Goal: Task Accomplishment & Management: Use online tool/utility

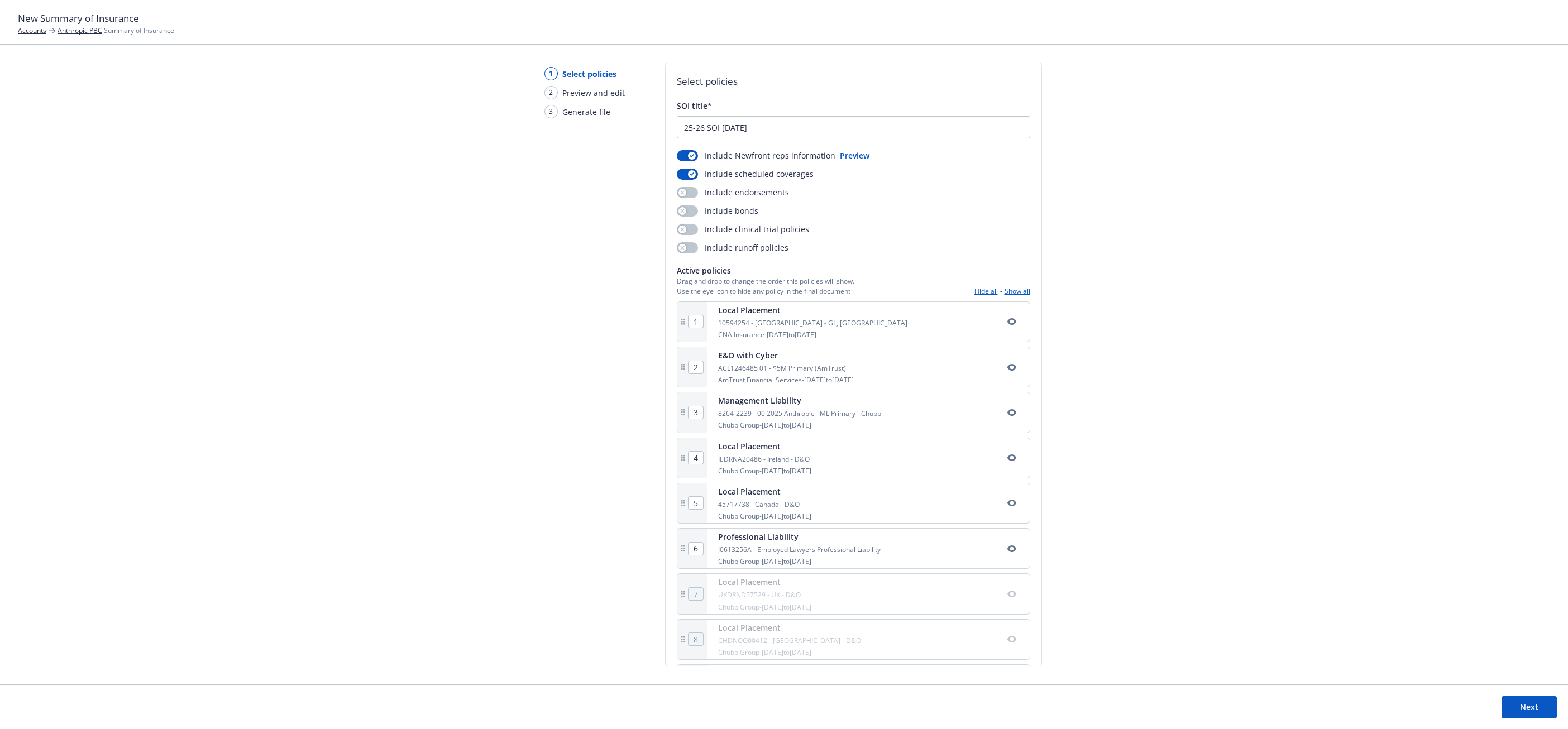
click at [1005, 294] on button "Show all" at bounding box center [1017, 291] width 26 height 10
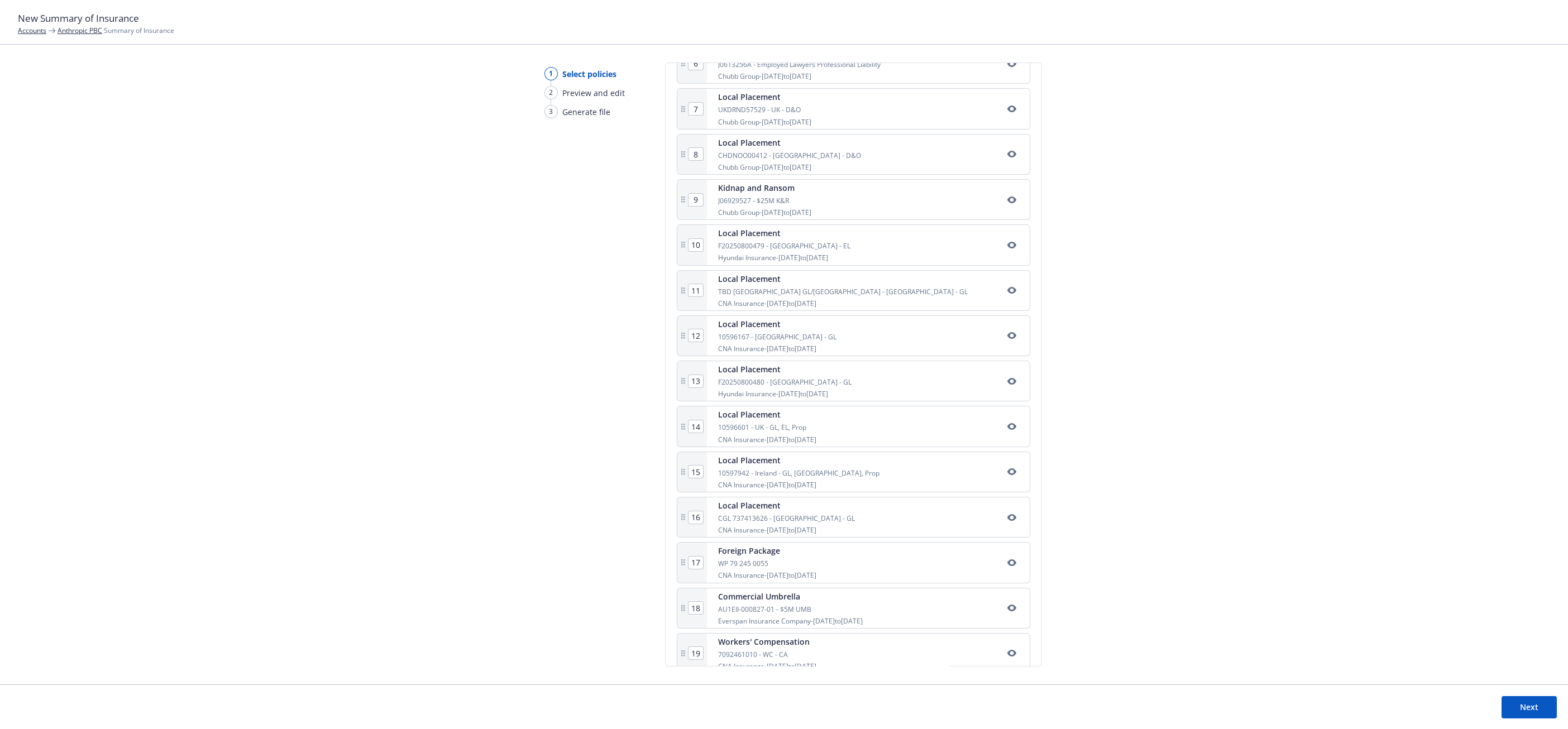
scroll to position [644, 0]
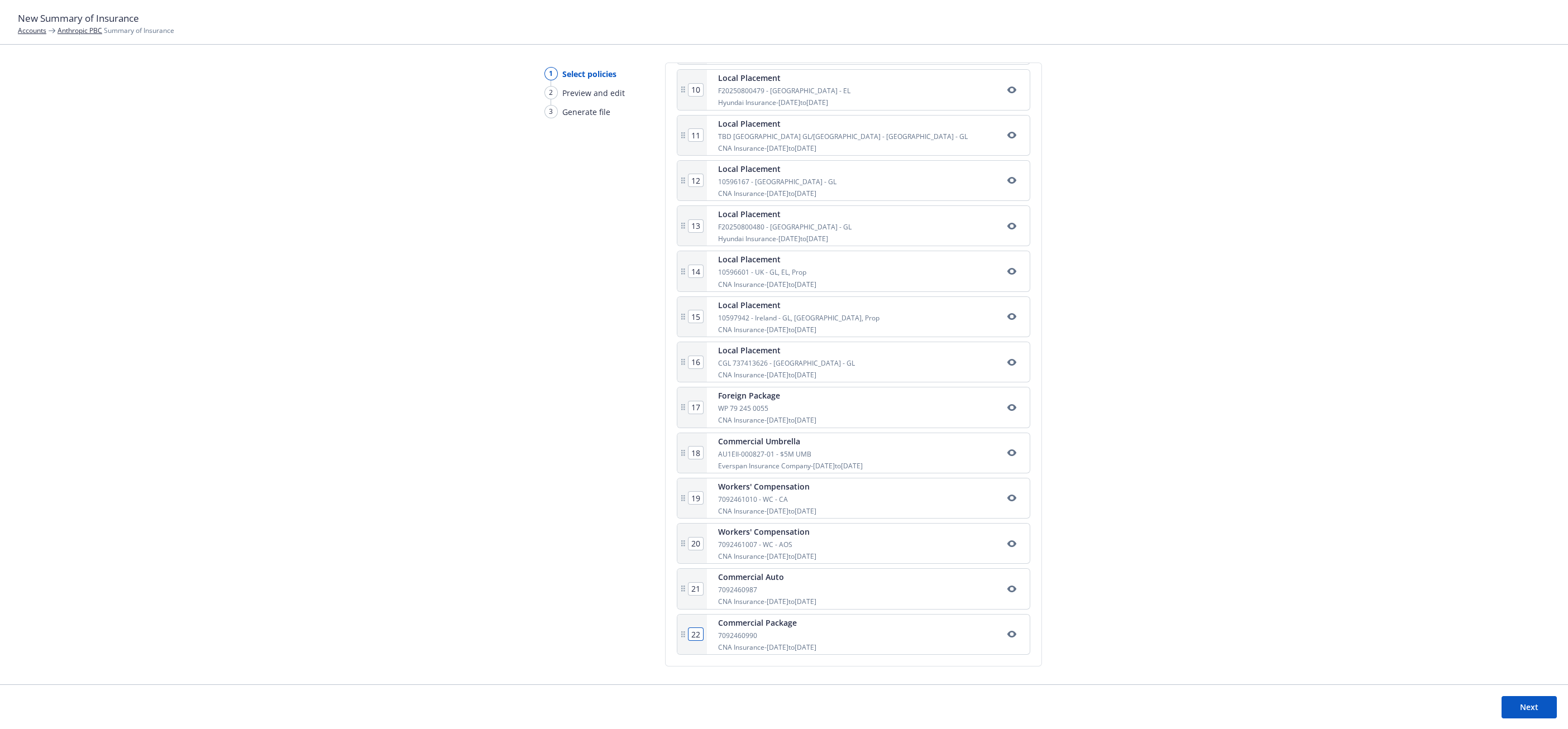
click at [695, 632] on input "22" at bounding box center [696, 633] width 14 height 12
click at [693, 632] on input "22" at bounding box center [696, 633] width 14 height 12
type input "1"
type input "2"
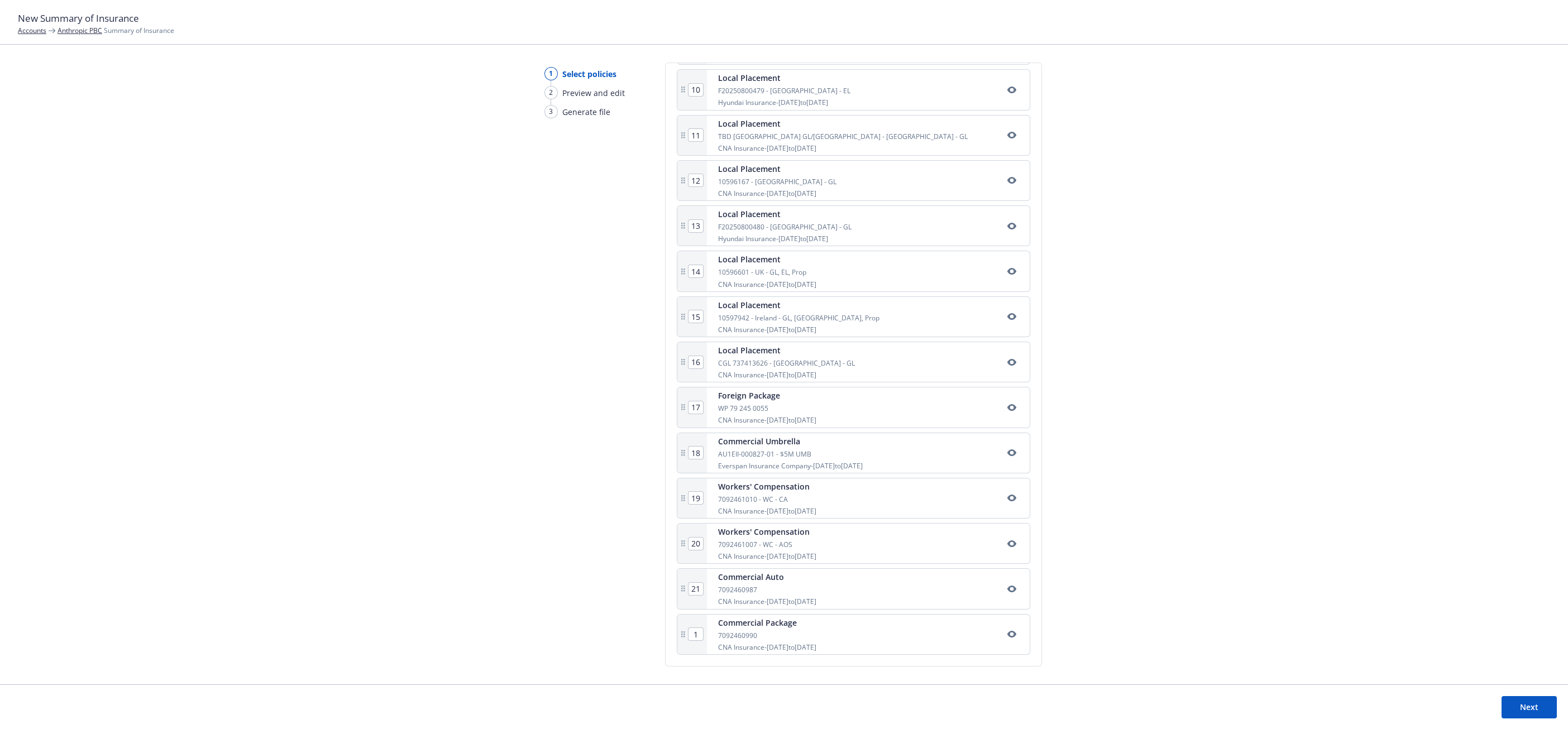
type input "3"
type input "4"
type input "5"
type input "6"
type input "7"
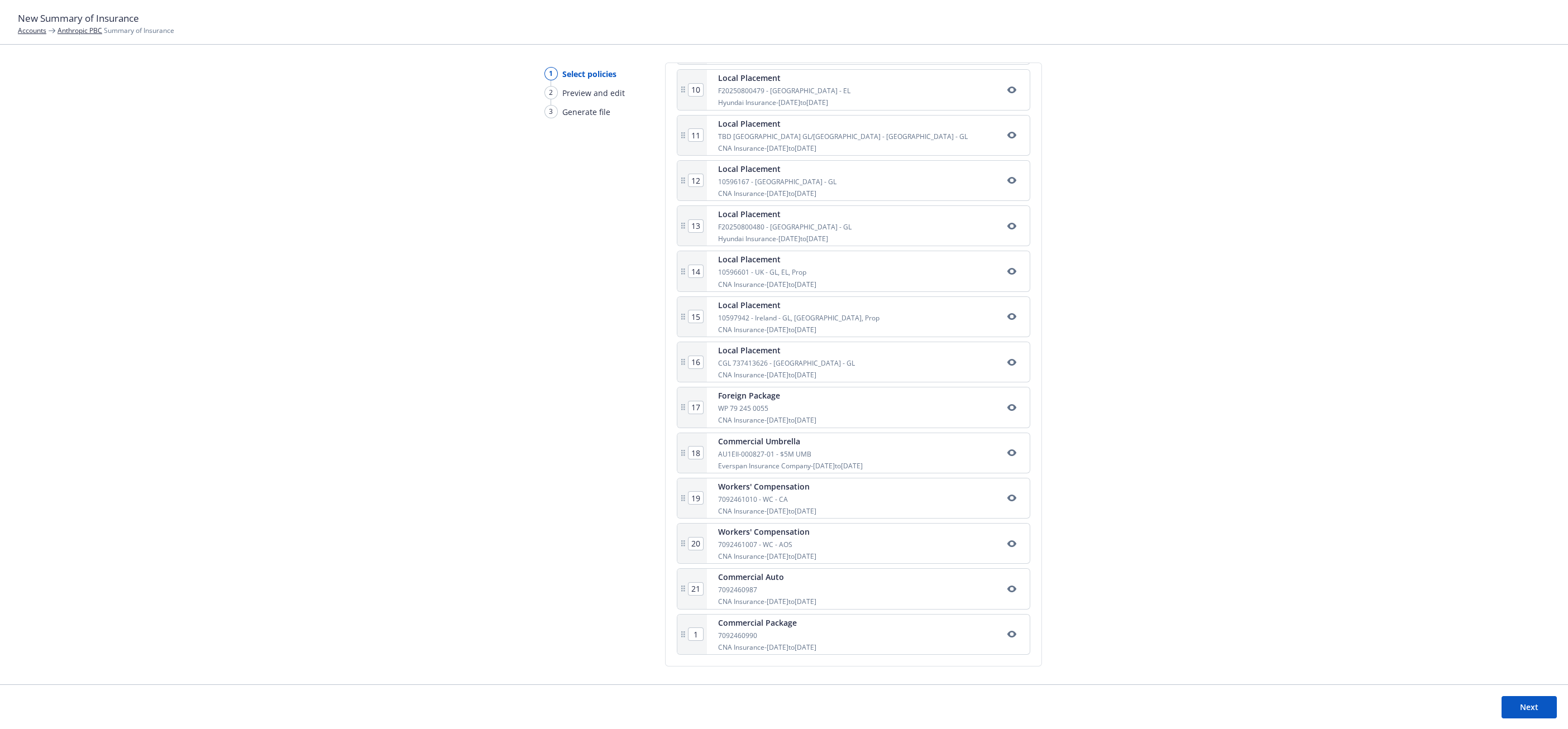
type input "8"
type input "9"
type input "10"
type input "11"
type input "12"
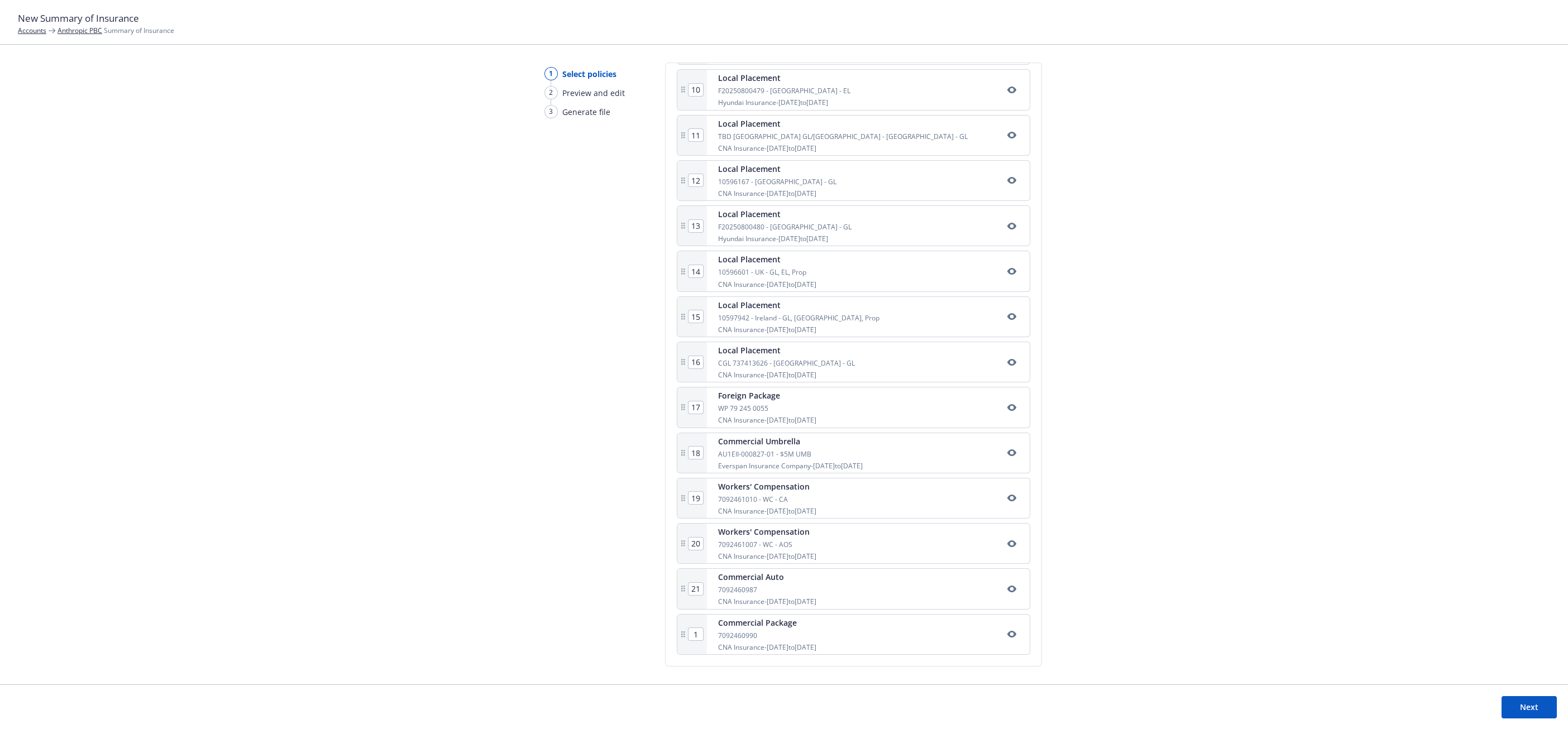
type input "13"
type input "14"
type input "15"
type input "16"
type input "17"
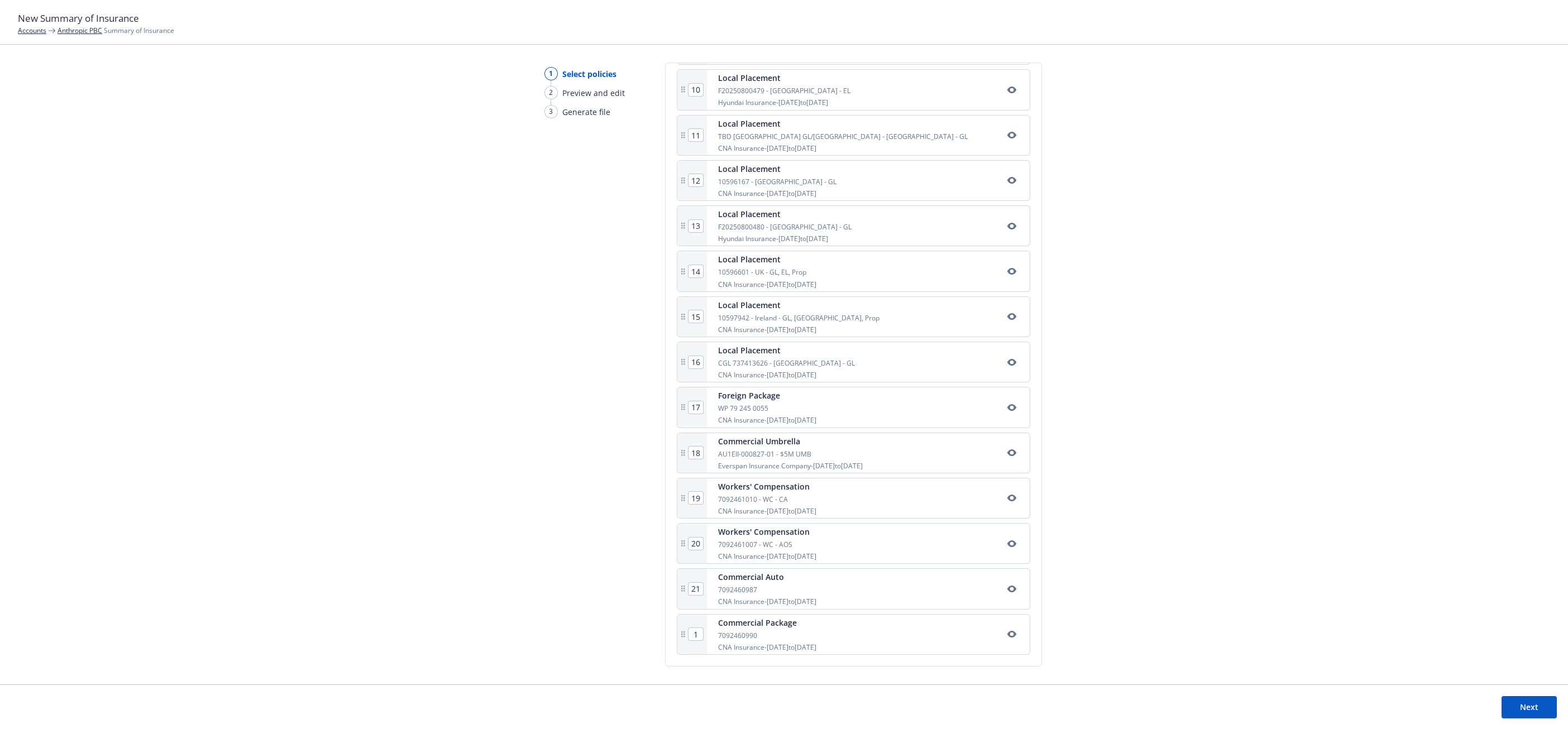
type input "18"
type input "19"
type input "20"
type input "21"
type input "22"
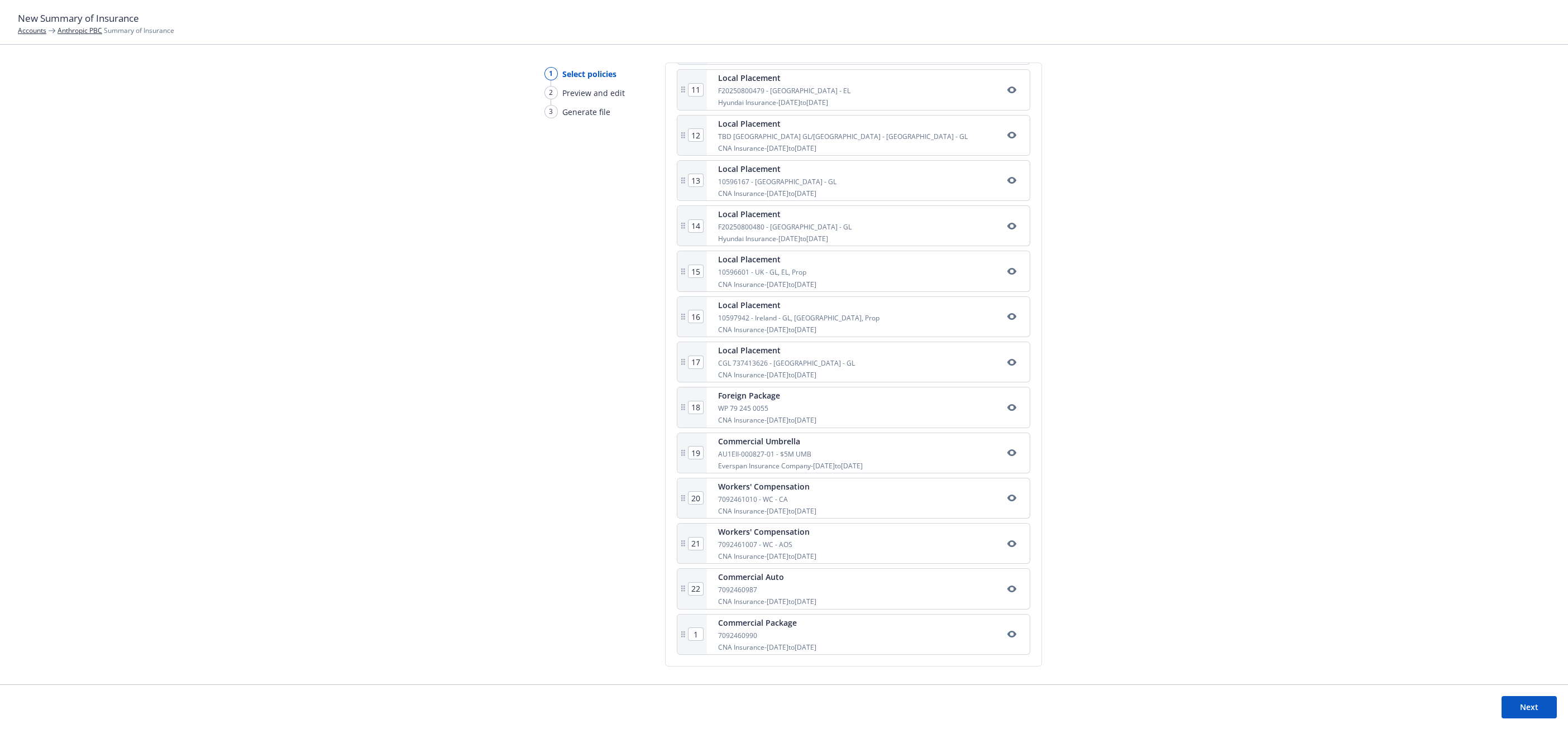
click at [642, 634] on div "1 Select policies 2 Preview and edit 3 Generate file Select policies SOI title*…" at bounding box center [784, 373] width 1568 height 622
click at [701, 638] on div "22" at bounding box center [696, 634] width 16 height 14
click at [696, 638] on input "22" at bounding box center [696, 633] width 14 height 12
type input "2"
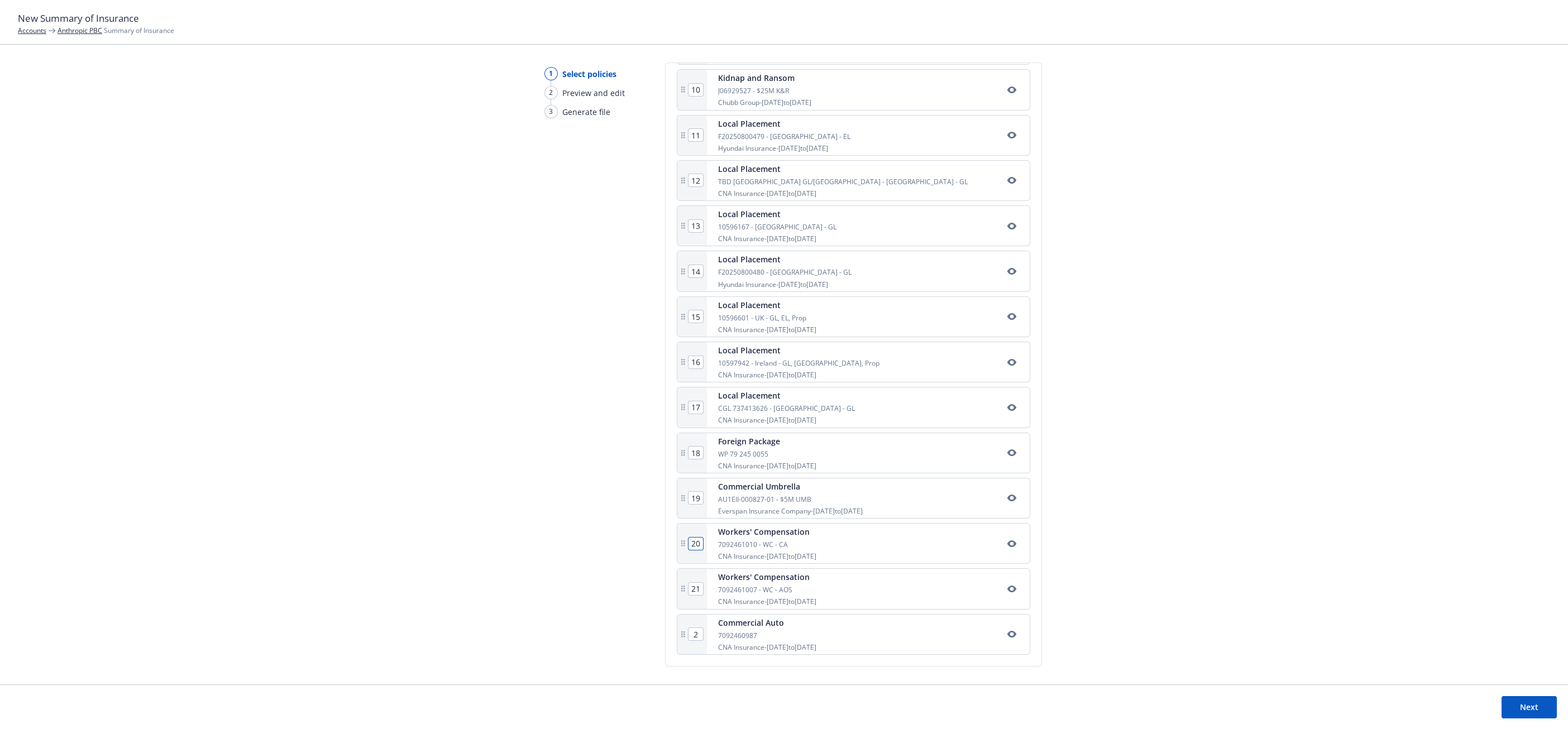
type input "3"
type input "4"
type input "5"
type input "6"
type input "7"
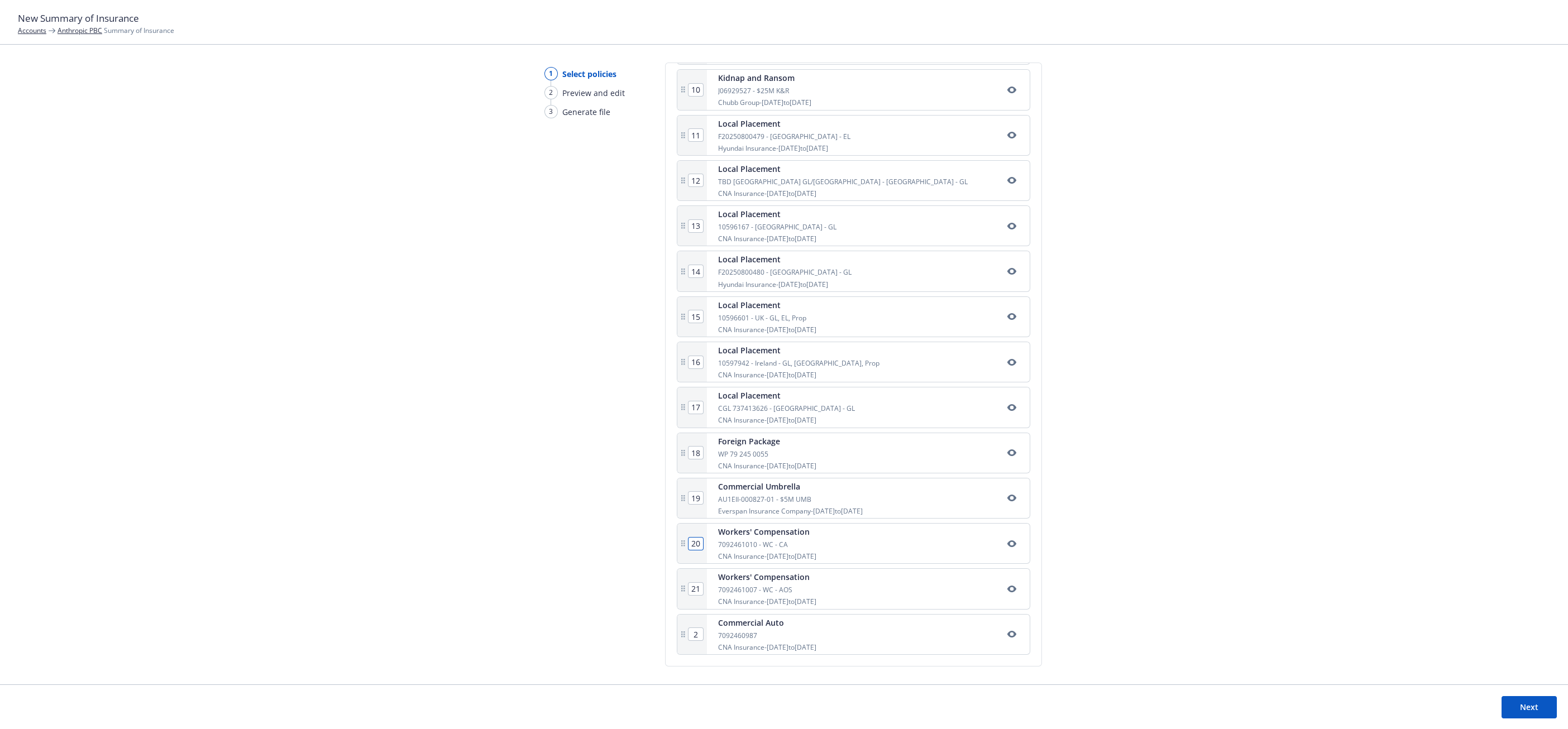
type input "8"
type input "9"
type input "10"
type input "11"
type input "12"
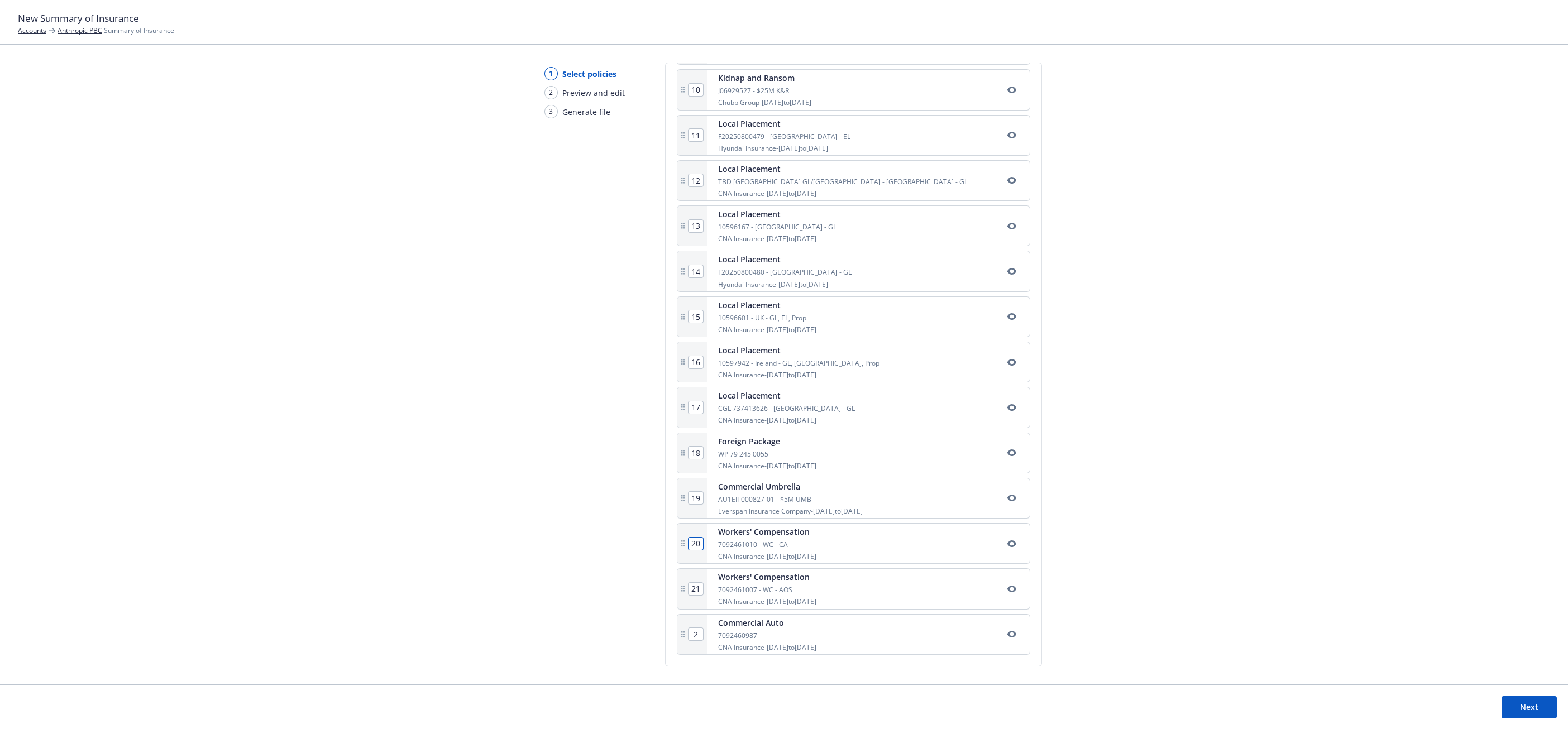
type input "13"
type input "14"
type input "15"
type input "16"
type input "17"
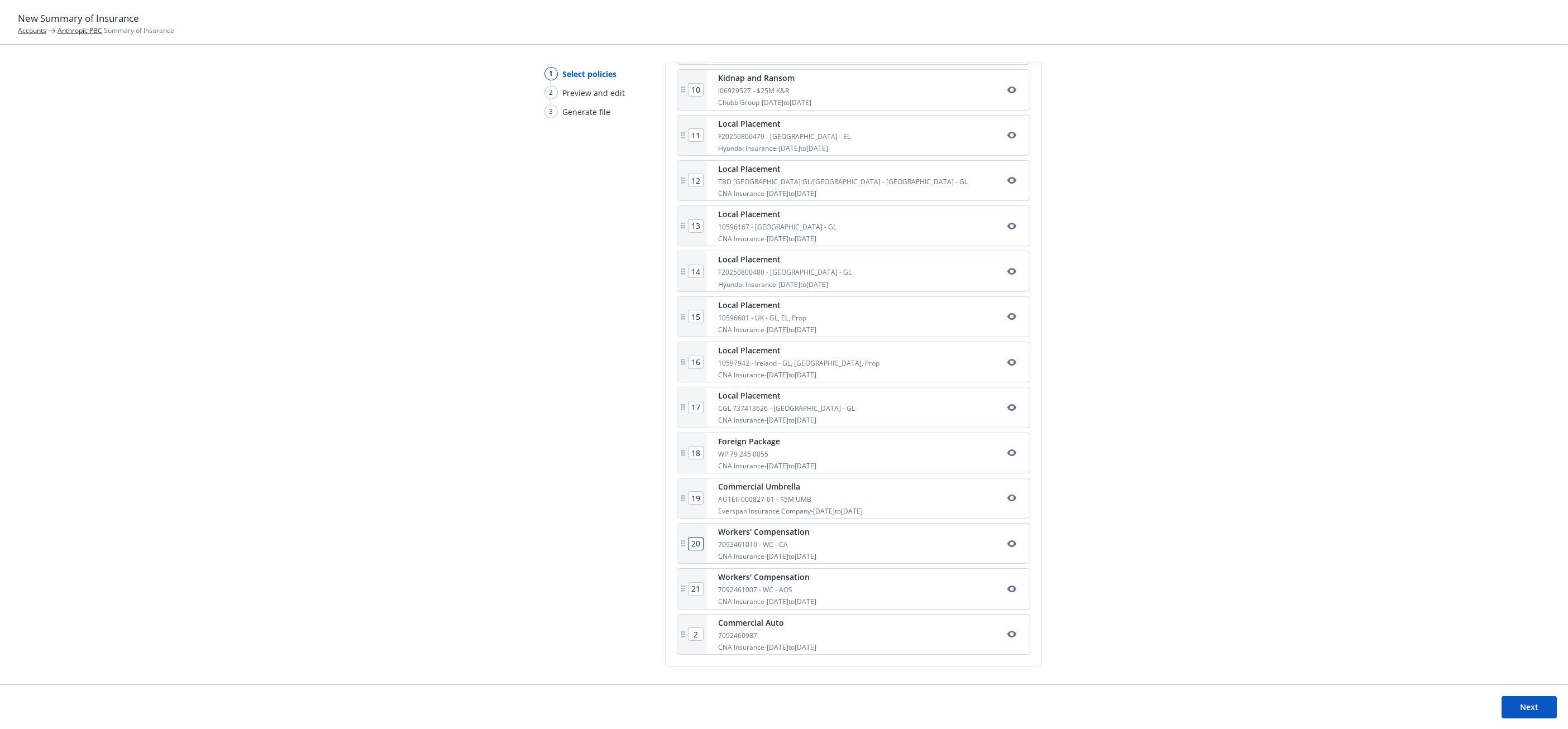
type input "18"
type input "19"
type input "20"
type input "21"
type input "22"
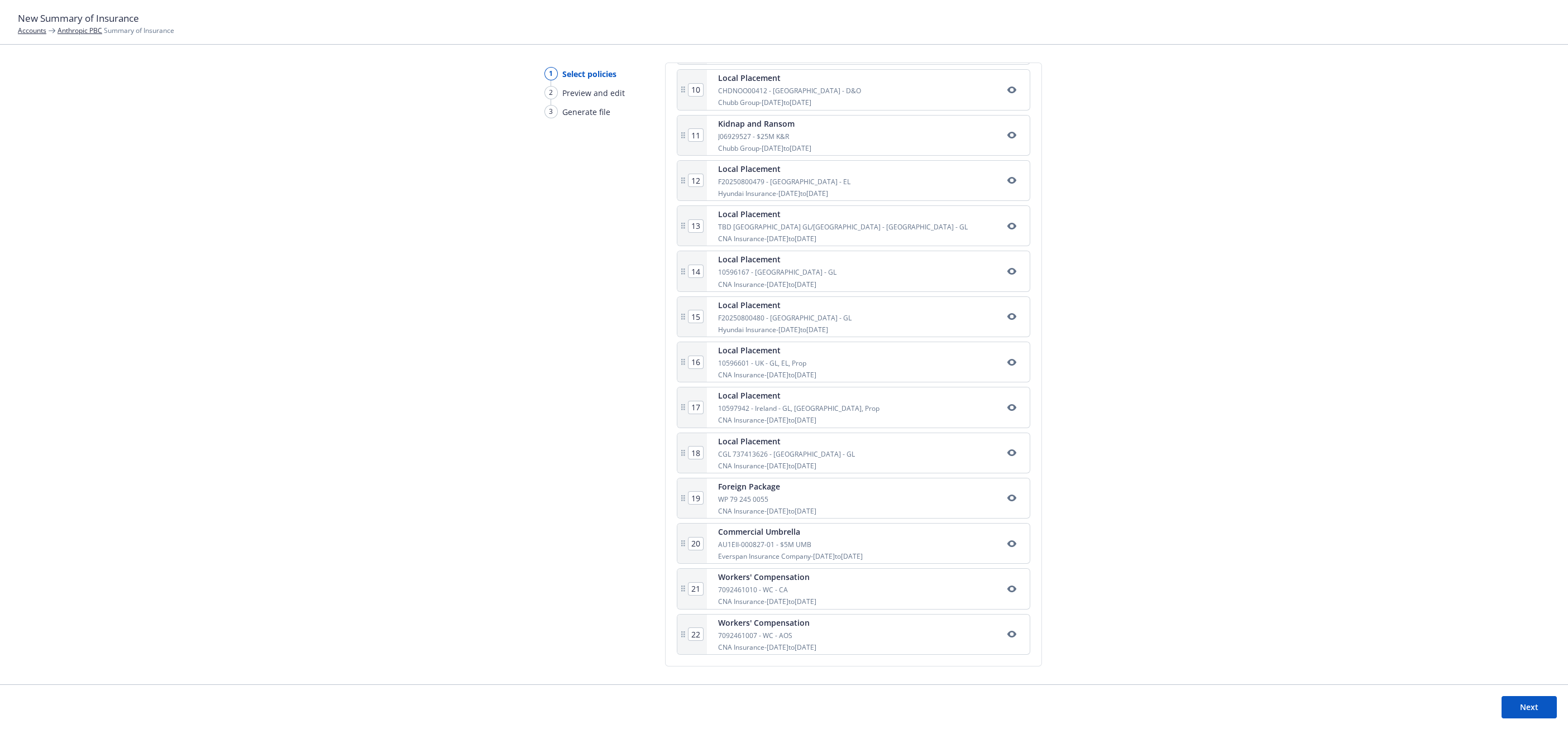
click at [695, 589] on input "21" at bounding box center [696, 589] width 14 height 12
type input "3"
type input "4"
type input "5"
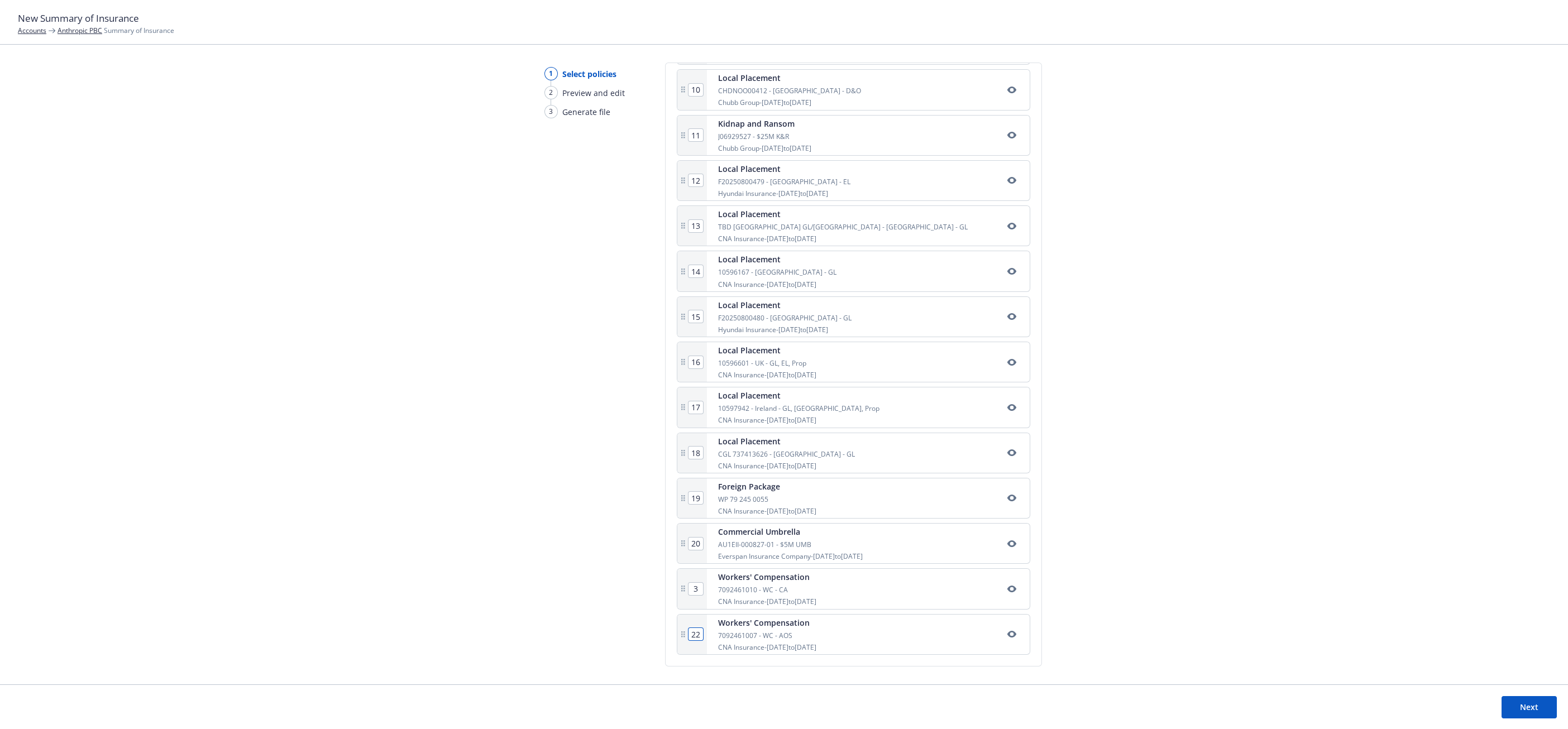
type input "6"
type input "7"
type input "8"
type input "9"
type input "10"
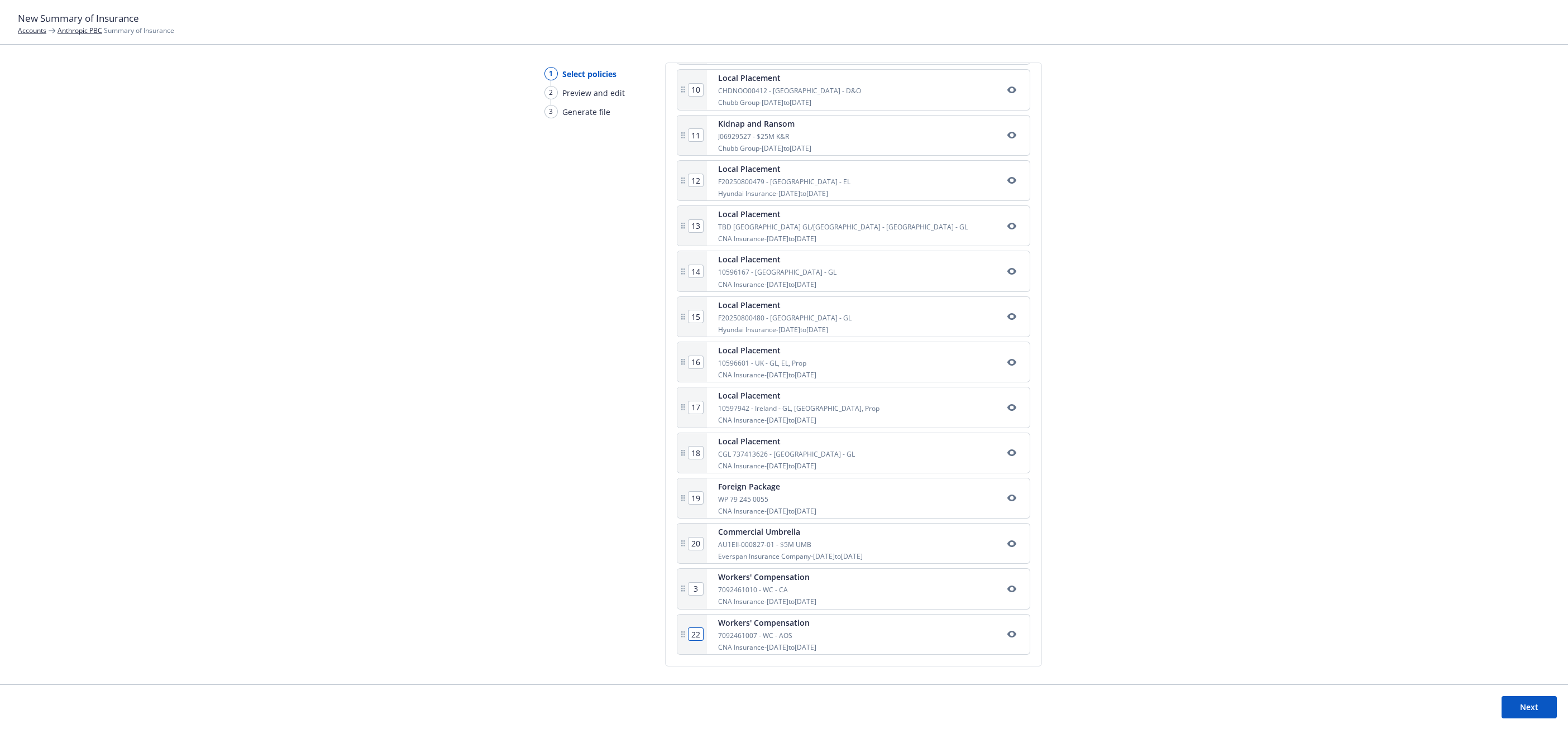
type input "11"
type input "12"
type input "13"
type input "14"
type input "15"
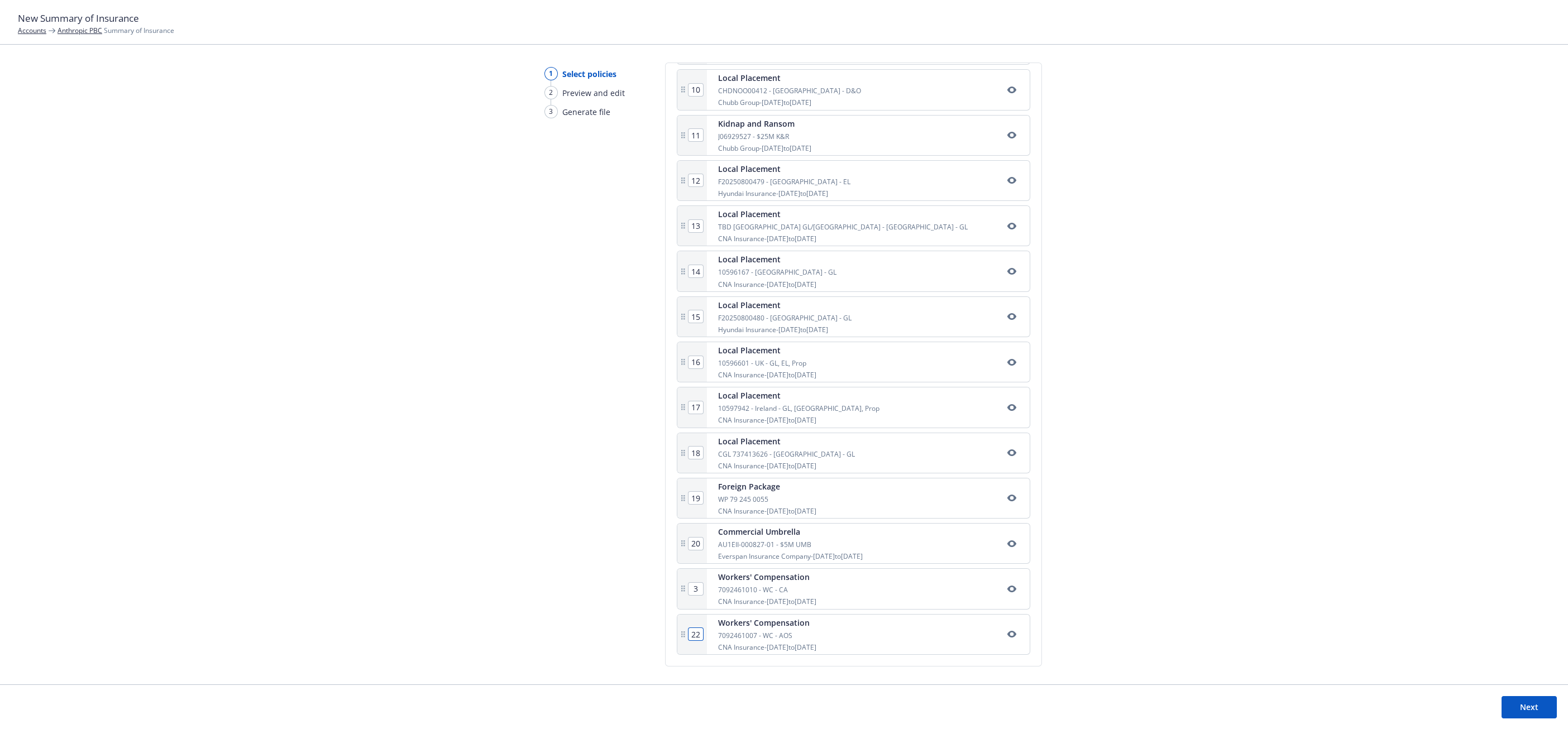
type input "16"
type input "17"
type input "18"
type input "19"
type input "20"
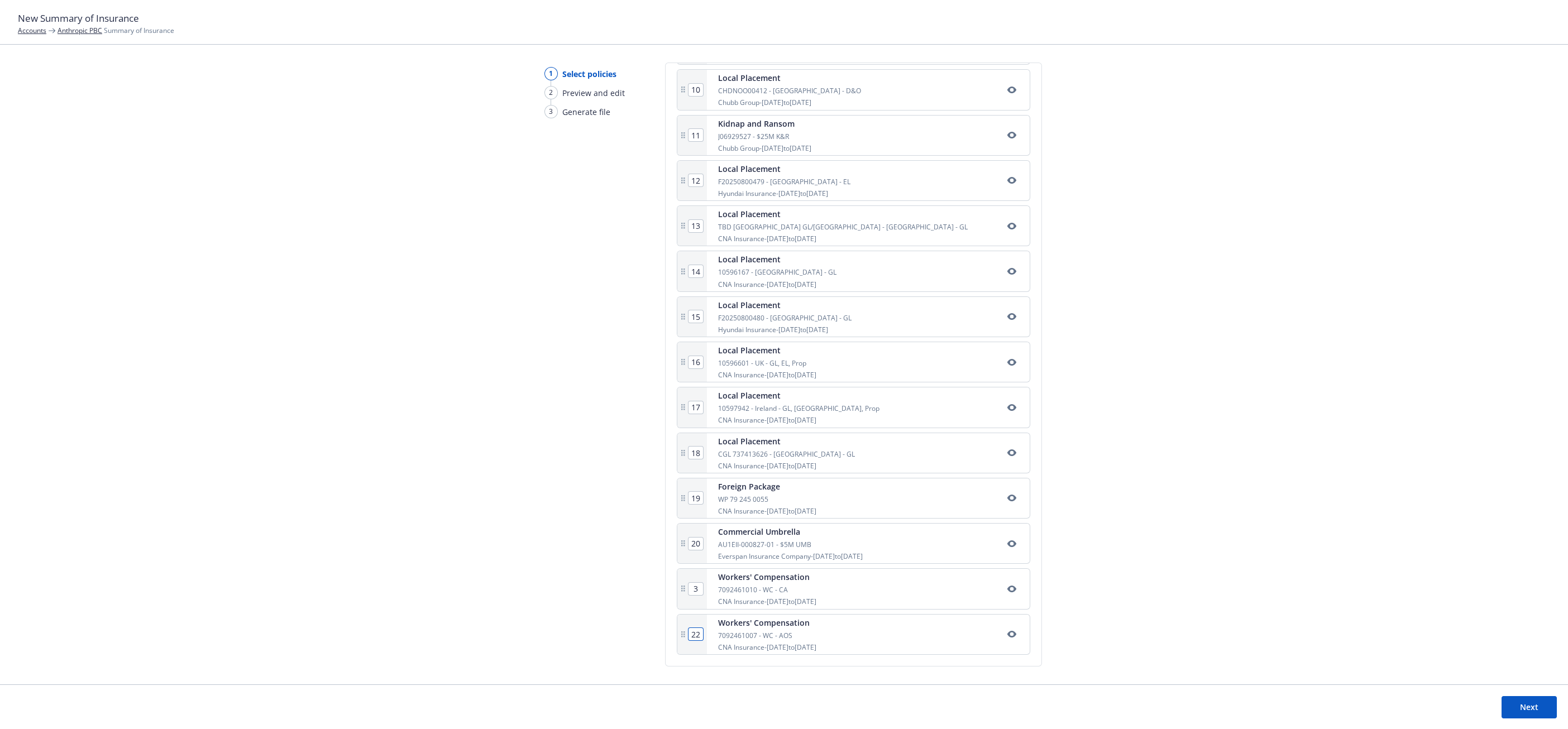
type input "21"
click at [695, 635] on input "22" at bounding box center [696, 633] width 14 height 12
type input "4"
type input "5"
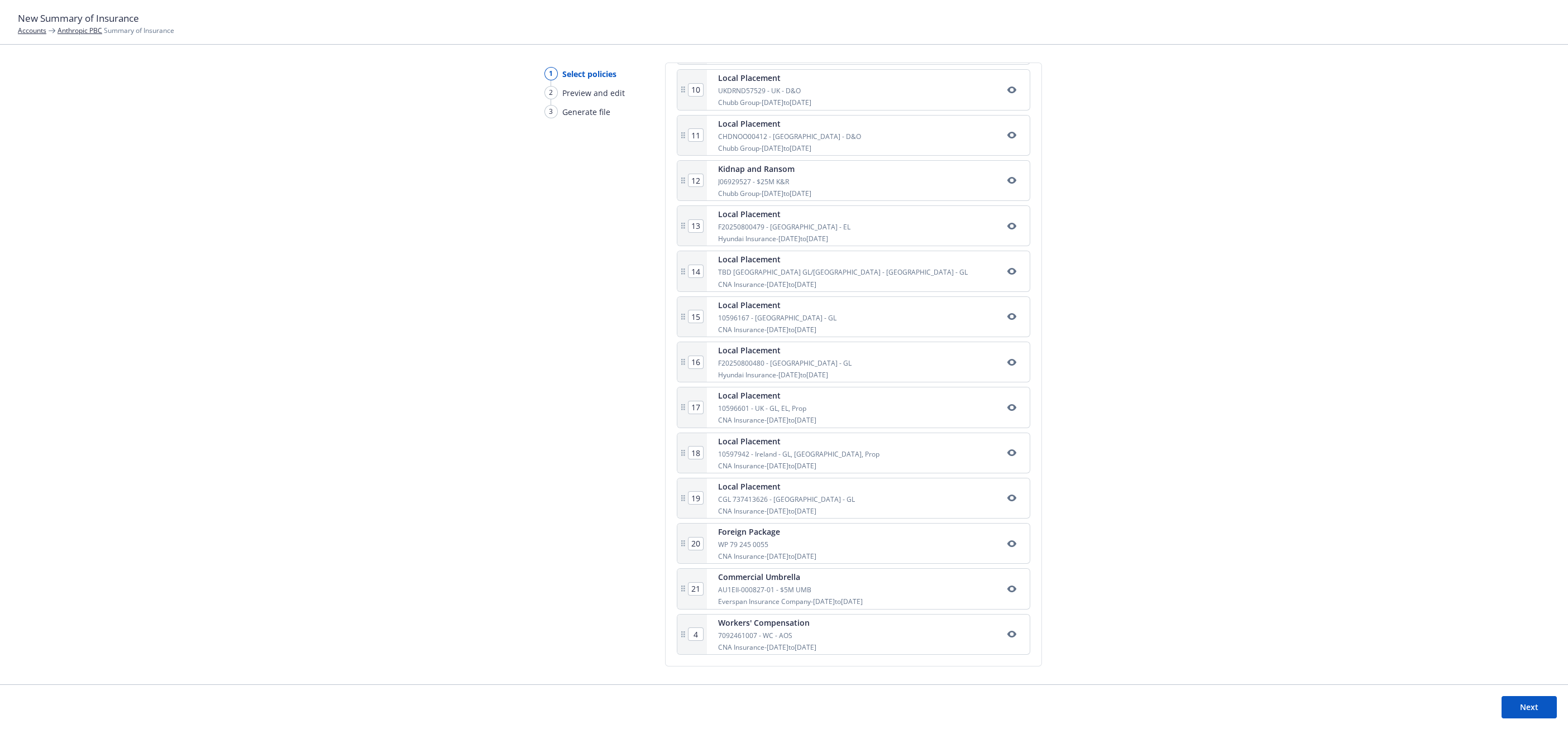
type input "6"
type input "7"
type input "8"
type input "9"
type input "10"
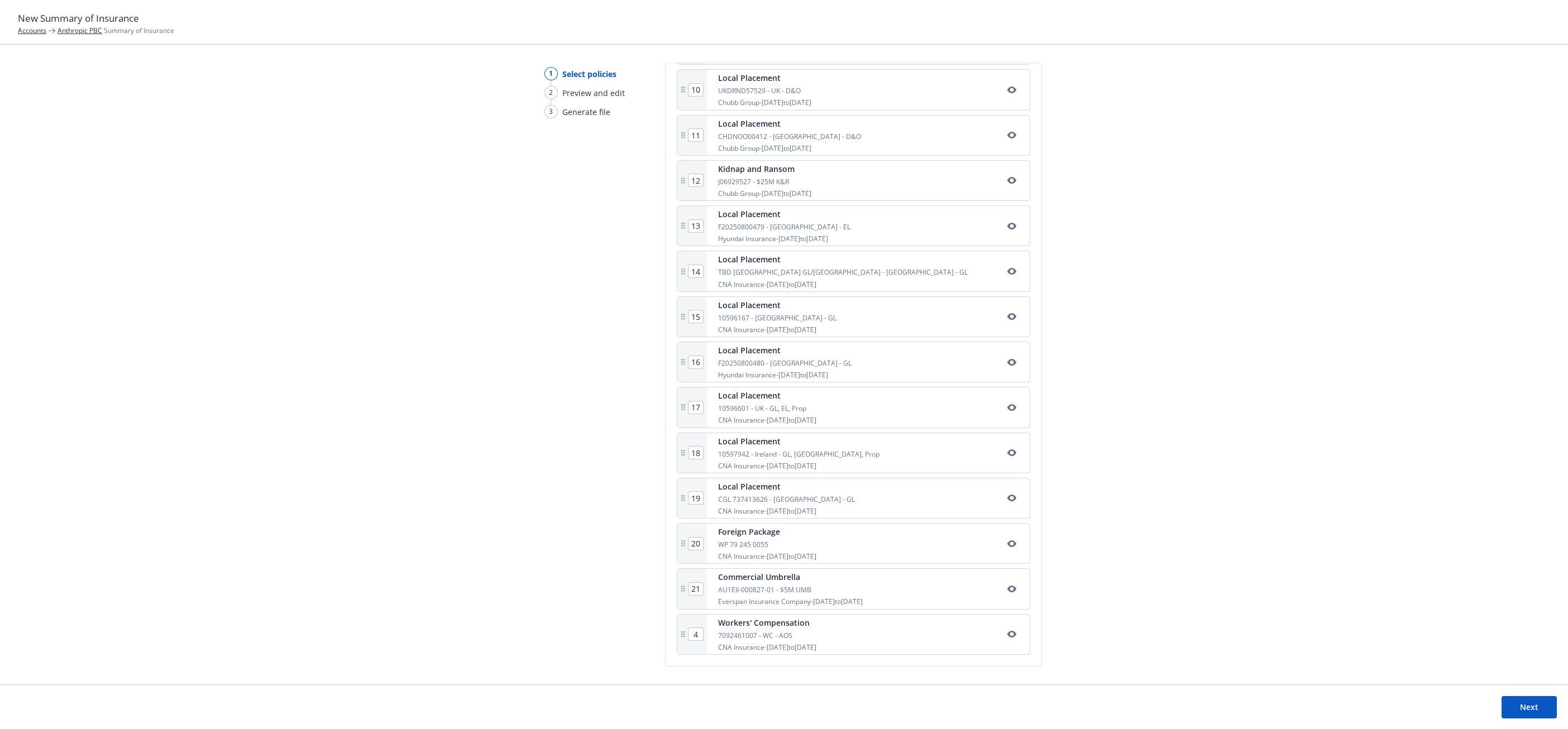
type input "11"
type input "12"
type input "13"
type input "14"
type input "15"
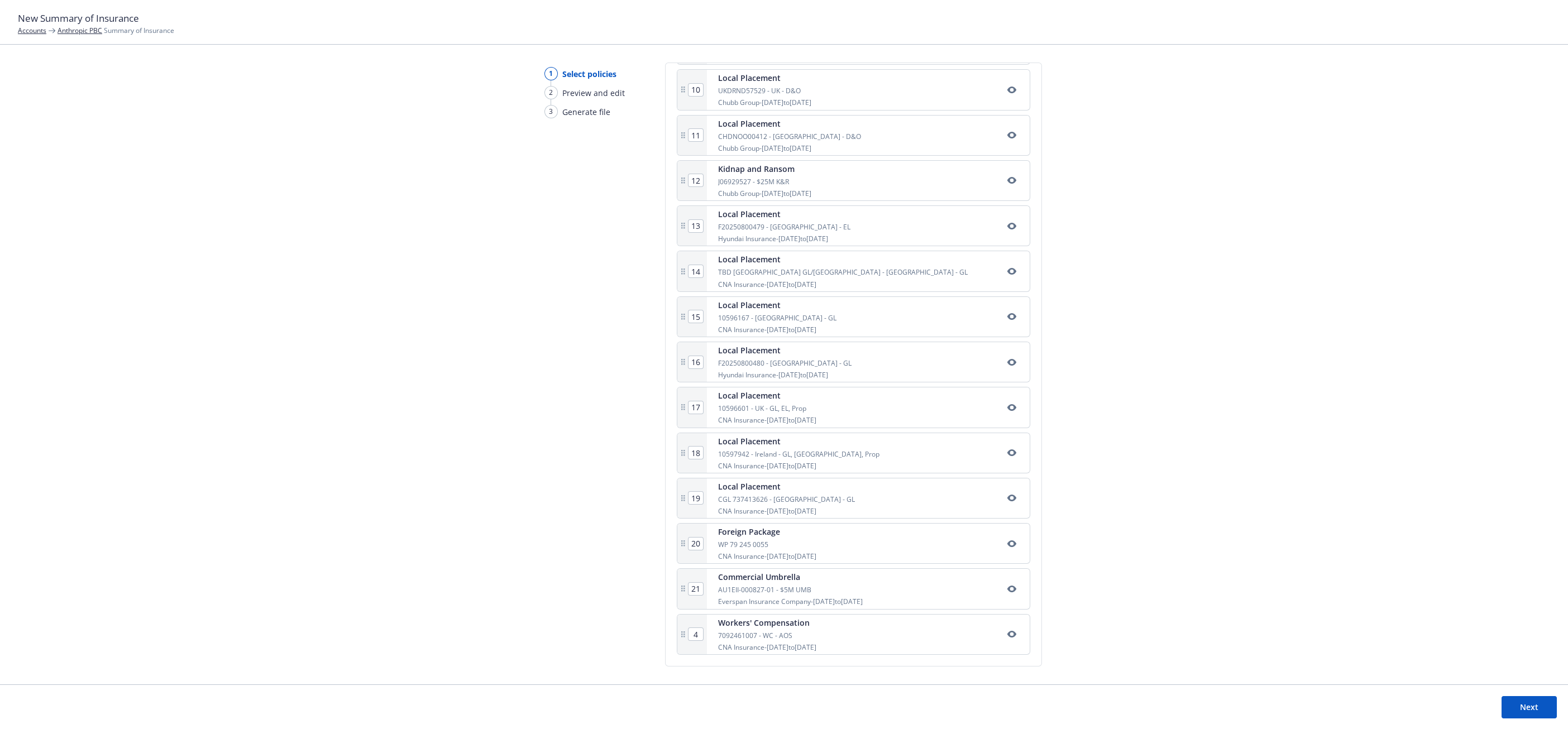
type input "16"
type input "17"
type input "18"
type input "19"
type input "20"
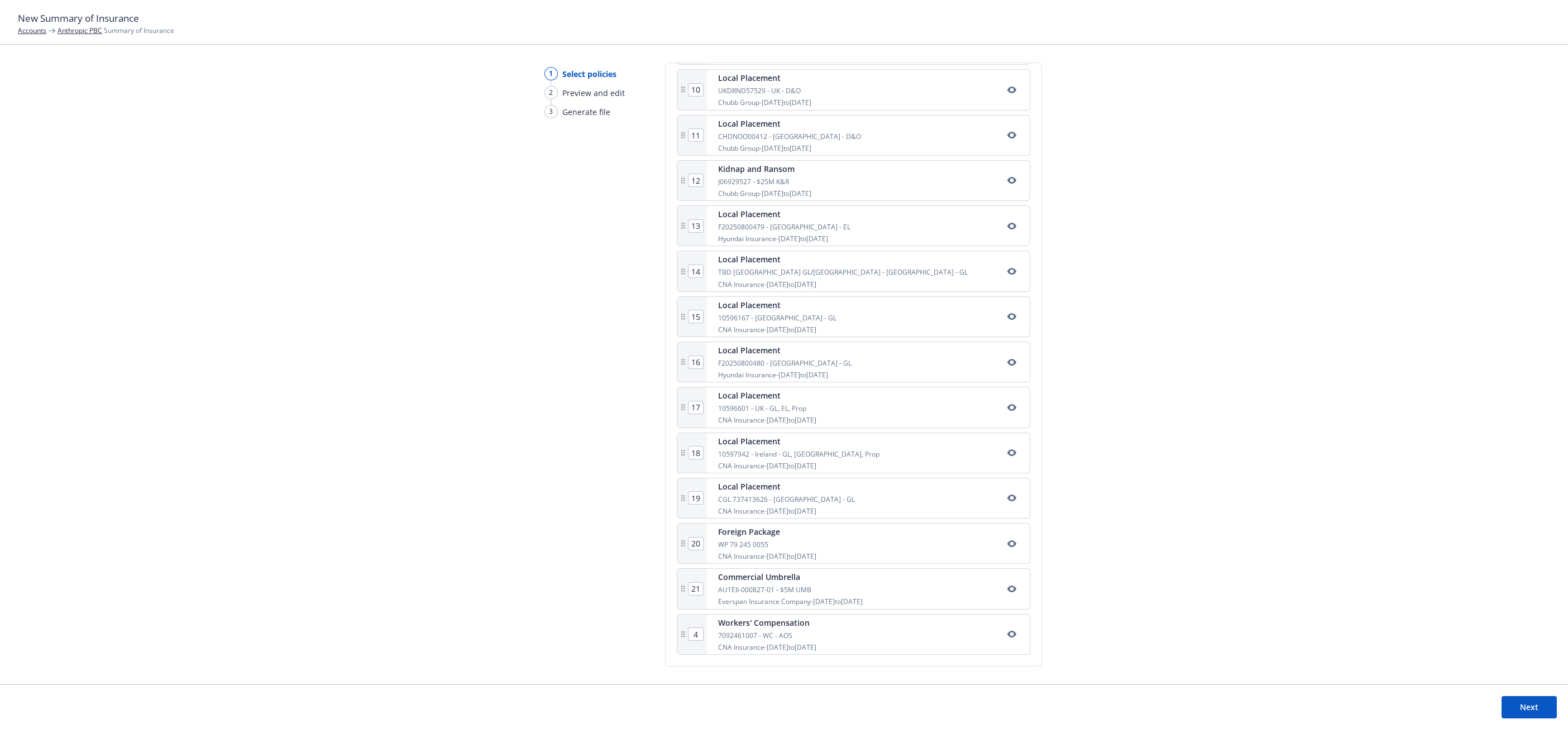
type input "21"
type input "22"
click at [624, 609] on div "1 Select policies 2 Preview and edit 3 Generate file" at bounding box center [580, 373] width 107 height 622
click at [689, 586] on input "21" at bounding box center [696, 589] width 14 height 12
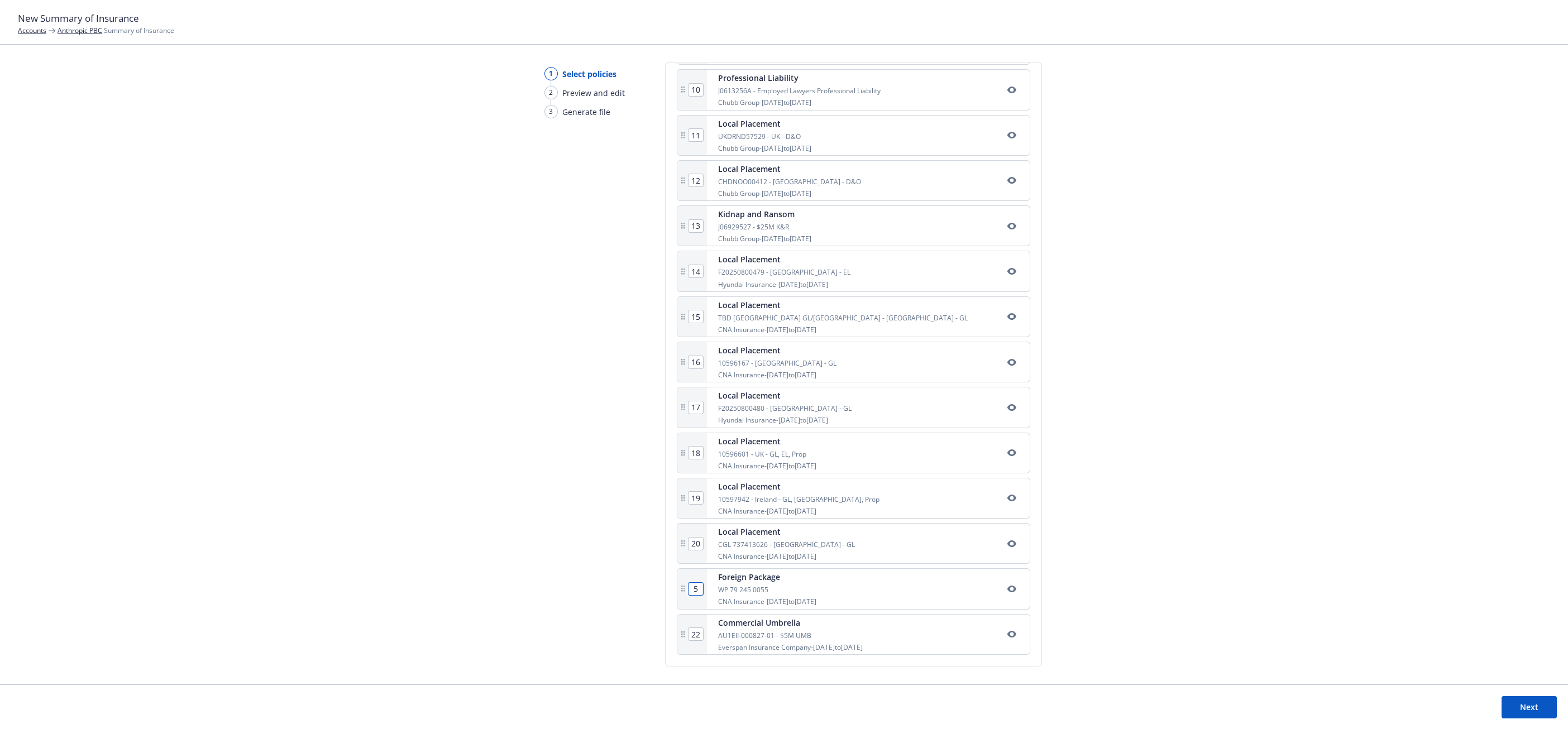
type input "5"
click at [699, 636] on input "22" at bounding box center [696, 633] width 14 height 12
click at [697, 632] on input "5" at bounding box center [696, 633] width 14 height 12
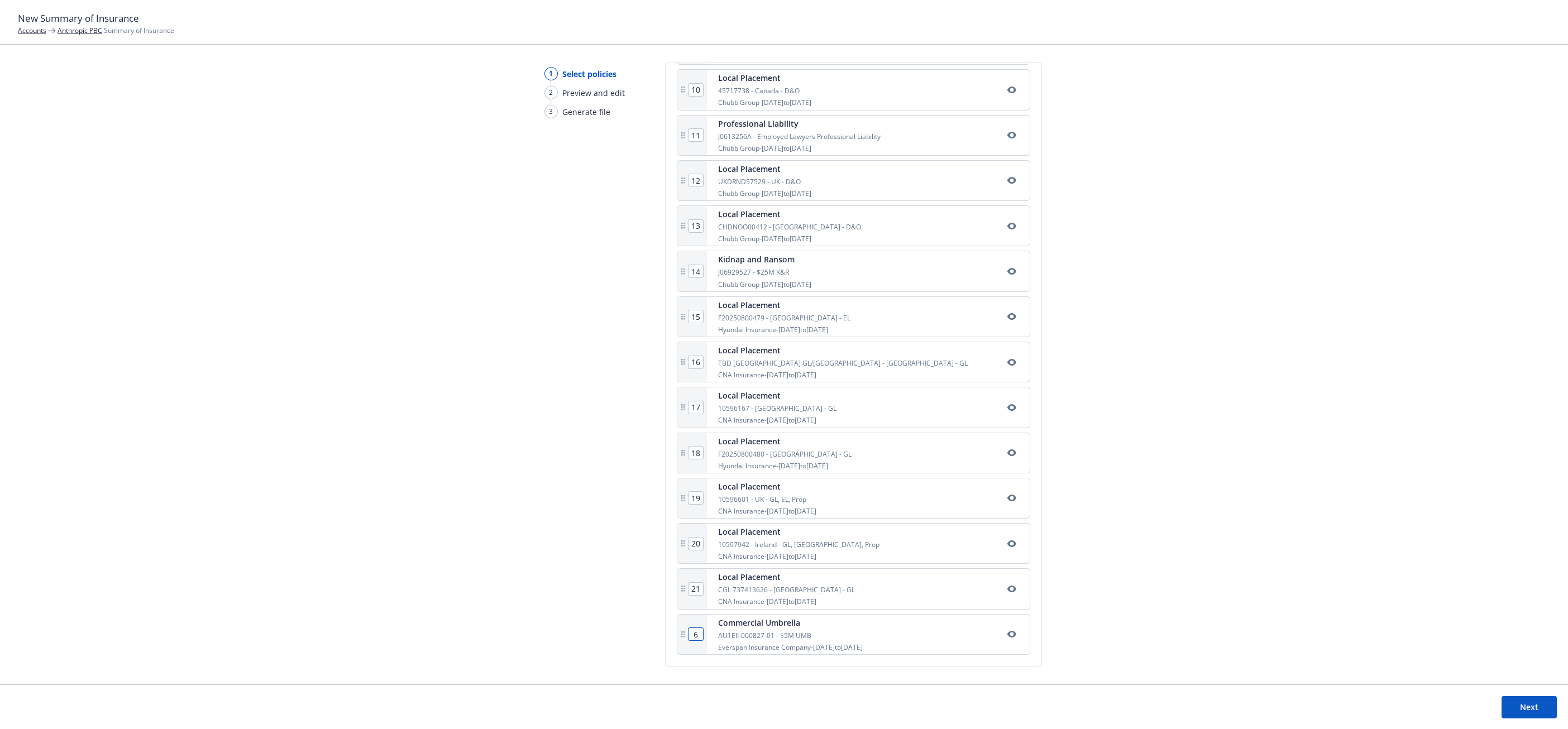
type input "6"
type input "7"
type input "8"
type input "9"
type input "10"
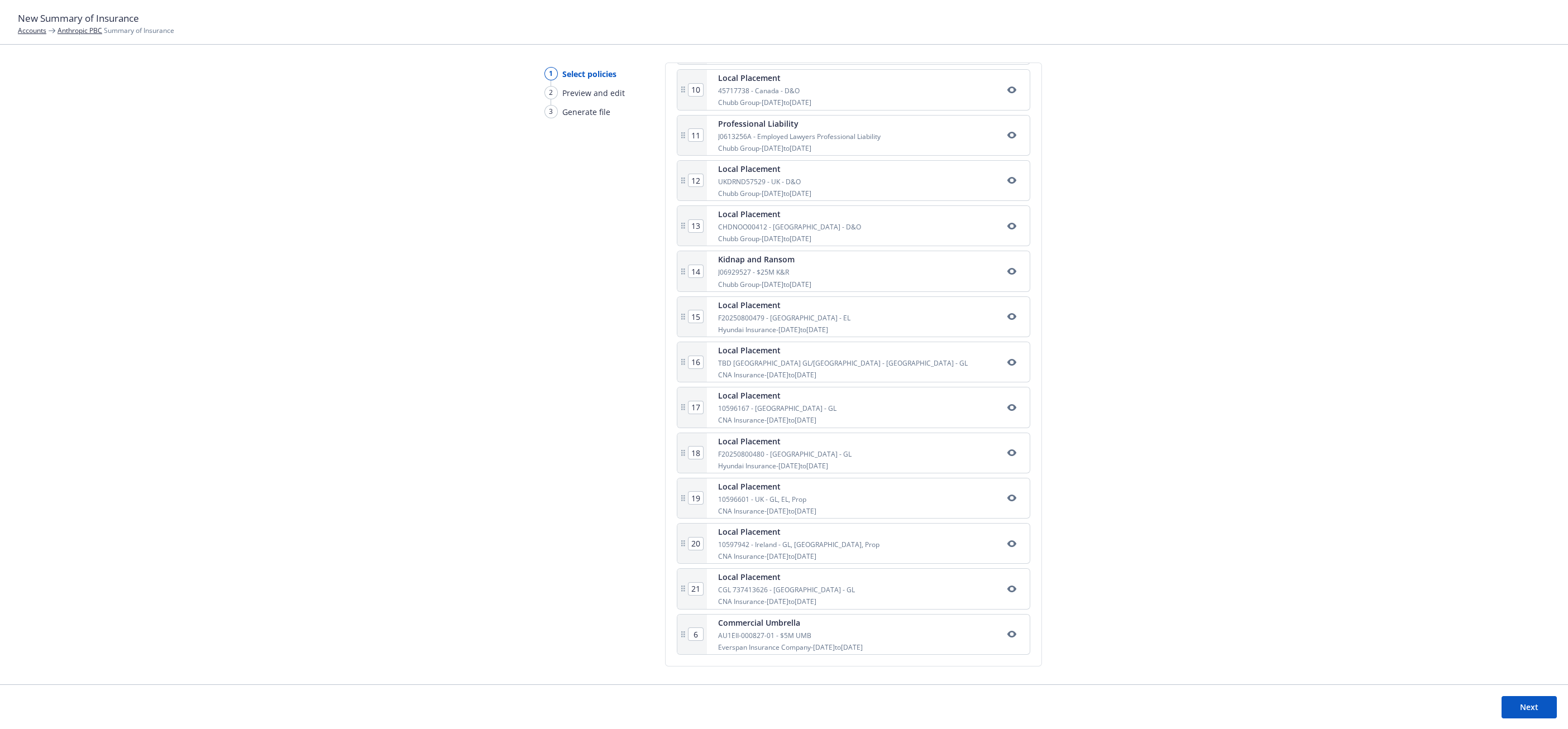
type input "11"
type input "12"
type input "13"
type input "14"
type input "15"
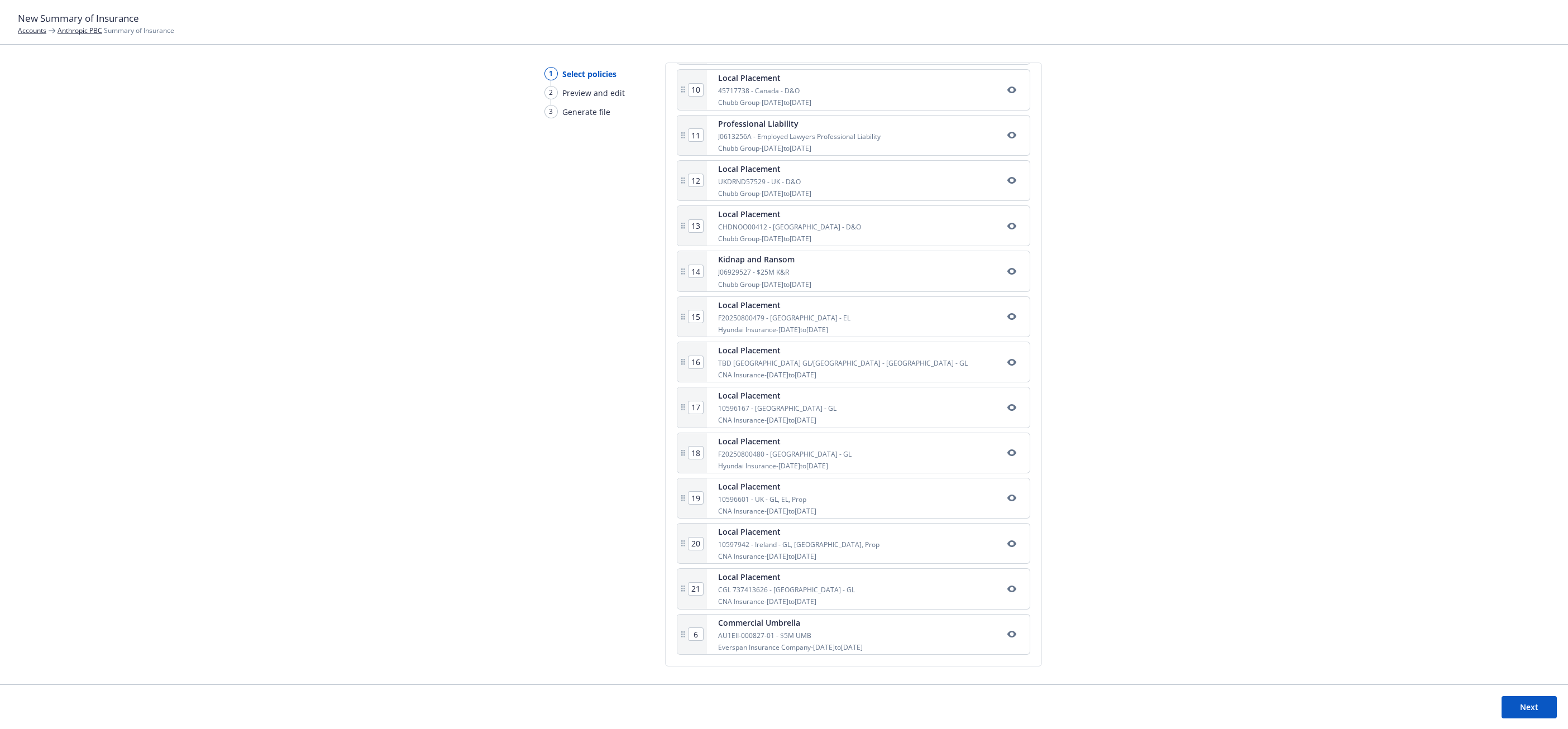
type input "16"
type input "17"
type input "18"
type input "19"
type input "20"
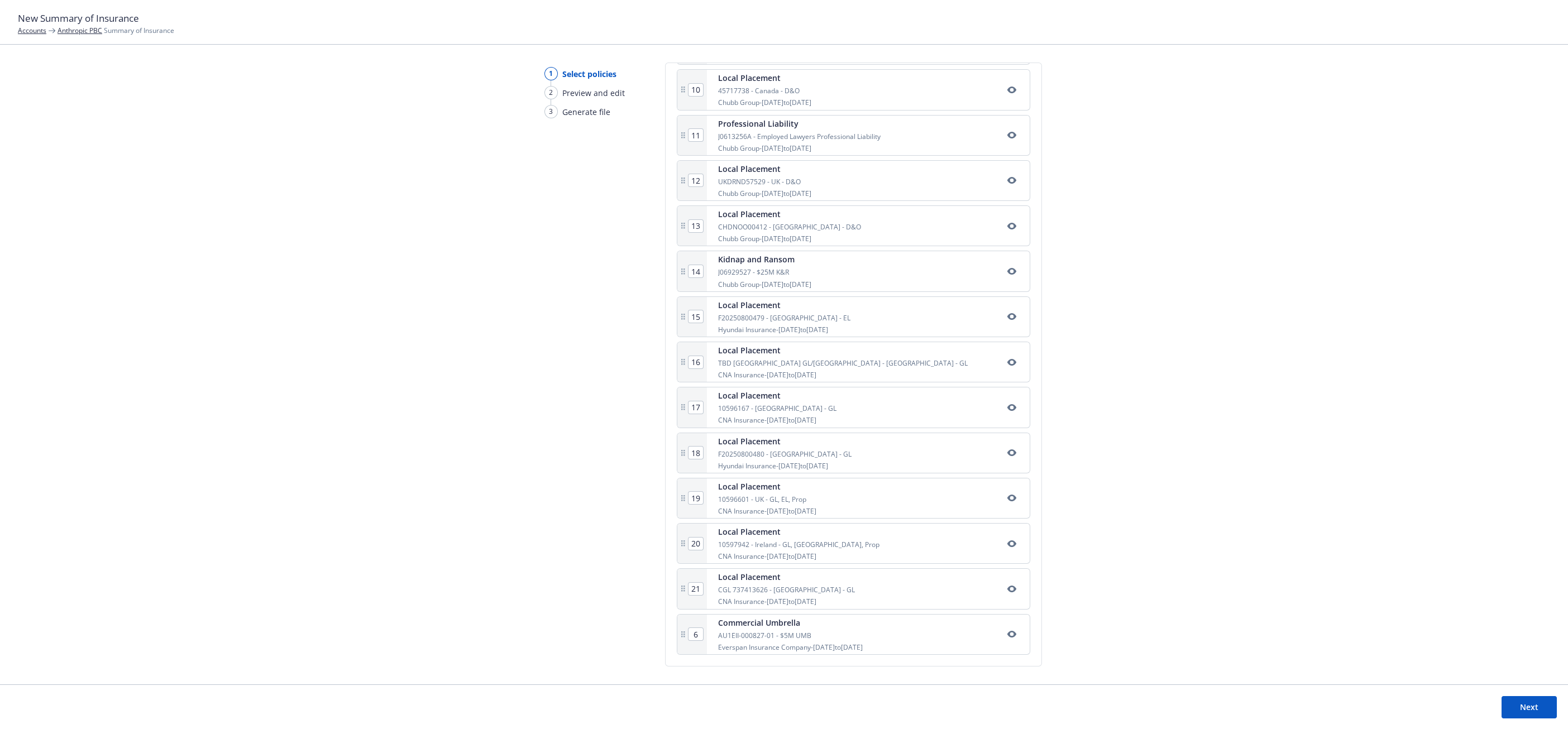
type input "21"
type input "22"
click at [612, 613] on div "1 Select policies 2 Preview and edit 3 Generate file" at bounding box center [580, 373] width 107 height 622
click at [701, 632] on input "22" at bounding box center [696, 633] width 14 height 12
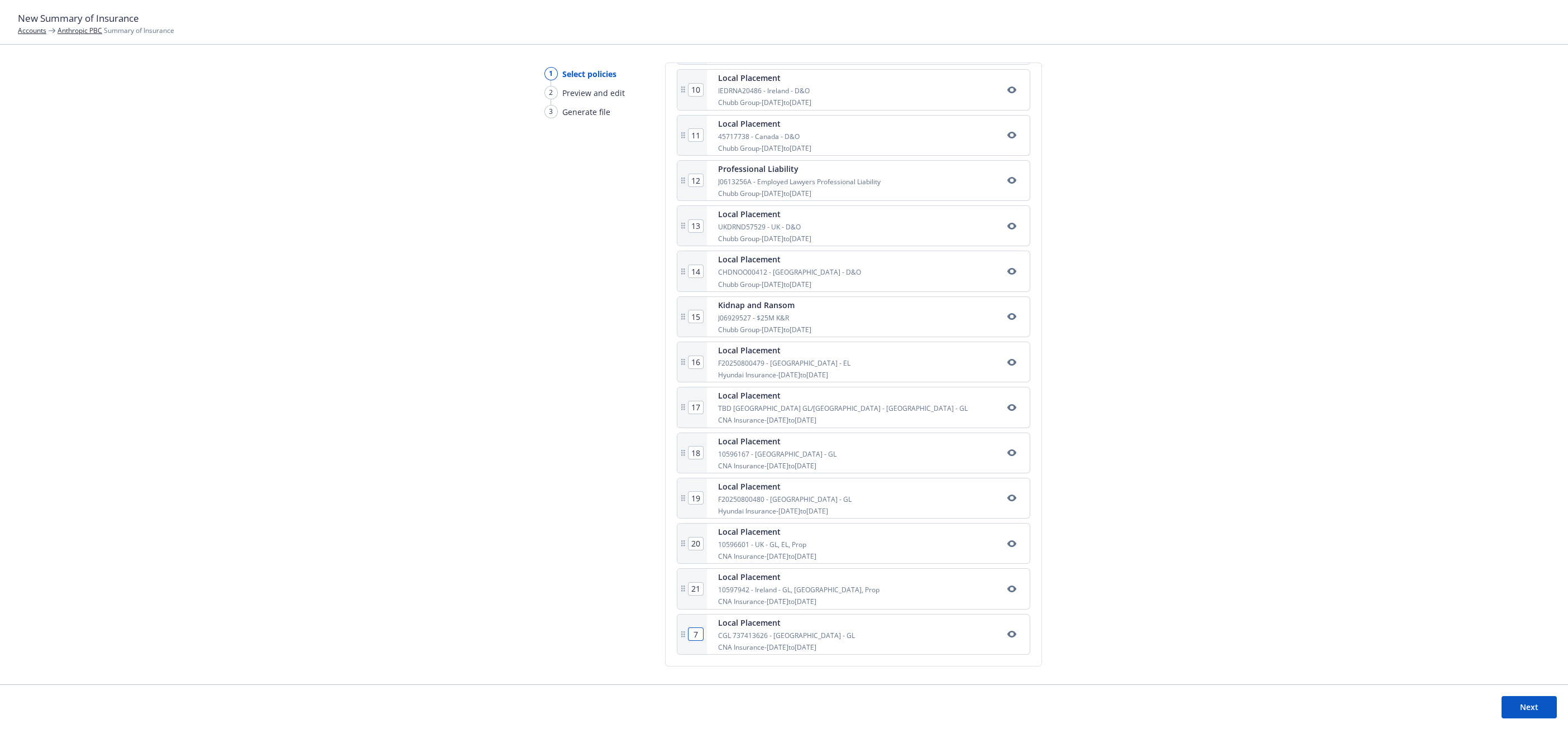
type input "7"
type input "8"
type input "9"
type input "10"
type input "11"
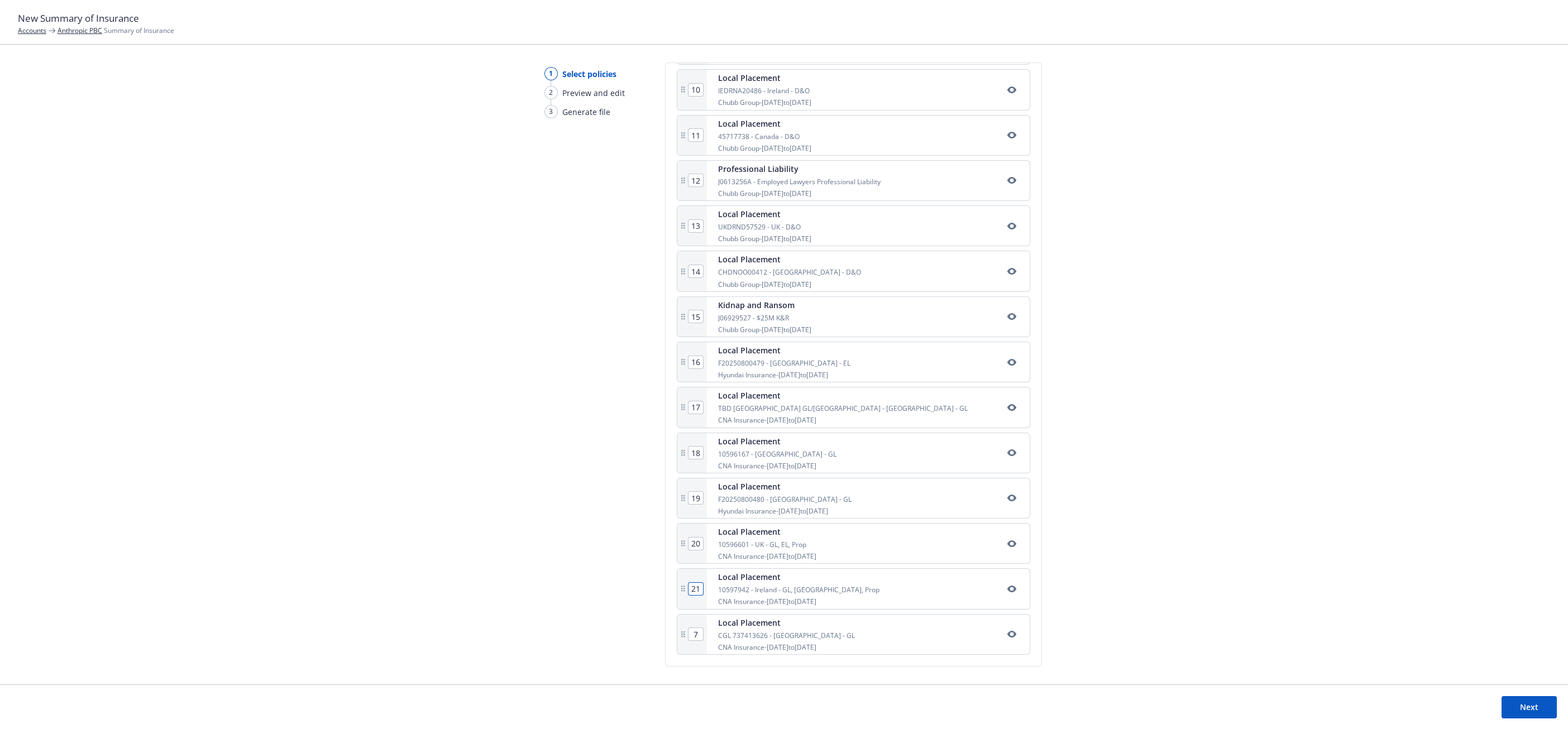
type input "12"
type input "13"
type input "14"
type input "15"
type input "16"
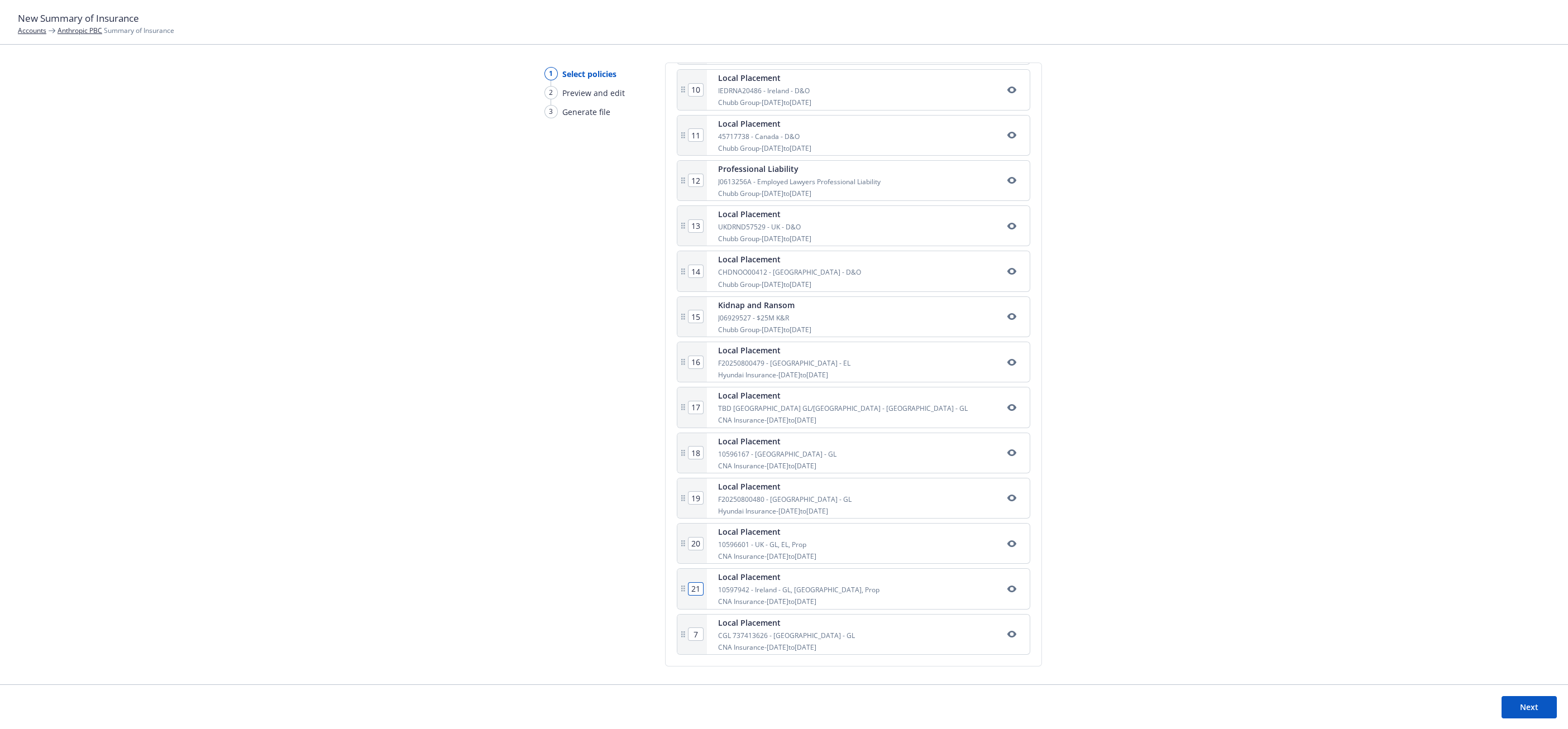
type input "17"
type input "18"
type input "19"
type input "20"
type input "21"
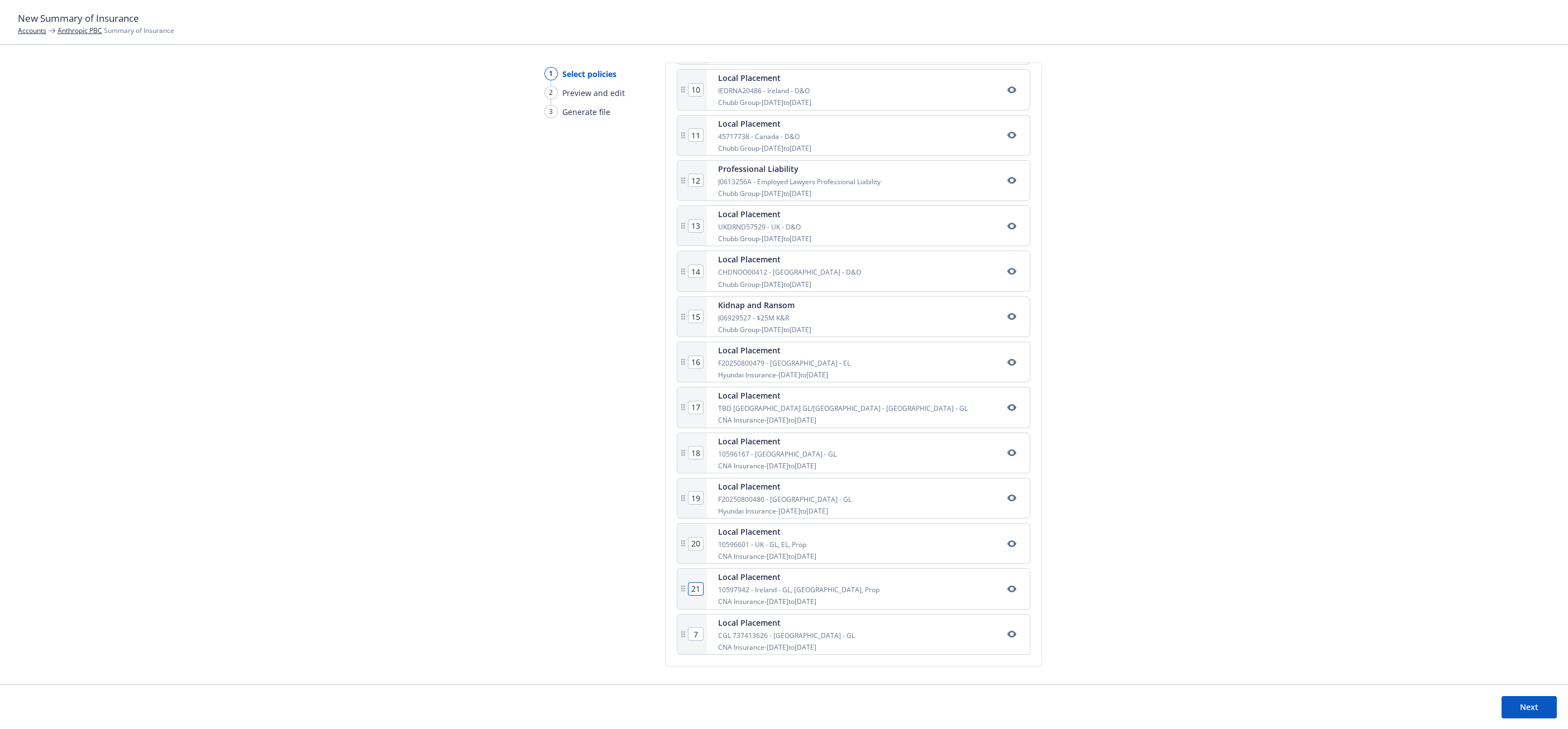
type input "22"
click at [697, 586] on input "21" at bounding box center [696, 589] width 14 height 12
type input "8"
type input "9"
type input "10"
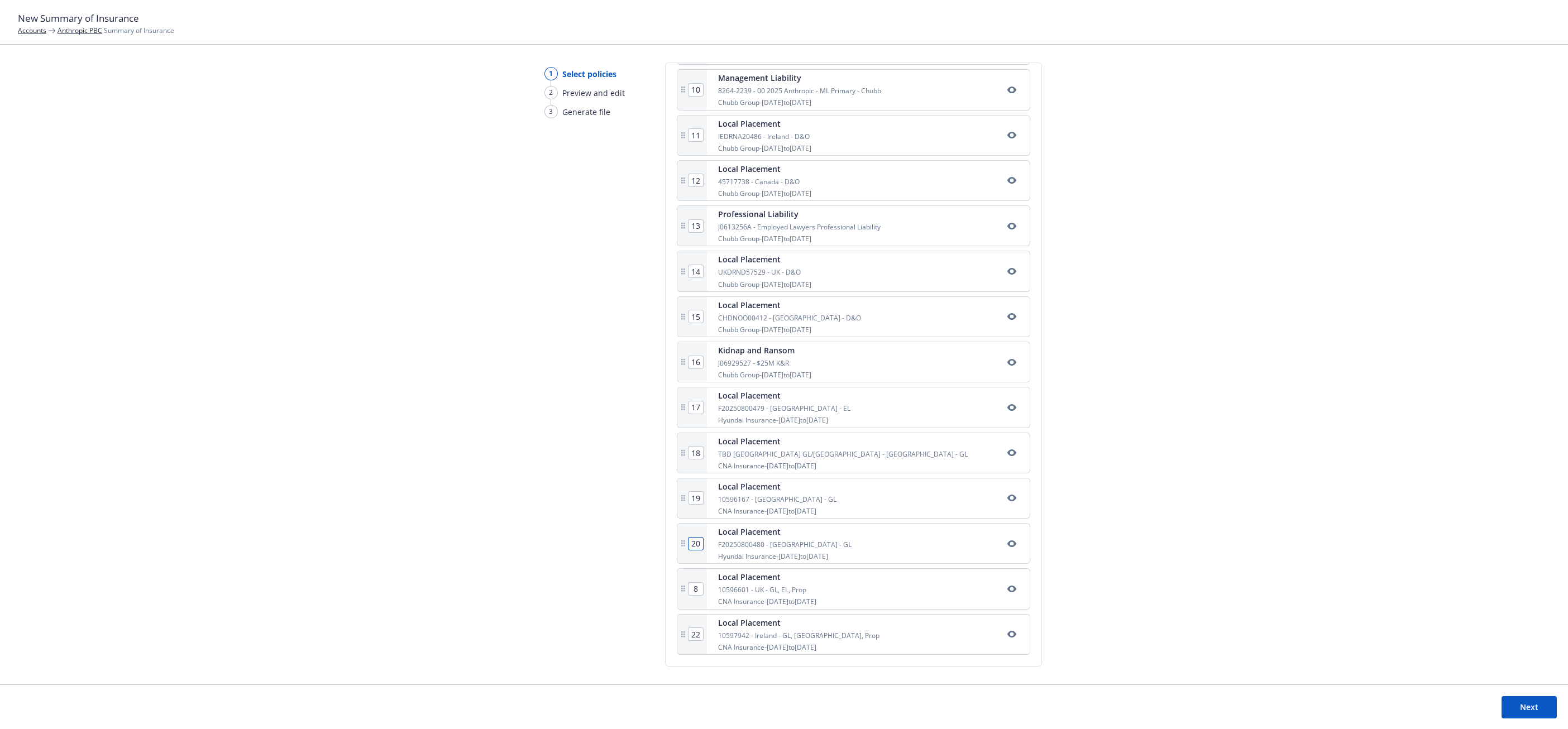
type input "11"
type input "12"
type input "13"
type input "14"
type input "15"
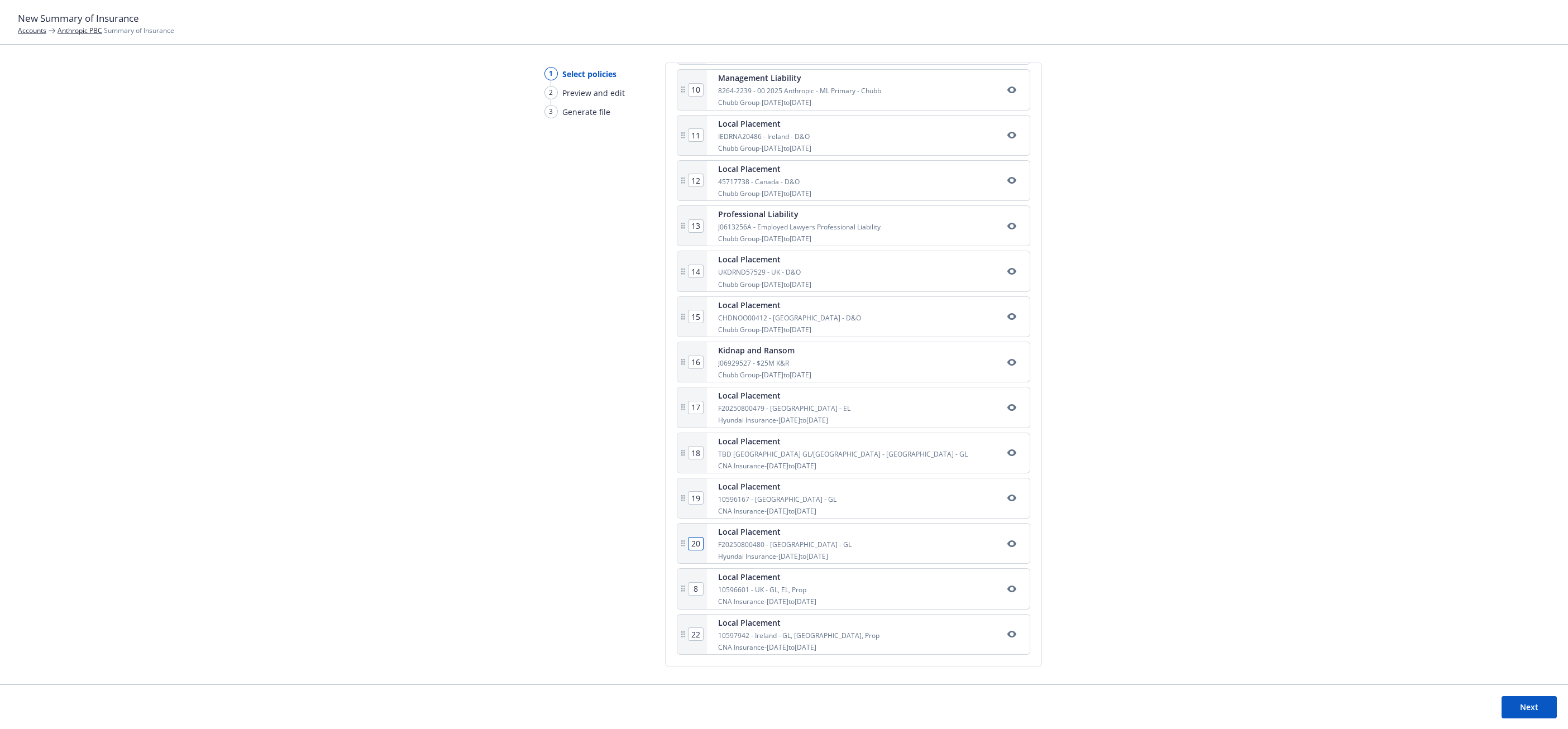
type input "16"
type input "17"
type input "18"
type input "19"
type input "20"
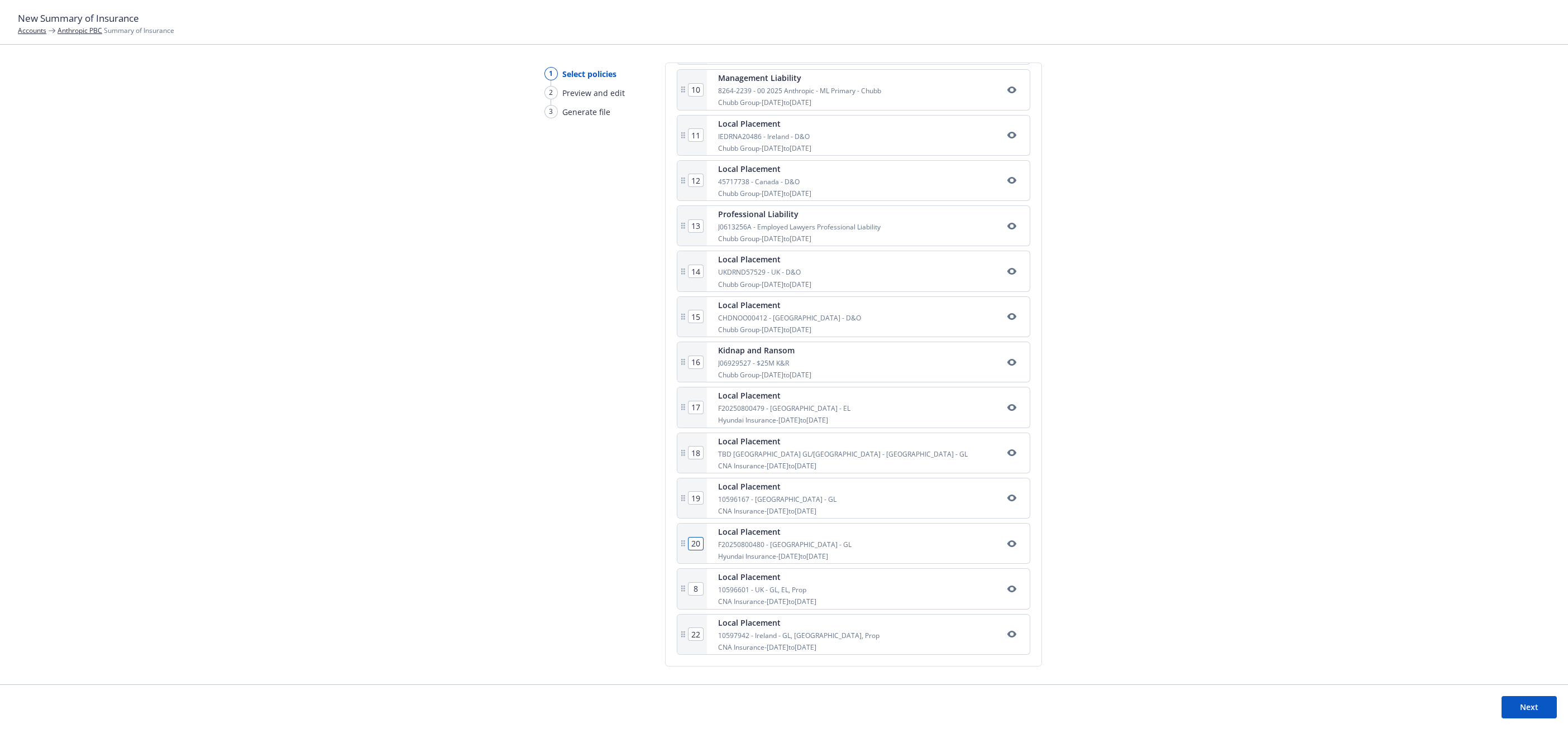
type input "21"
click at [697, 542] on input "20" at bounding box center [696, 543] width 14 height 12
click at [694, 635] on input "22" at bounding box center [696, 633] width 14 height 12
type input "9"
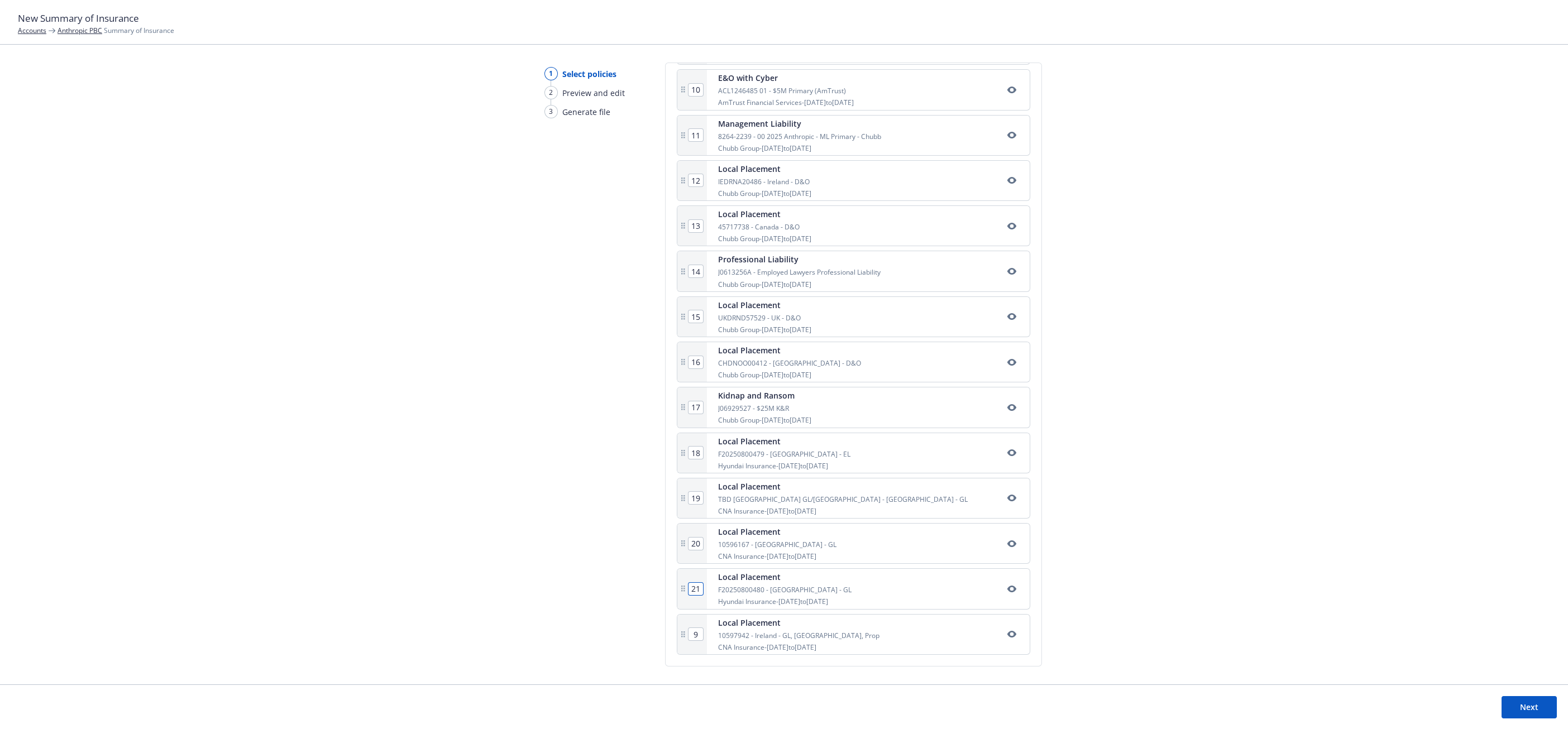
type input "10"
type input "11"
type input "12"
type input "13"
type input "14"
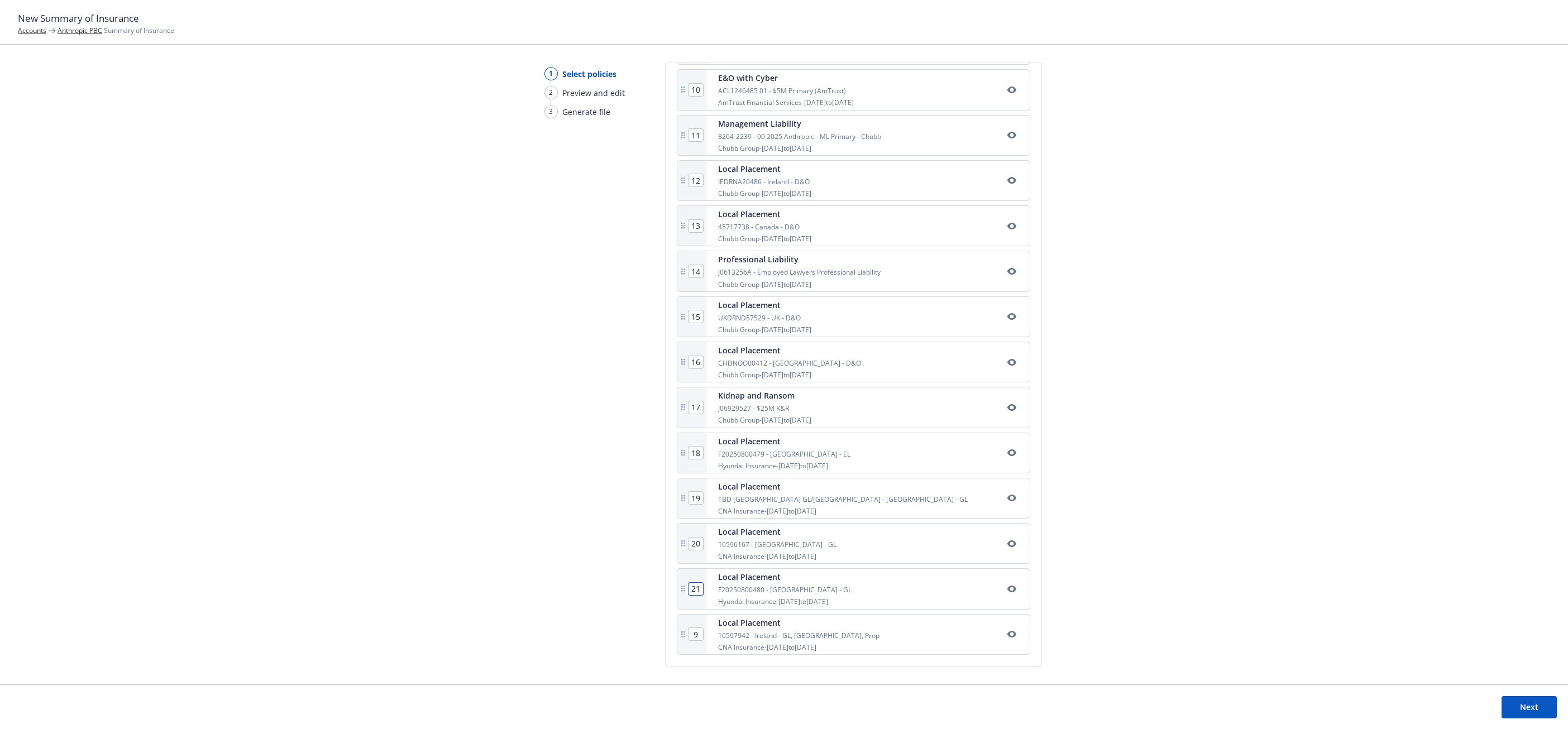
type input "15"
type input "16"
type input "17"
type input "18"
type input "19"
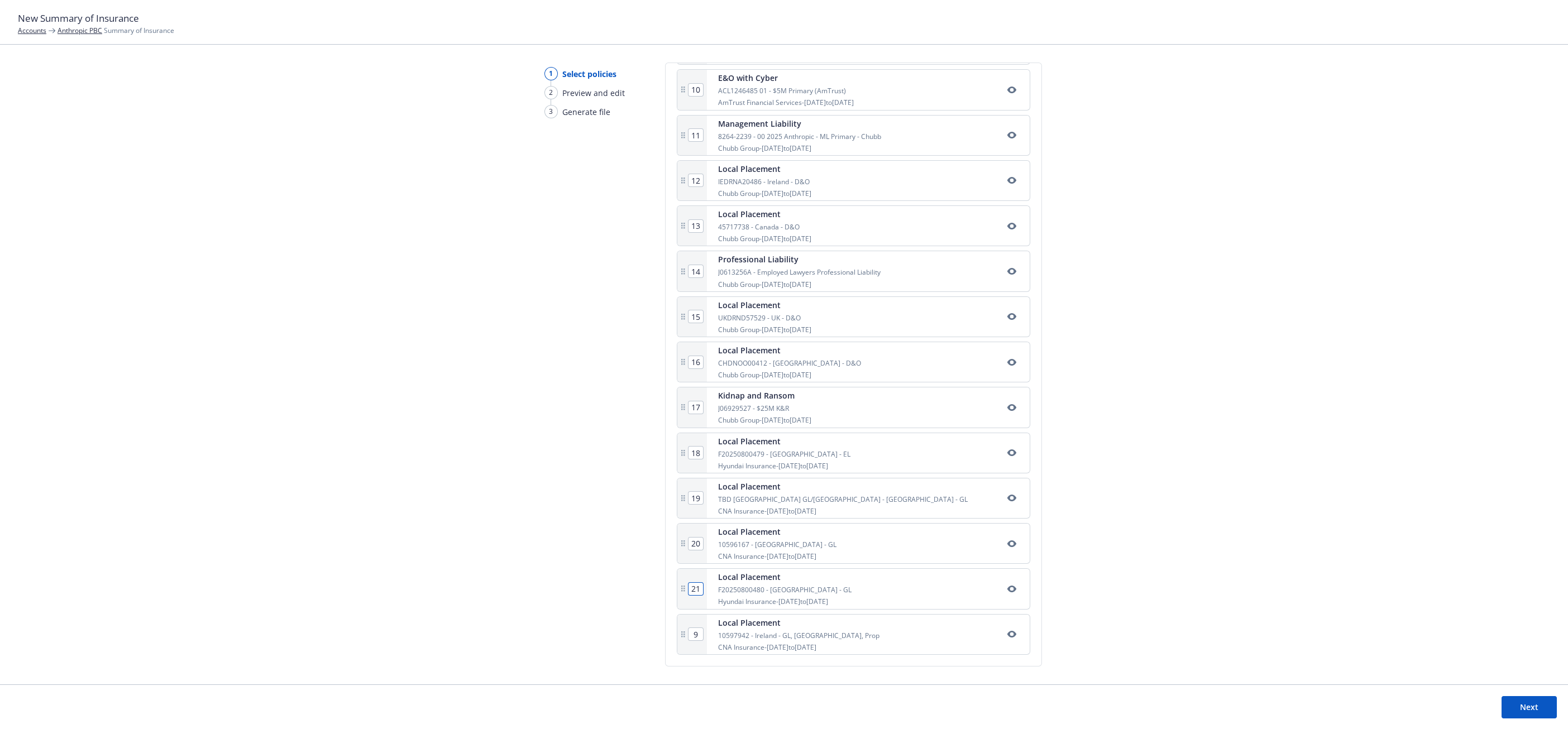
type input "20"
type input "21"
type input "22"
click at [693, 640] on input "22" at bounding box center [696, 633] width 14 height 12
click at [694, 636] on input "22" at bounding box center [696, 633] width 14 height 12
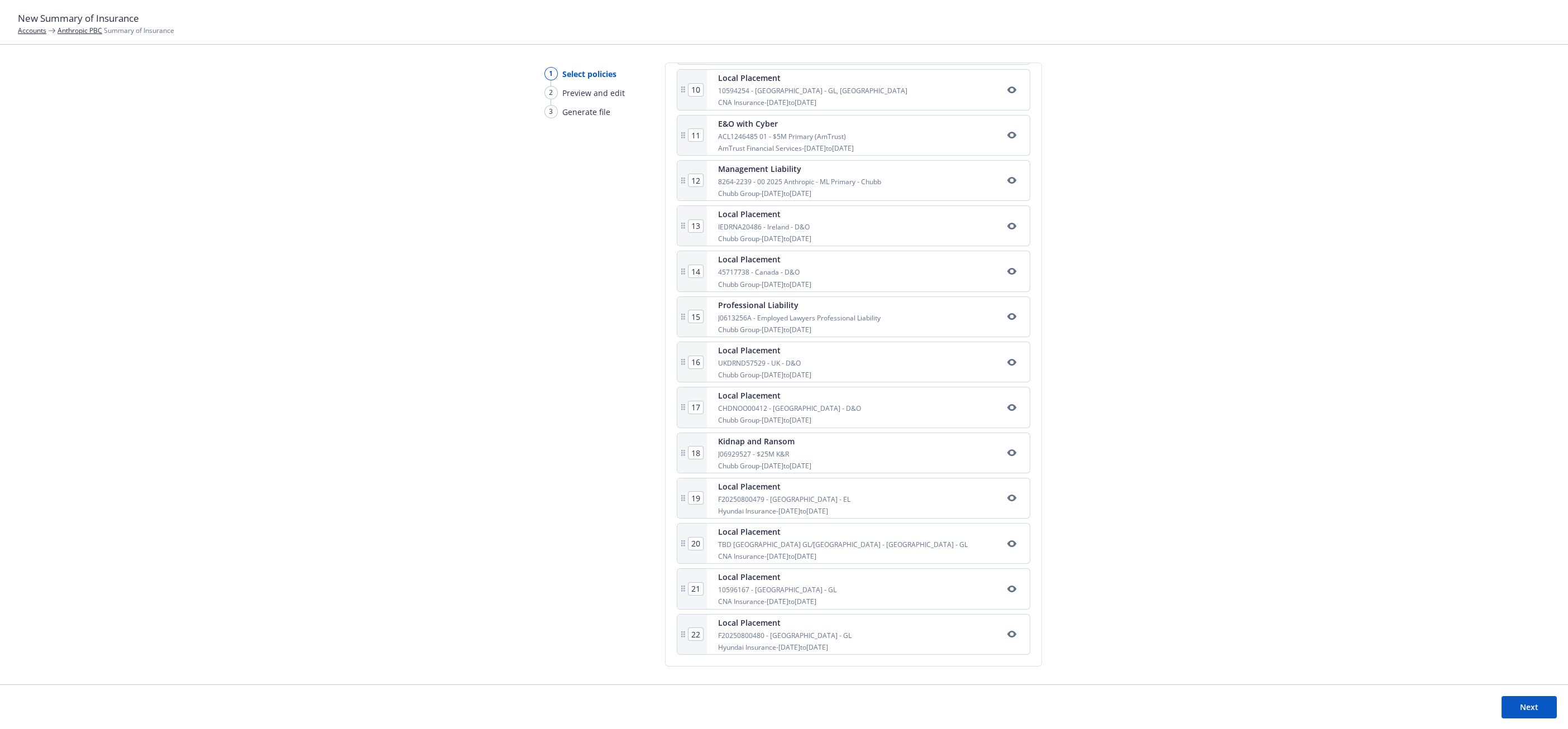
click at [694, 636] on input "22" at bounding box center [696, 633] width 14 height 12
type input "10"
type input "11"
type input "12"
type input "13"
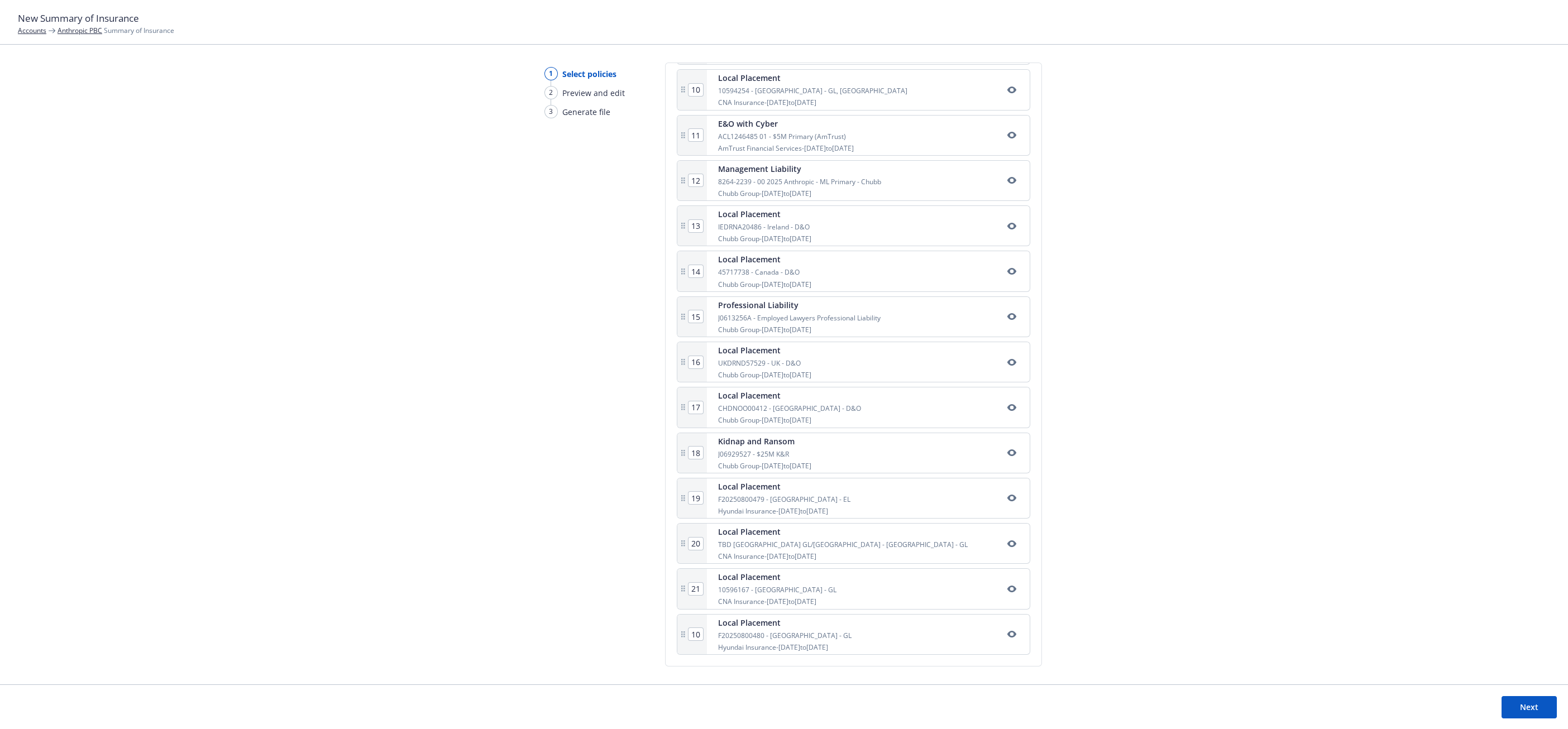
type input "14"
type input "15"
type input "16"
type input "17"
type input "18"
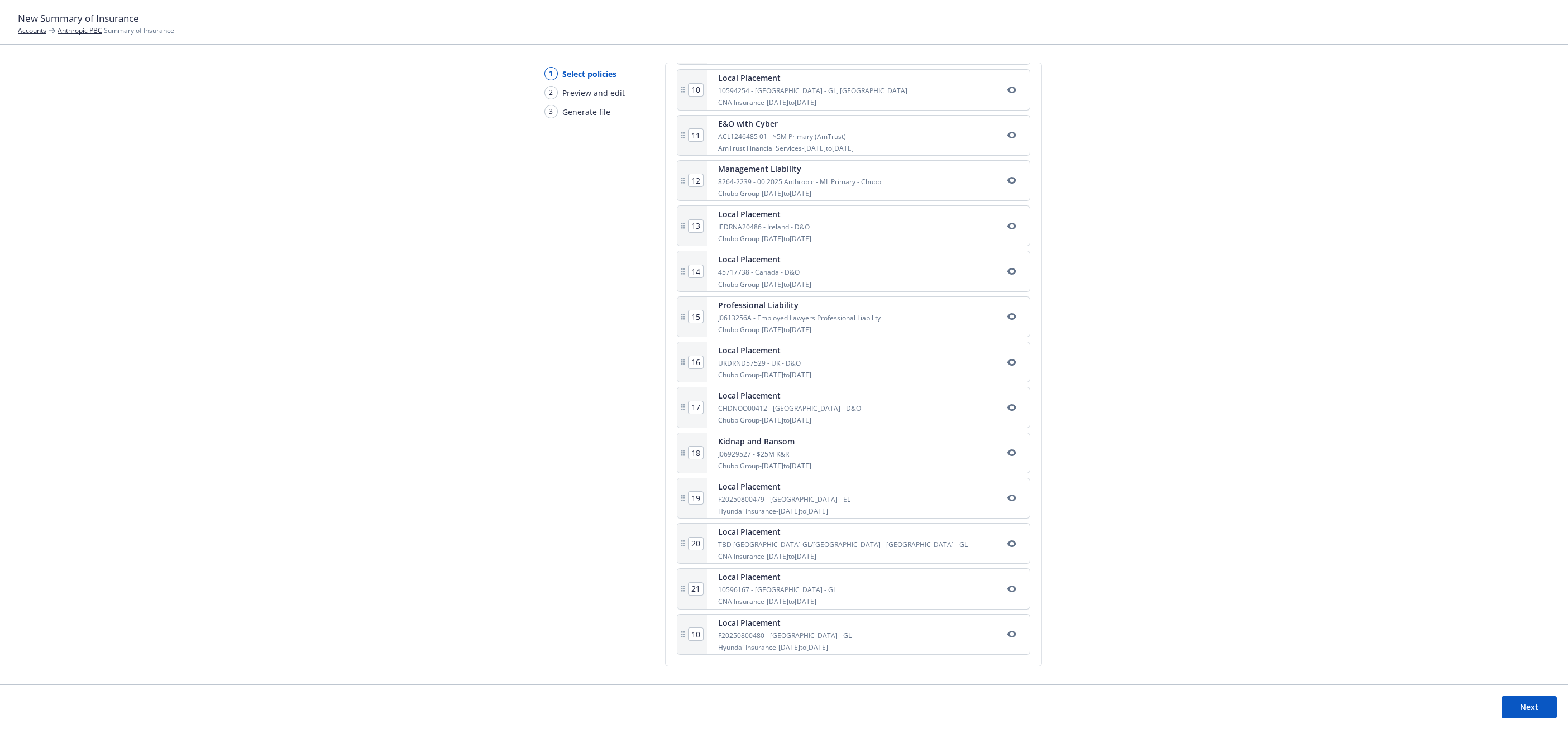
type input "19"
type input "20"
type input "21"
type input "22"
click at [691, 636] on input "22" at bounding box center [696, 633] width 14 height 12
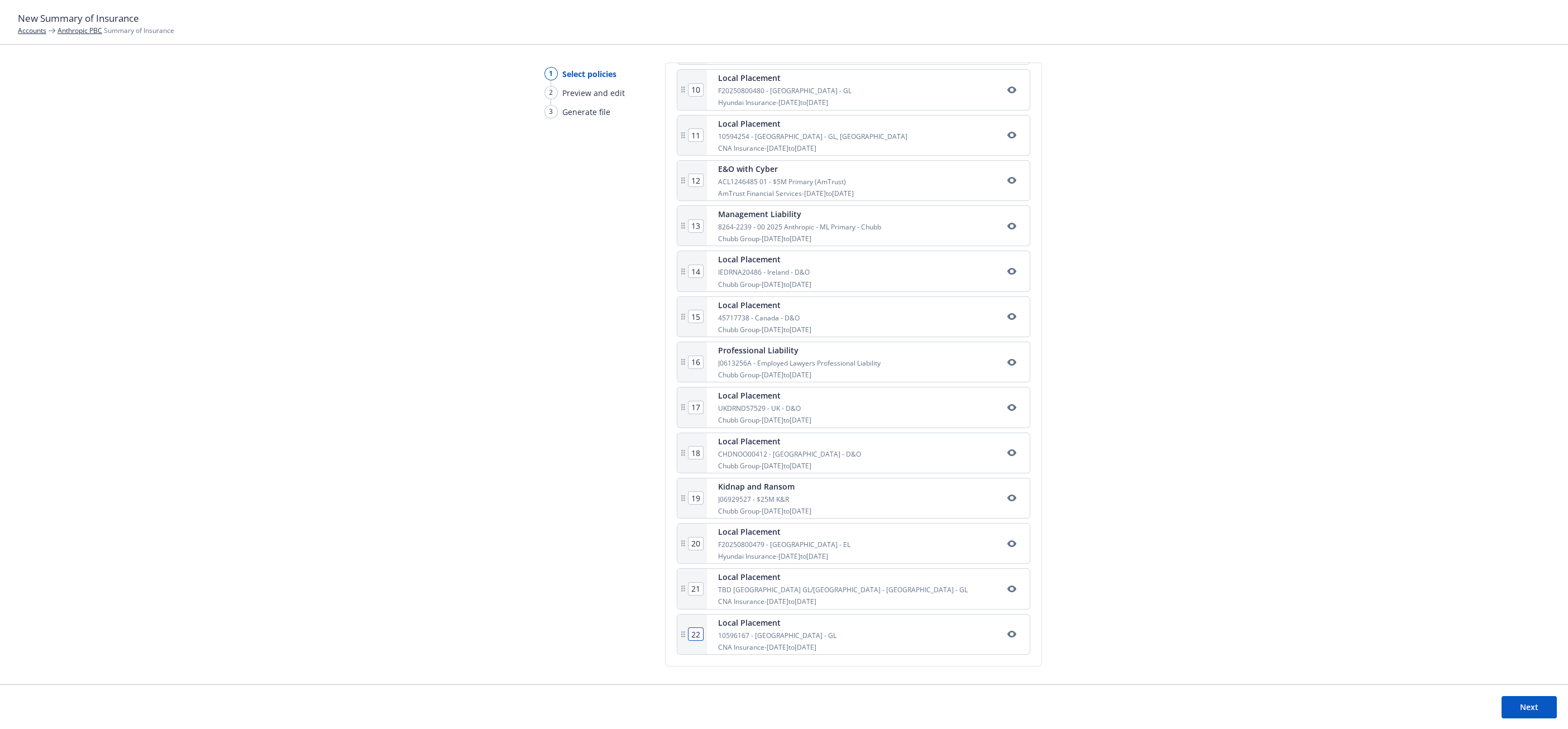
click at [691, 636] on input "22" at bounding box center [696, 633] width 14 height 12
type input "11"
type input "12"
type input "13"
type input "14"
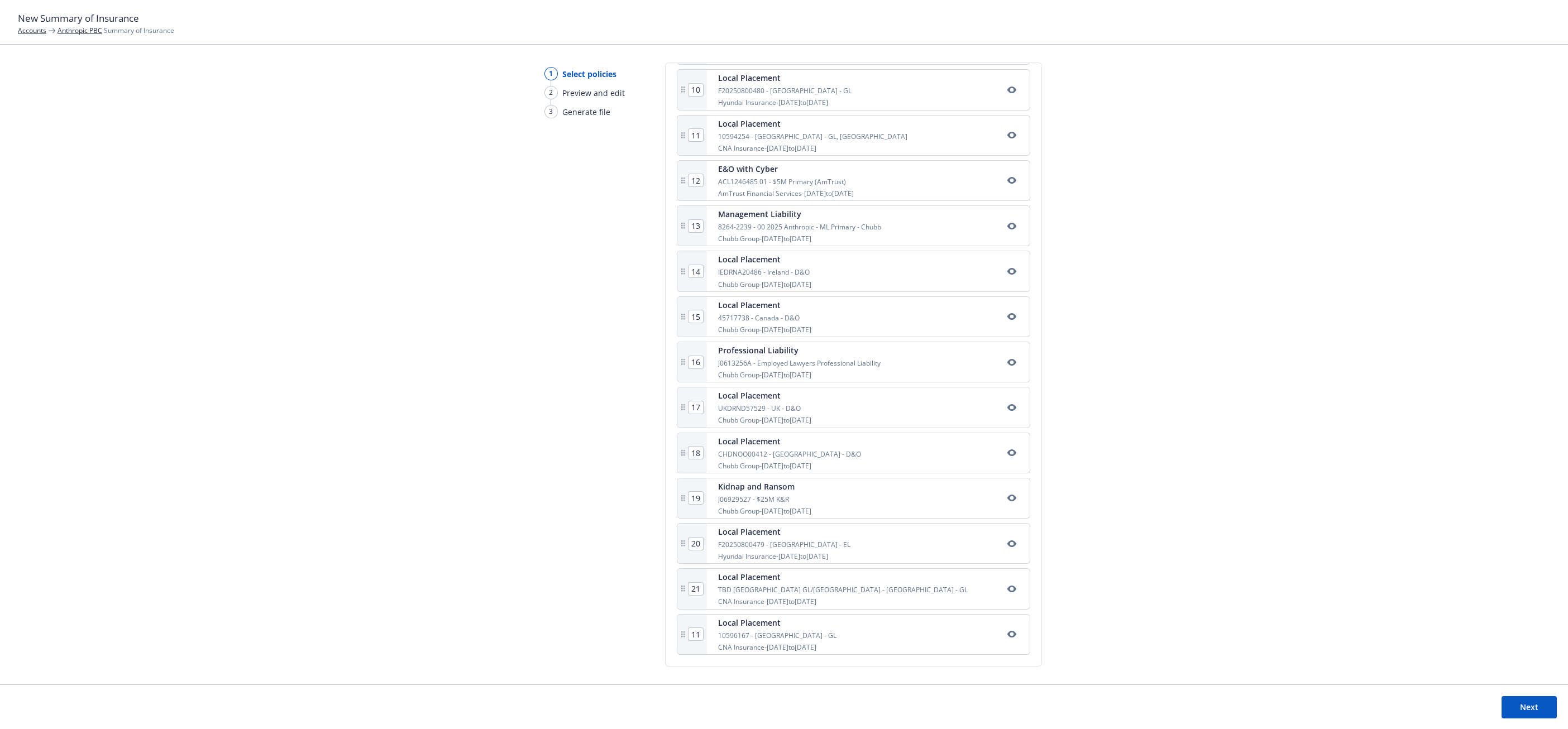
type input "15"
type input "16"
type input "17"
type input "18"
type input "19"
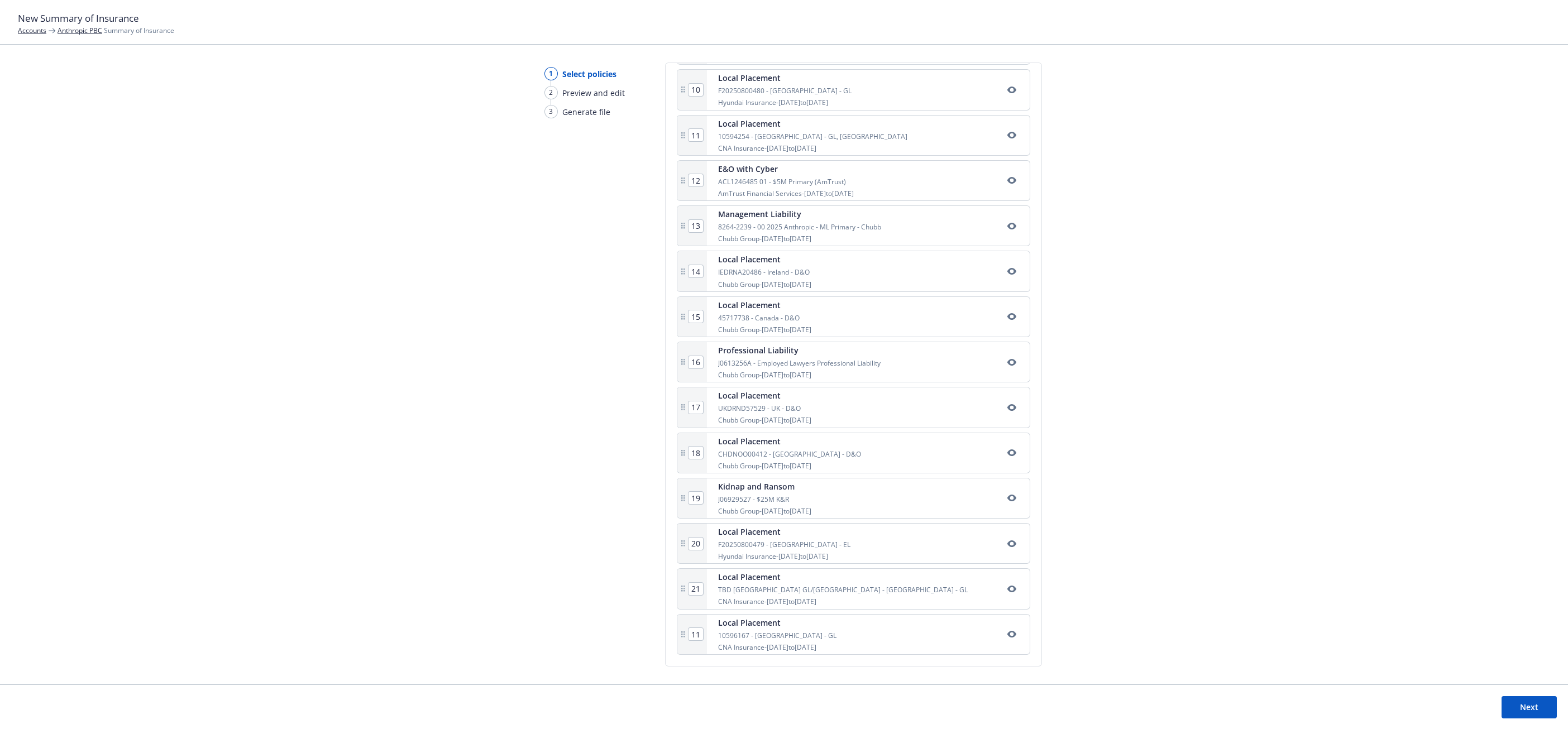
type input "20"
type input "21"
type input "22"
click at [694, 636] on input "22" at bounding box center [696, 633] width 14 height 12
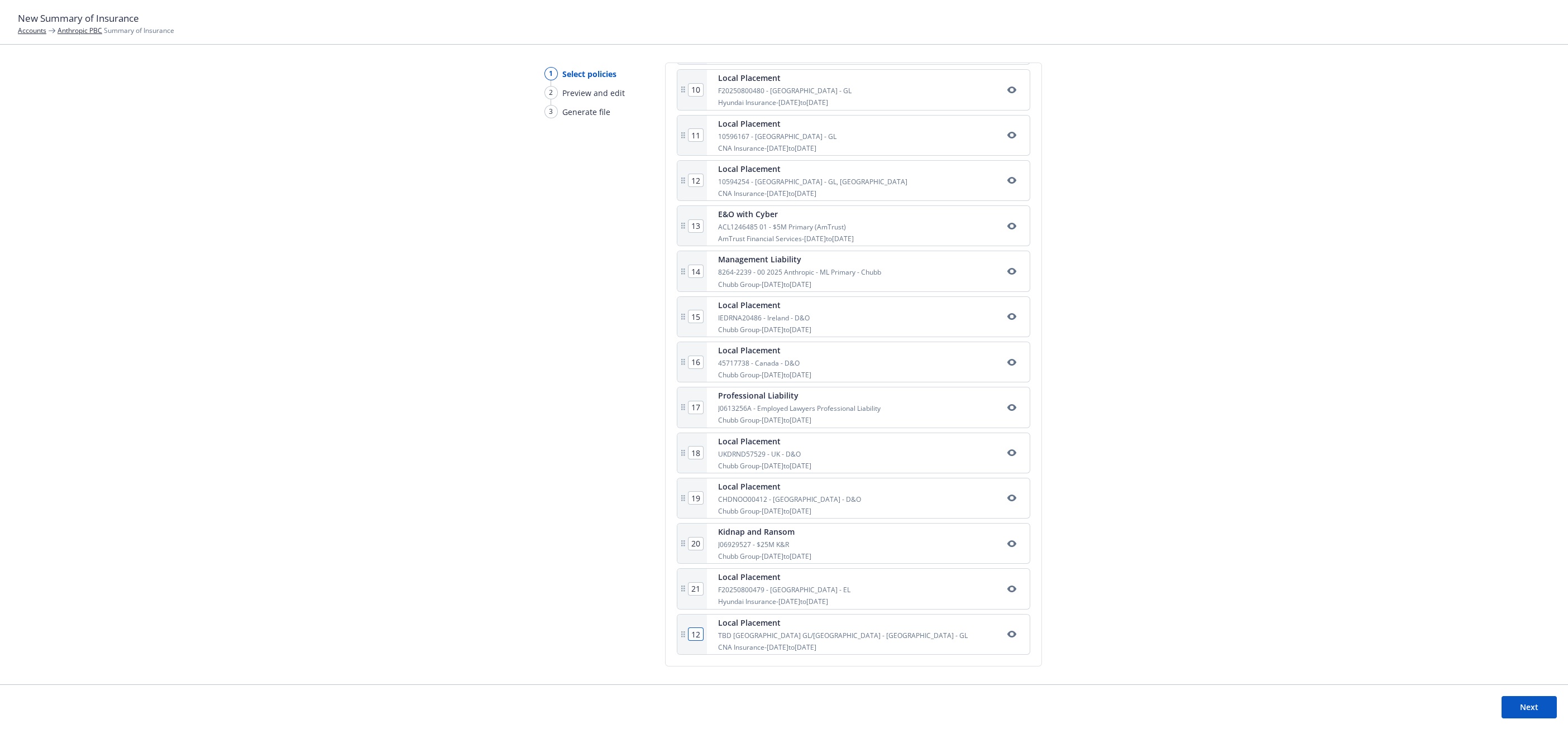
type input "12"
type input "13"
type input "14"
type input "15"
type input "16"
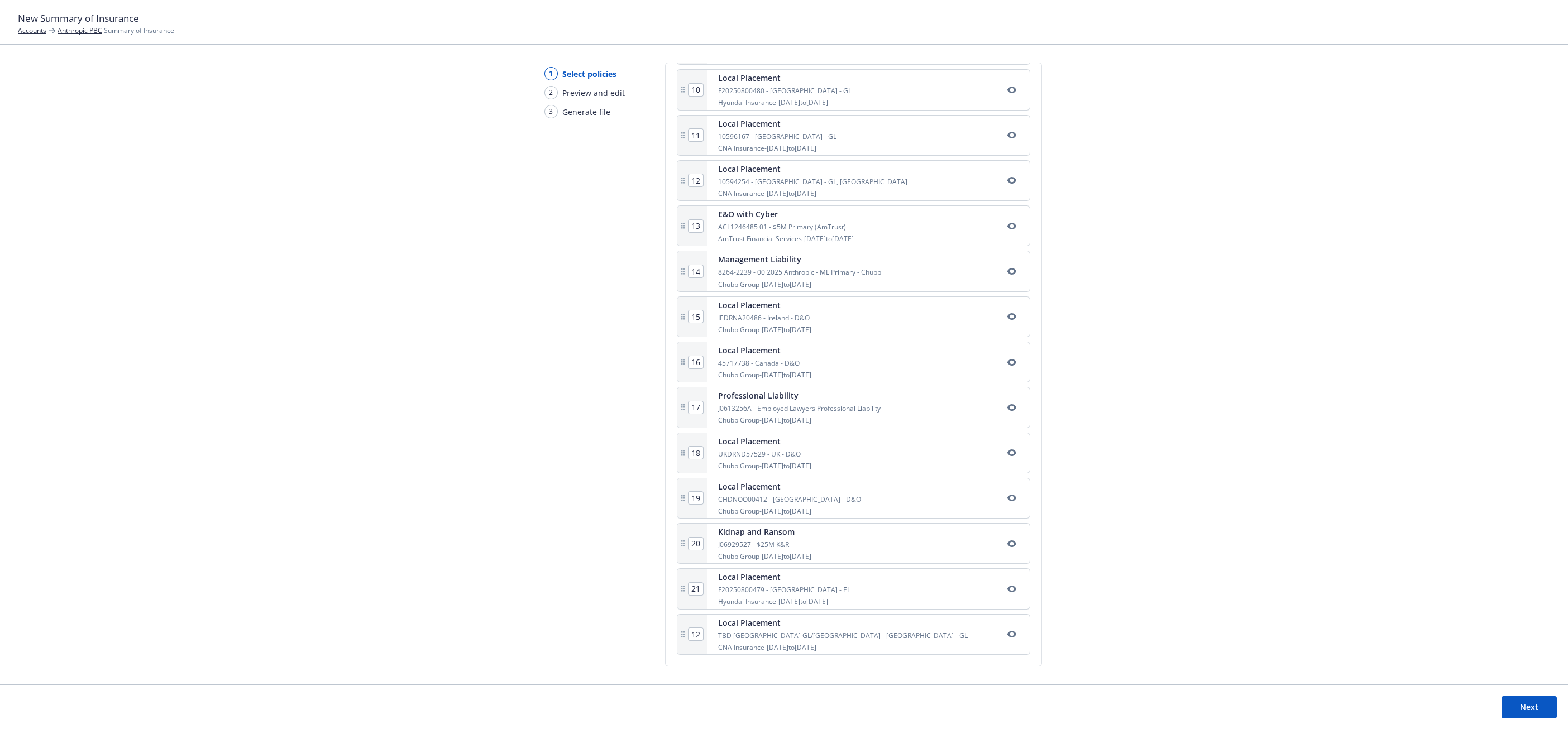
type input "17"
type input "18"
type input "19"
type input "20"
type input "21"
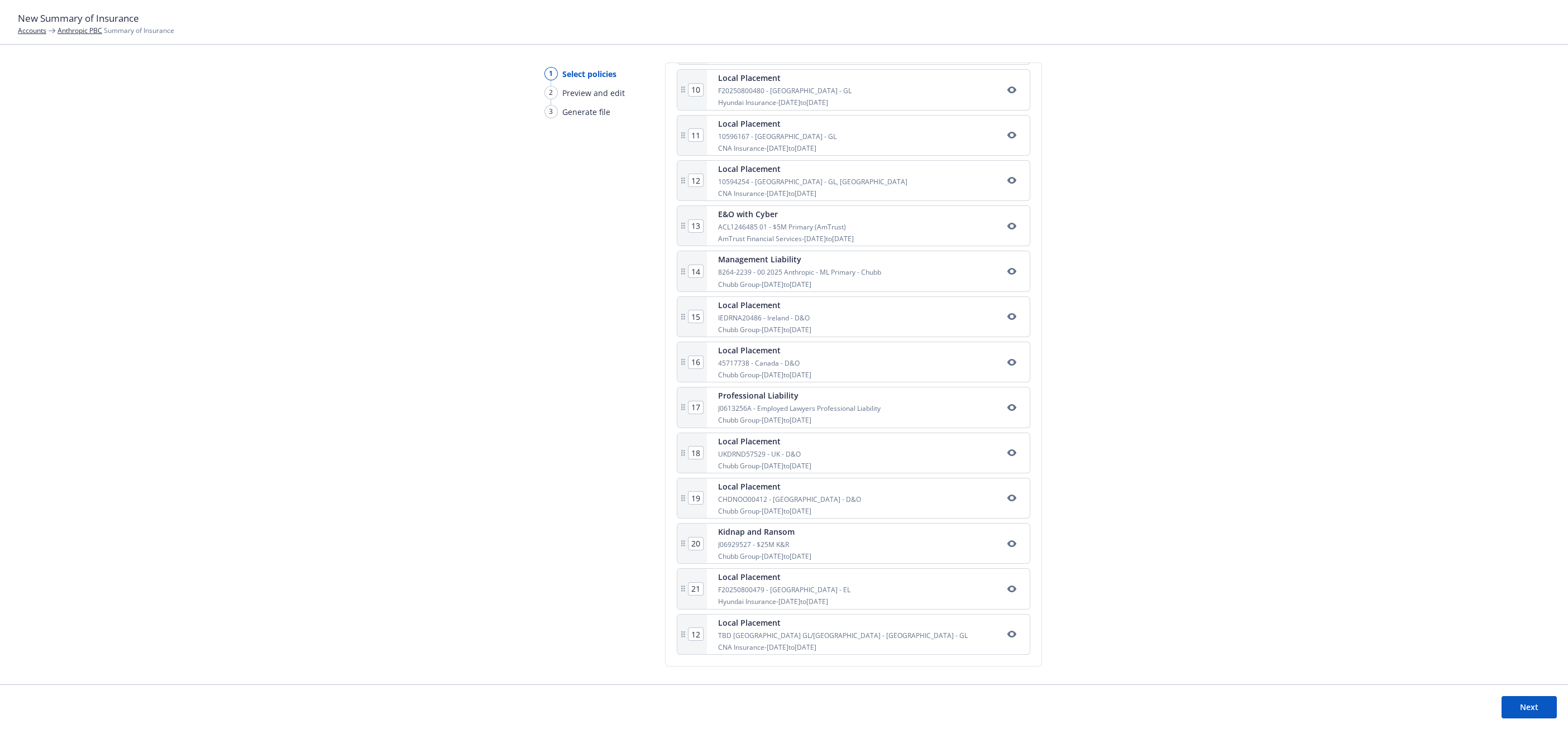
type input "22"
click at [694, 636] on input "22" at bounding box center [696, 633] width 14 height 12
type input "14"
type input "15"
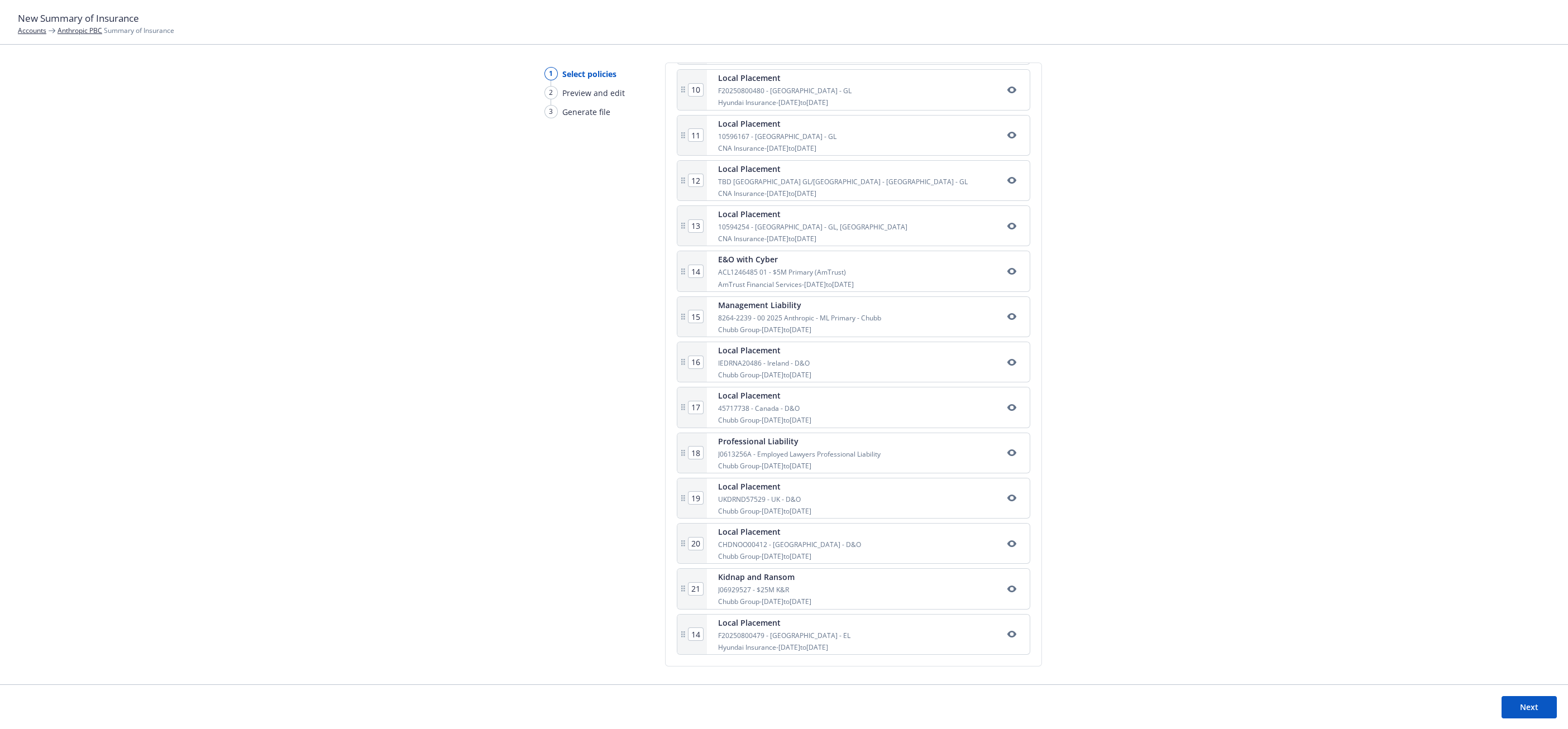
type input "16"
type input "17"
type input "18"
type input "19"
type input "20"
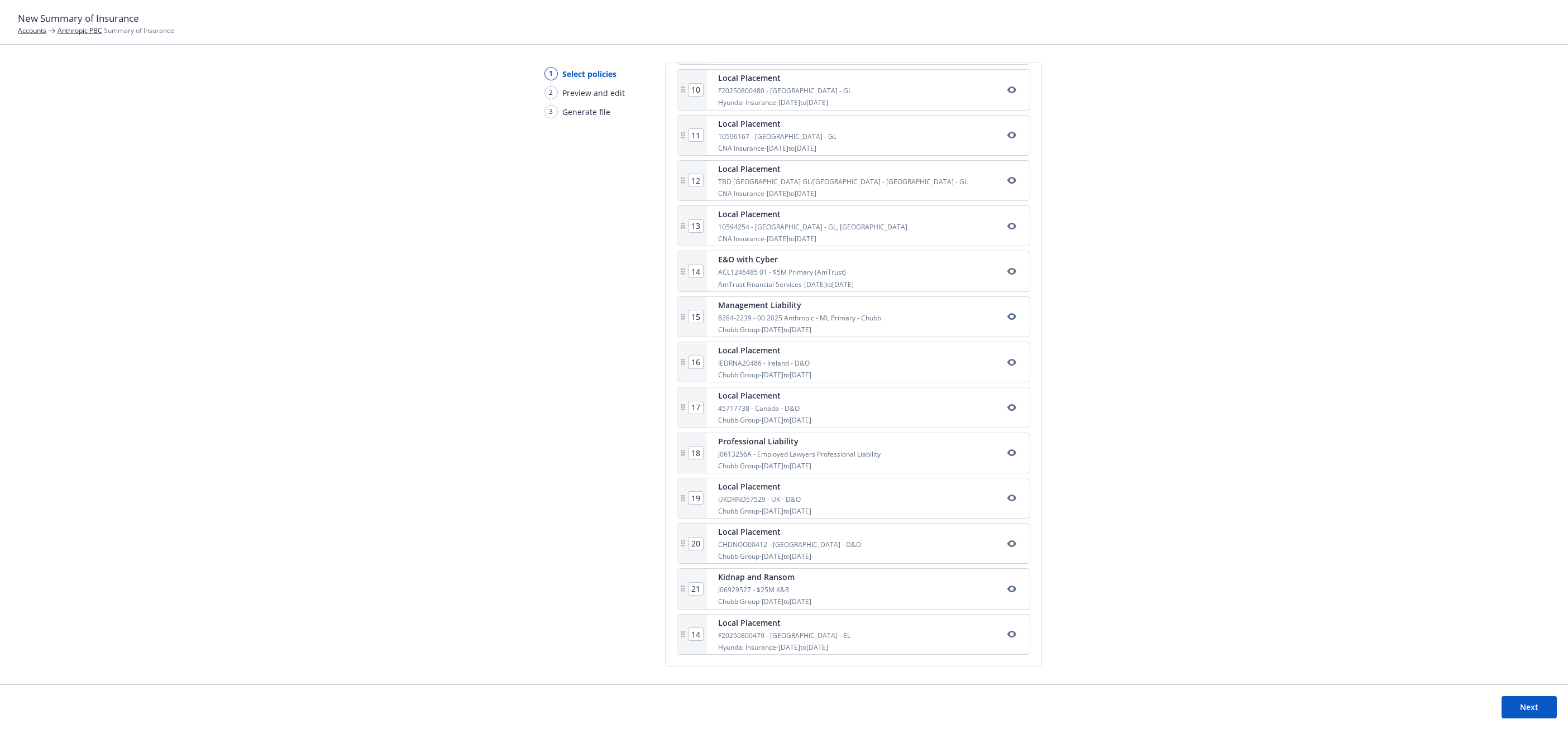
type input "21"
type input "22"
drag, startPoint x: 682, startPoint y: 633, endPoint x: 669, endPoint y: 400, distance: 233.4
click at [669, 400] on div "Select policies SOI title* 25-26 SOI 7.15.25 Include Newfront reps information …" at bounding box center [854, 364] width 377 height 604
type input "18"
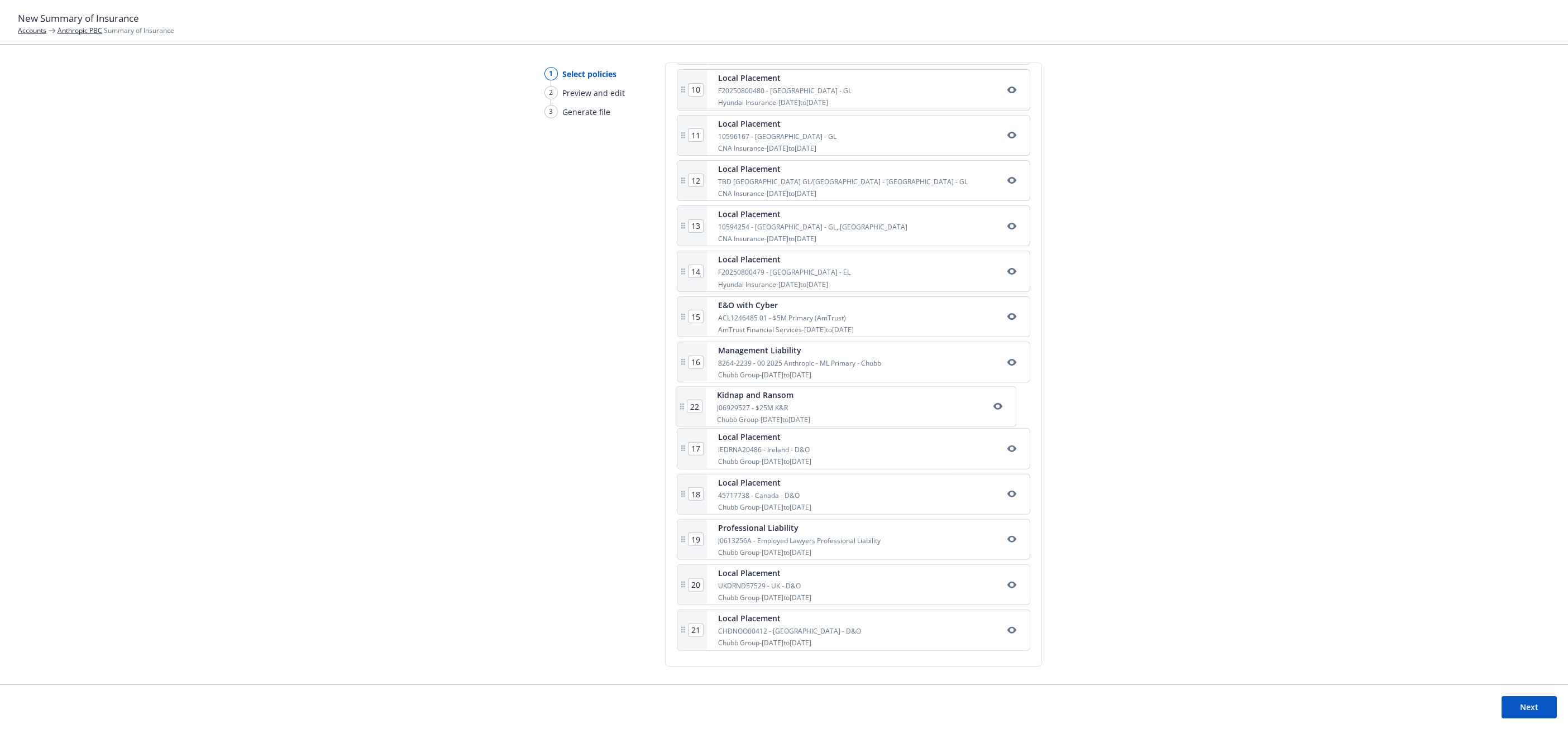
type input "19"
type input "20"
type input "21"
type input "22"
type input "17"
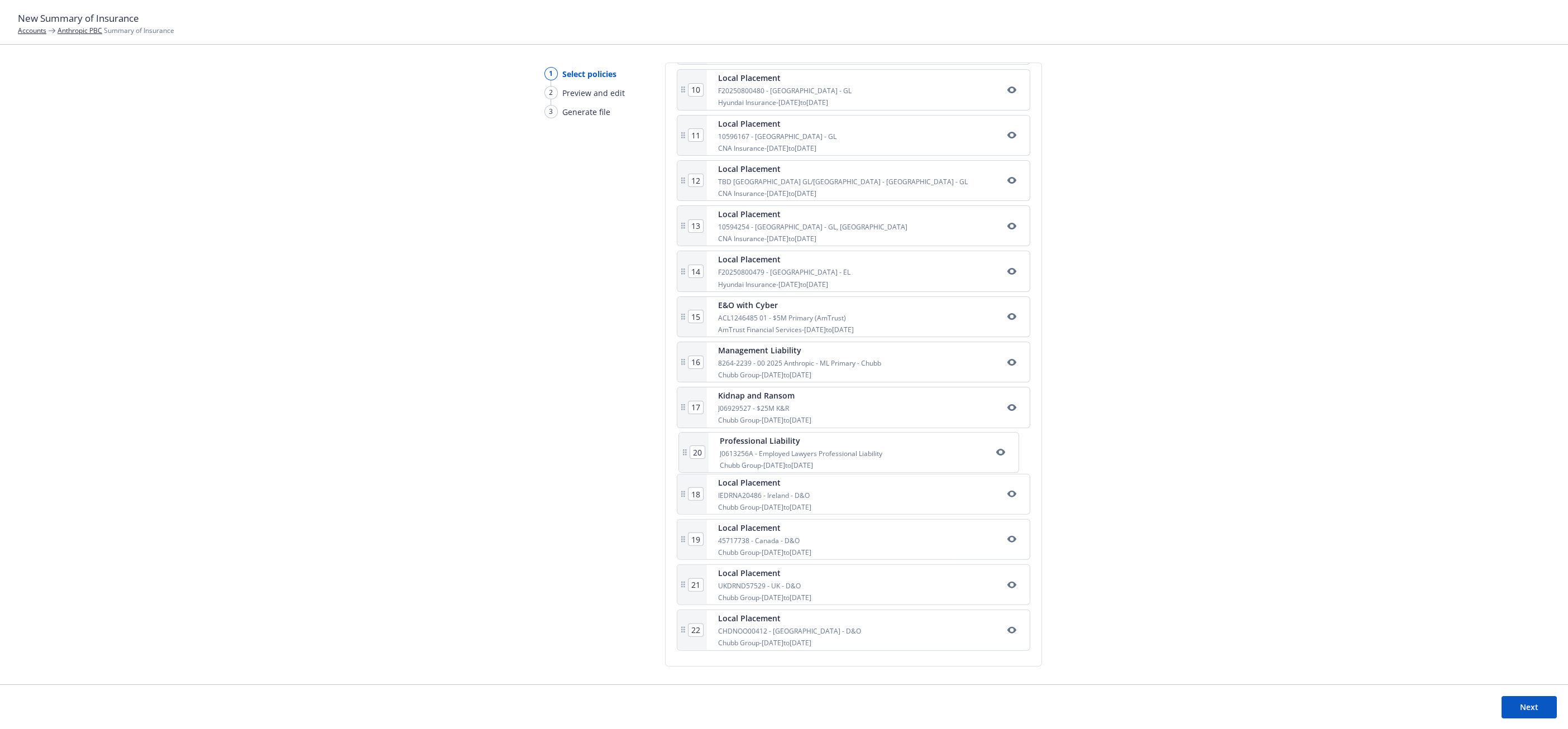
drag, startPoint x: 678, startPoint y: 546, endPoint x: 682, endPoint y: 447, distance: 99.1
click at [682, 447] on div "1 Commercial Package 7092460990 CNA Insurance - 08/01/2025 to 08/01/2026 2 Comm…" at bounding box center [853, 158] width 353 height 994
type input "19"
drag, startPoint x: 679, startPoint y: 554, endPoint x: 679, endPoint y: 505, distance: 49.0
click at [679, 505] on div "1 Commercial Package 7092460990 CNA Insurance - 08/01/2025 to 08/01/2026 2 Comm…" at bounding box center [853, 158] width 353 height 994
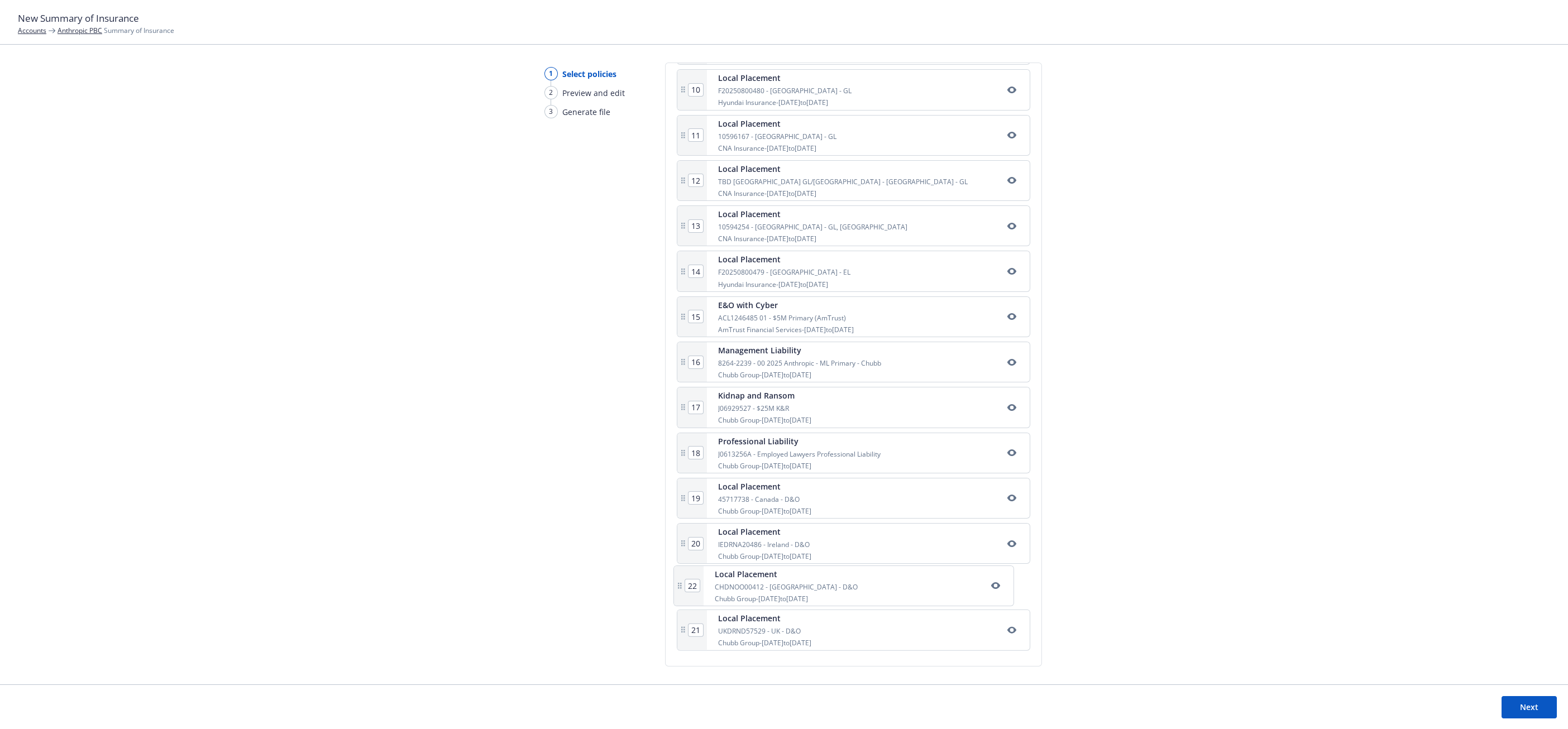
drag, startPoint x: 684, startPoint y: 644, endPoint x: 682, endPoint y: 586, distance: 58.0
click at [682, 586] on div "1 Commercial Package 7092460990 CNA Insurance - 08/01/2025 to 08/01/2026 2 Comm…" at bounding box center [853, 158] width 353 height 994
click at [1508, 703] on button "Next" at bounding box center [1529, 707] width 55 height 22
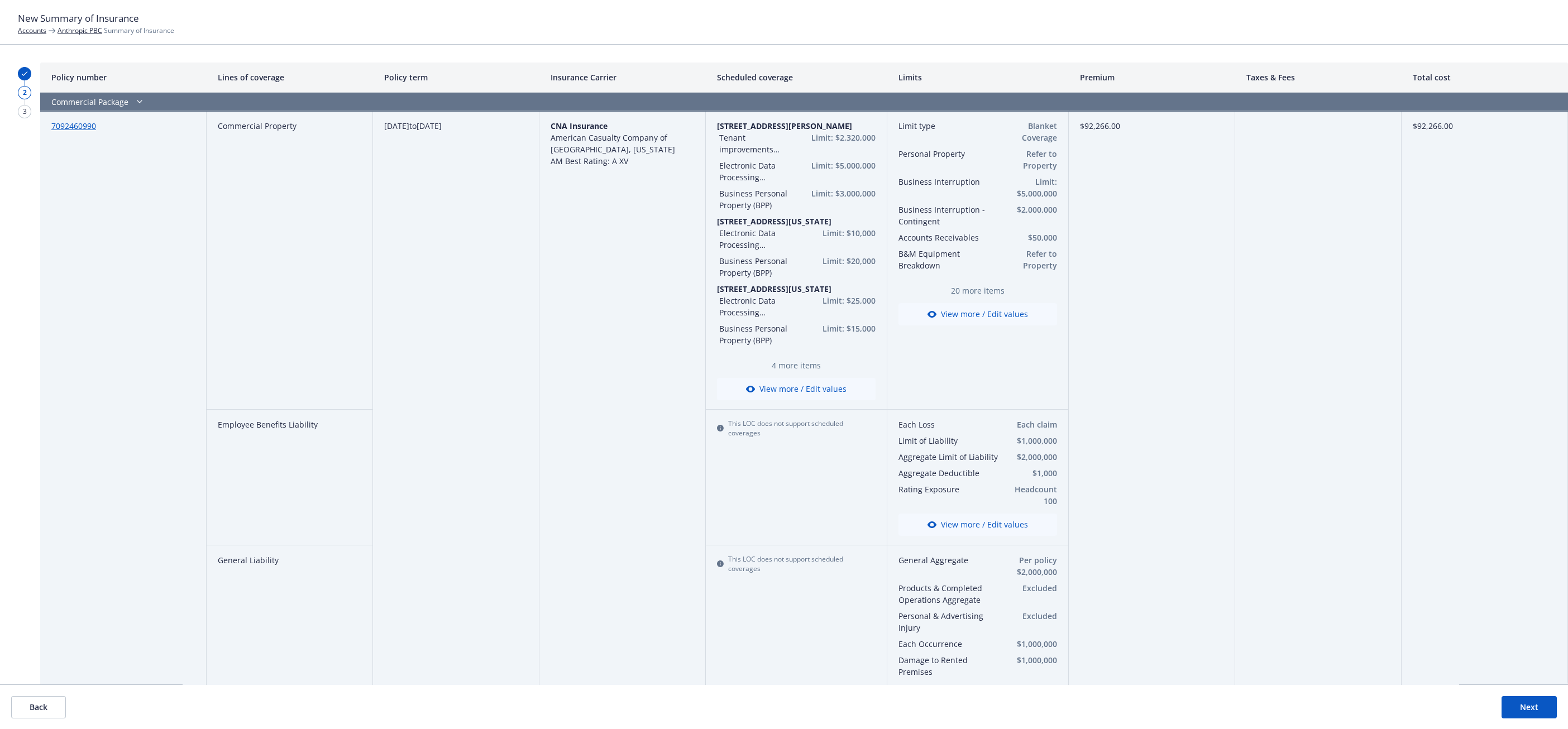
click at [1514, 706] on button "Next" at bounding box center [1529, 707] width 55 height 22
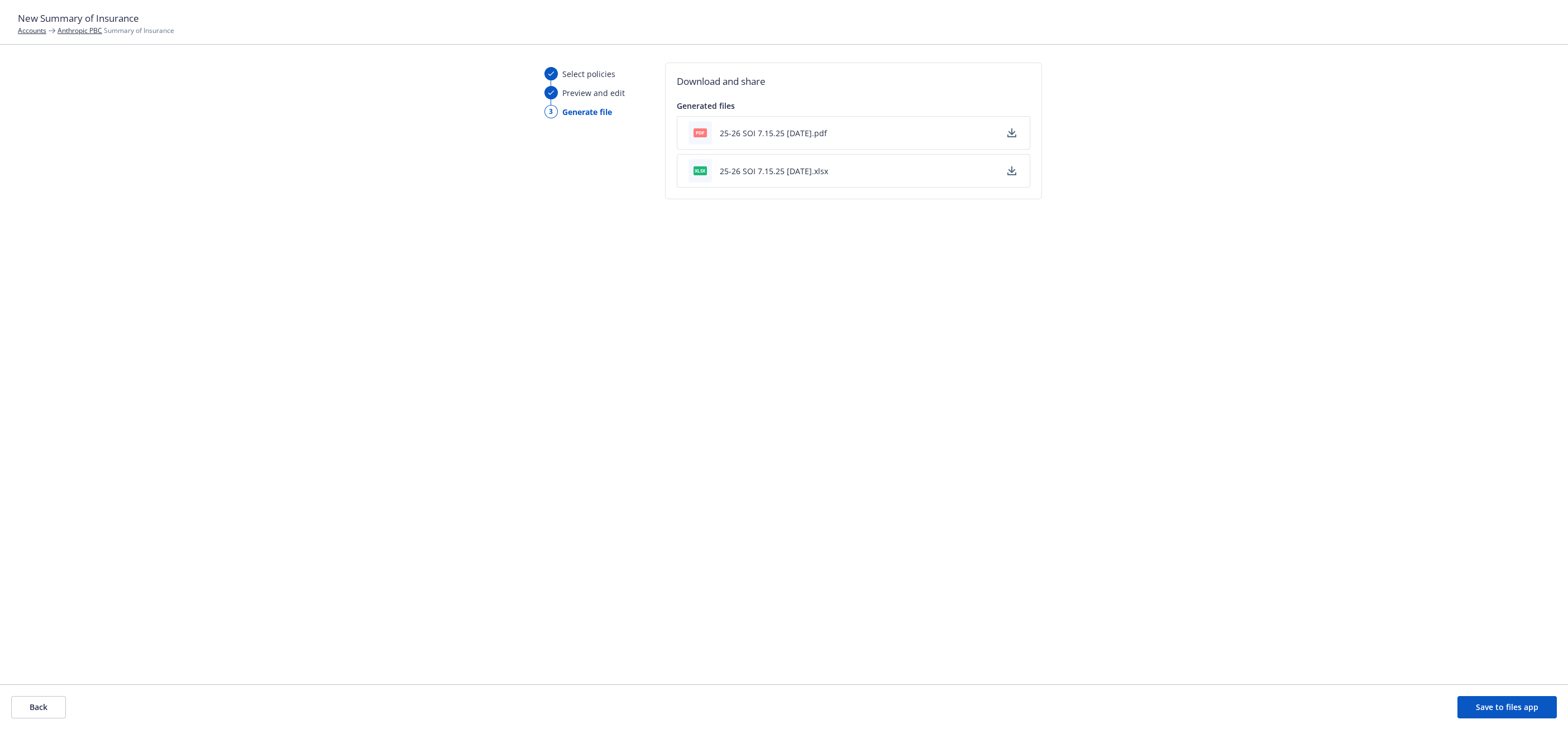
click at [793, 133] on button "25-26 SOI 7.15.25 - 09/12/2025.pdf" at bounding box center [773, 133] width 107 height 12
click at [49, 698] on button "Back" at bounding box center [38, 707] width 55 height 22
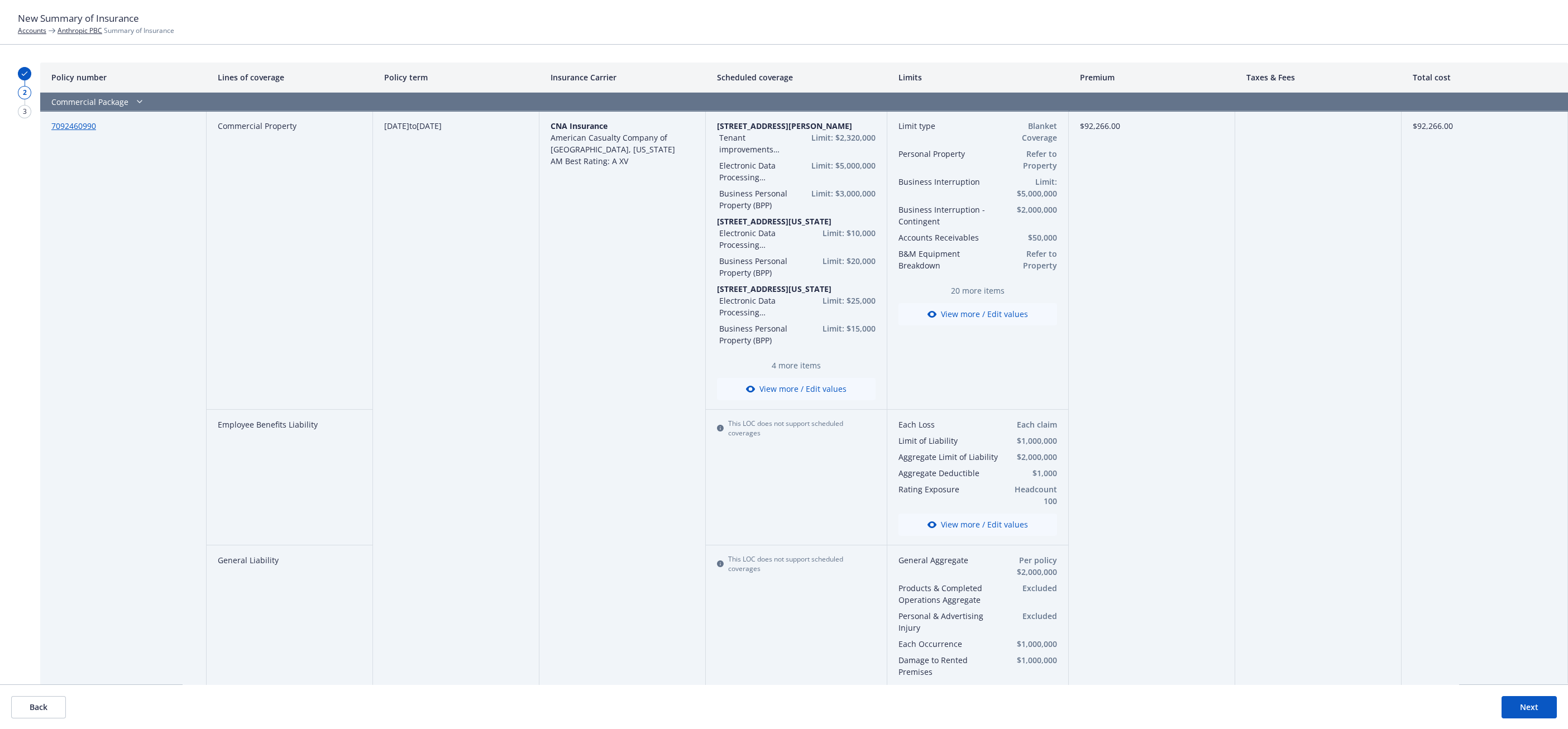
click at [804, 390] on button "View more / Edit values" at bounding box center [796, 389] width 159 height 22
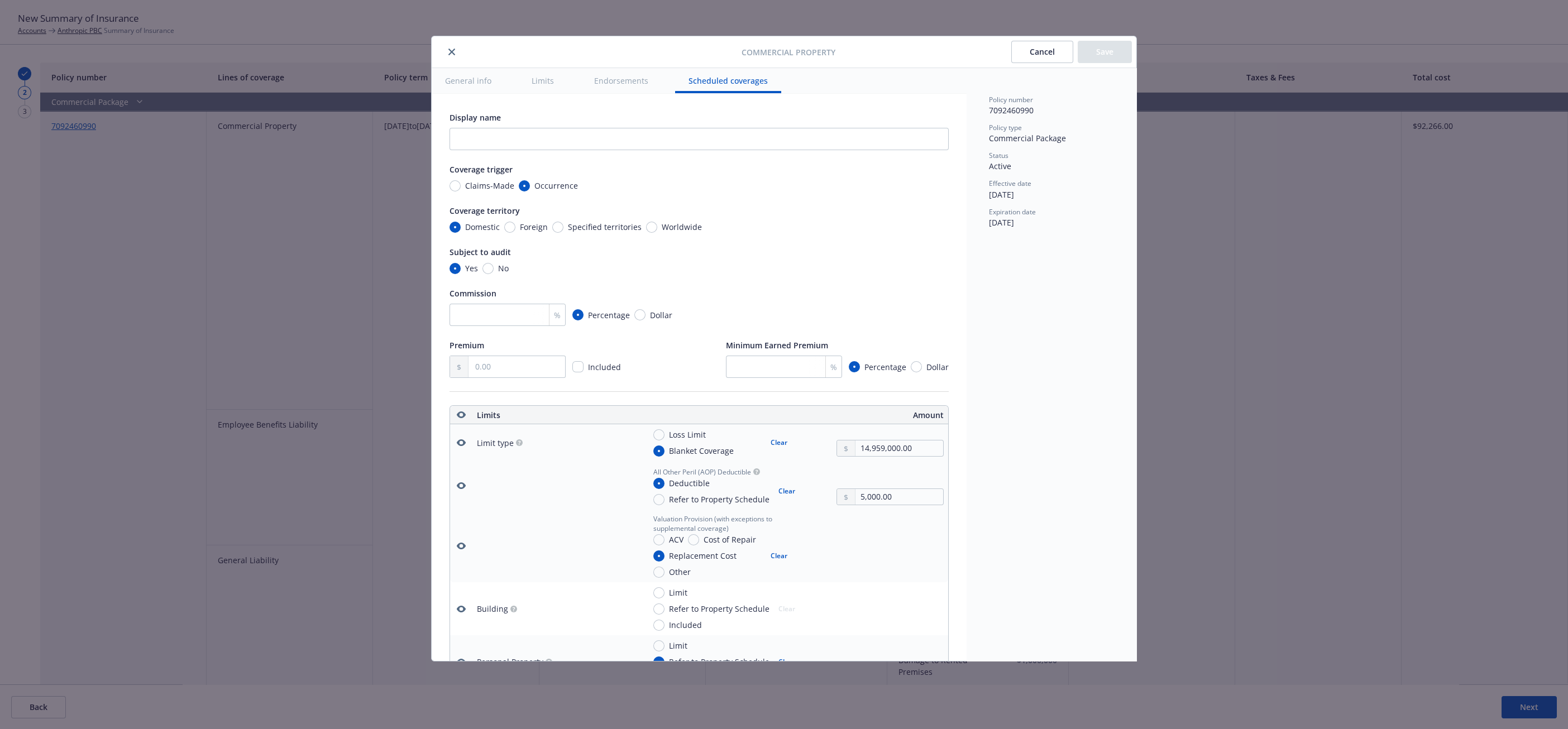
scroll to position [3706, 0]
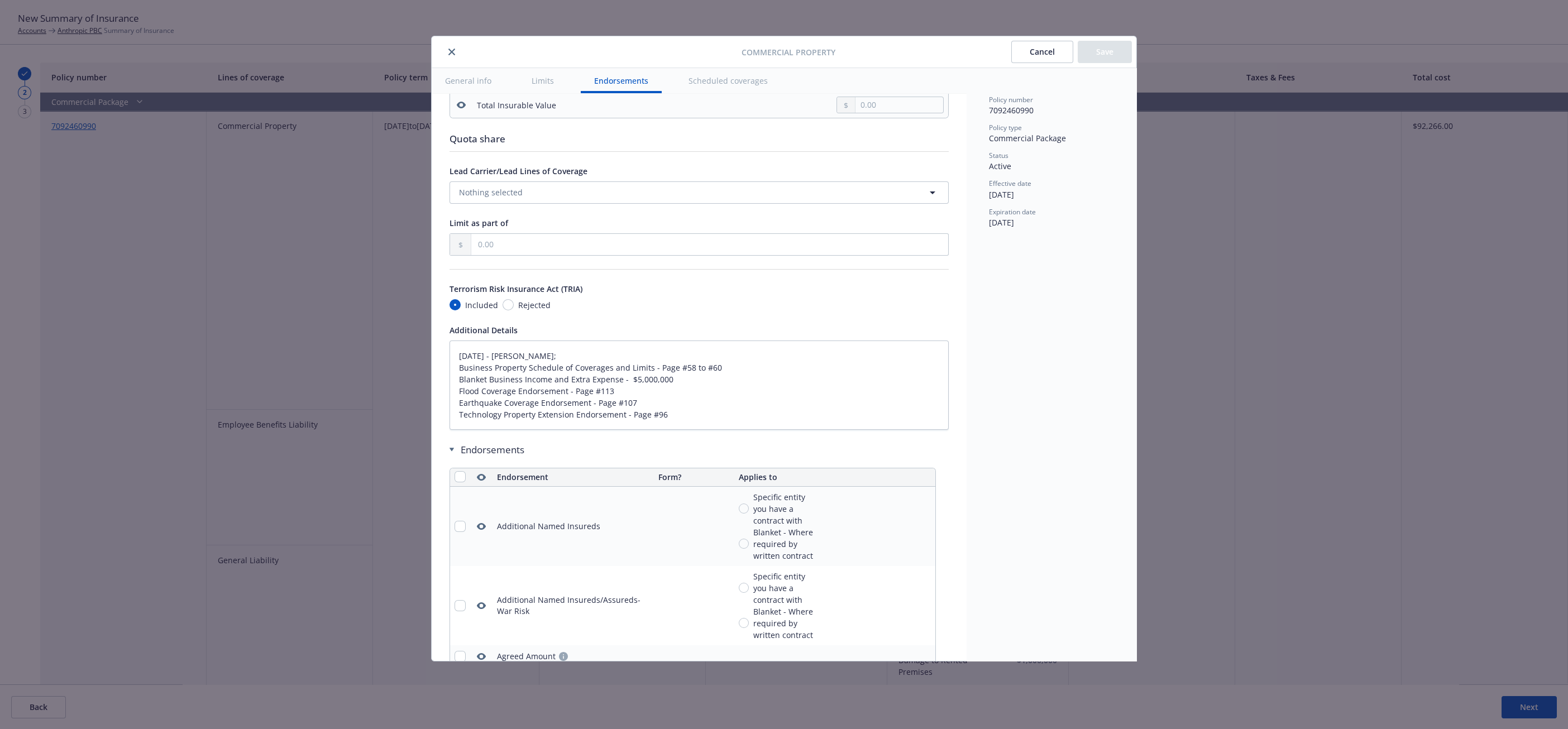
click at [451, 50] on icon "close" at bounding box center [452, 52] width 6 height 6
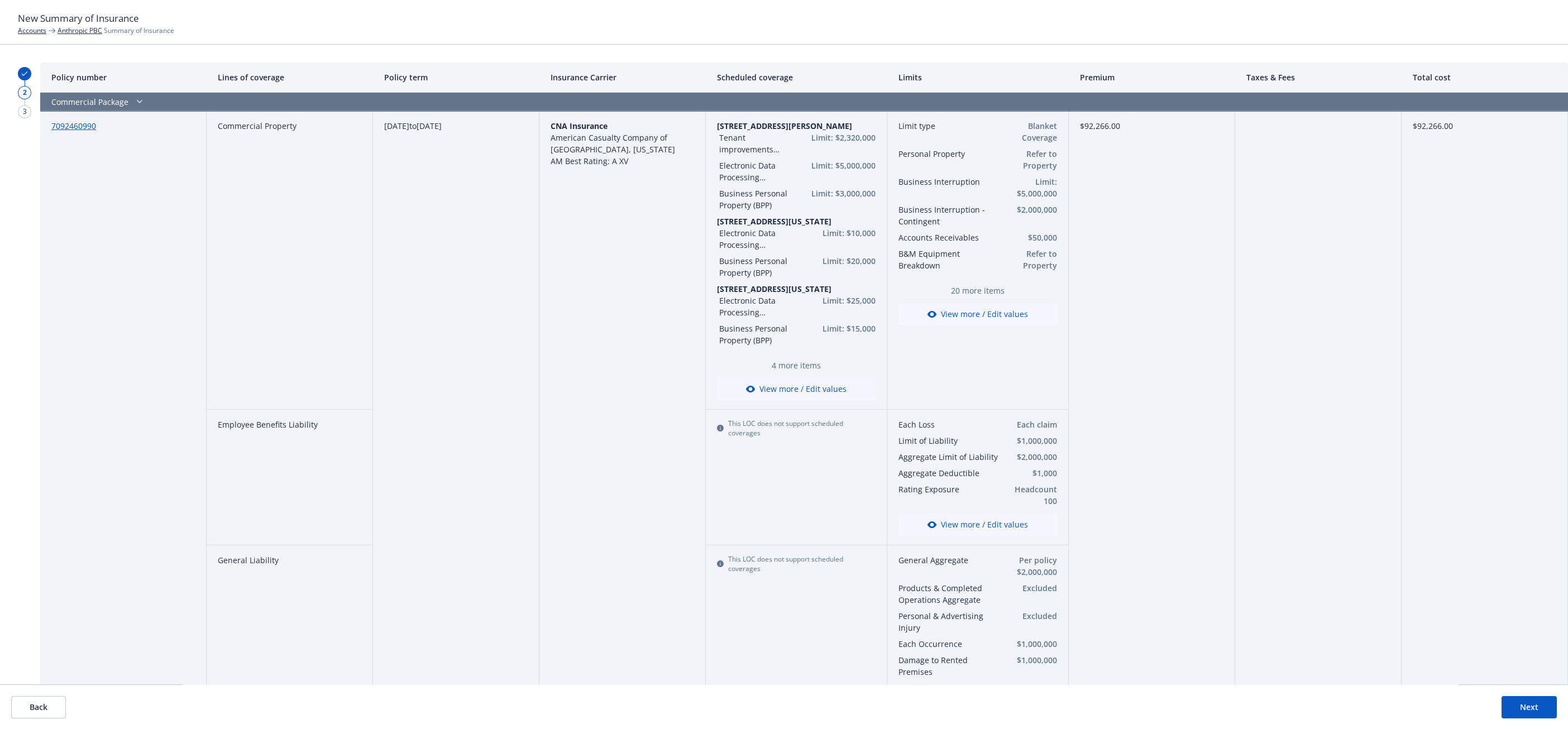
click at [974, 304] on button "View more / Edit values" at bounding box center [978, 314] width 159 height 22
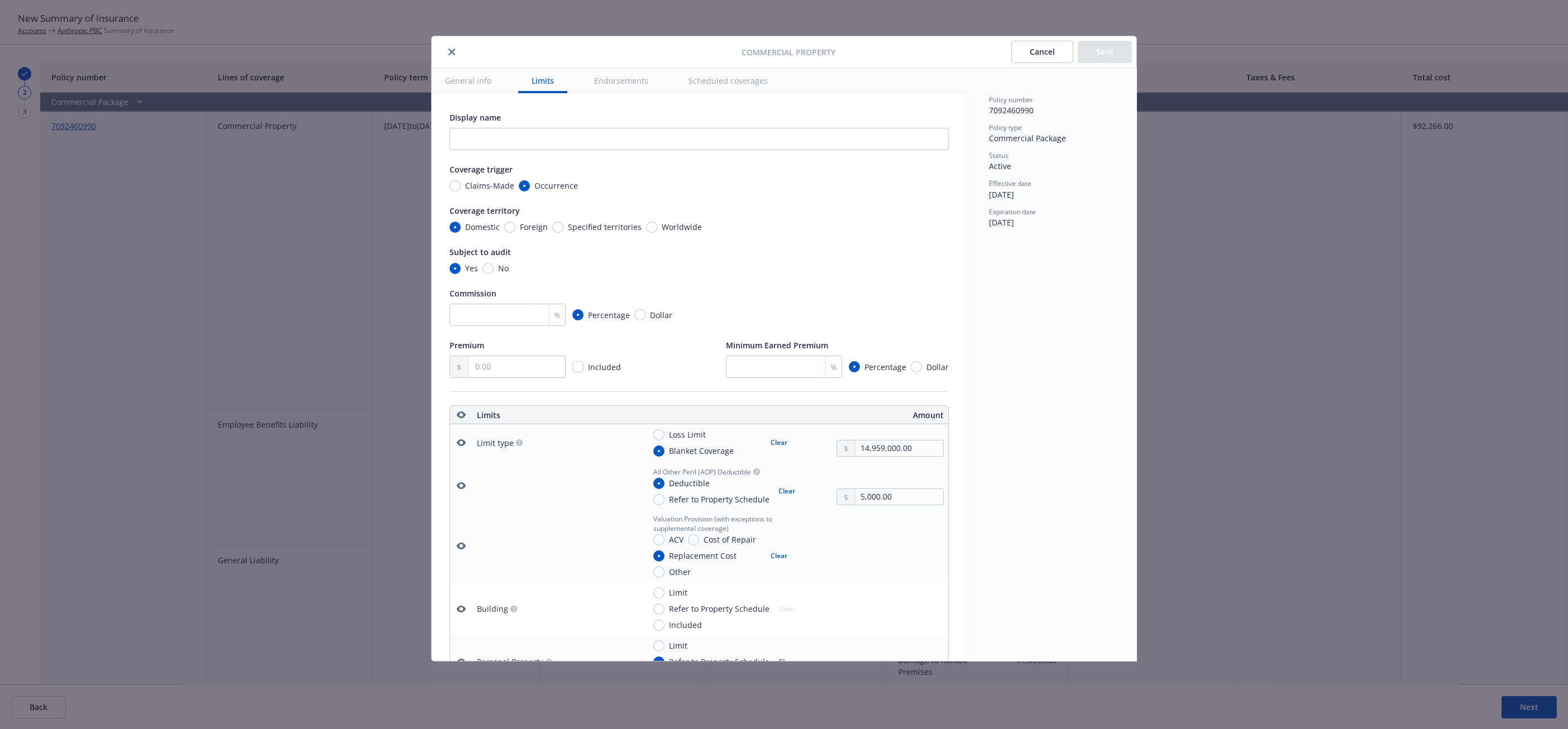
scroll to position [312, 0]
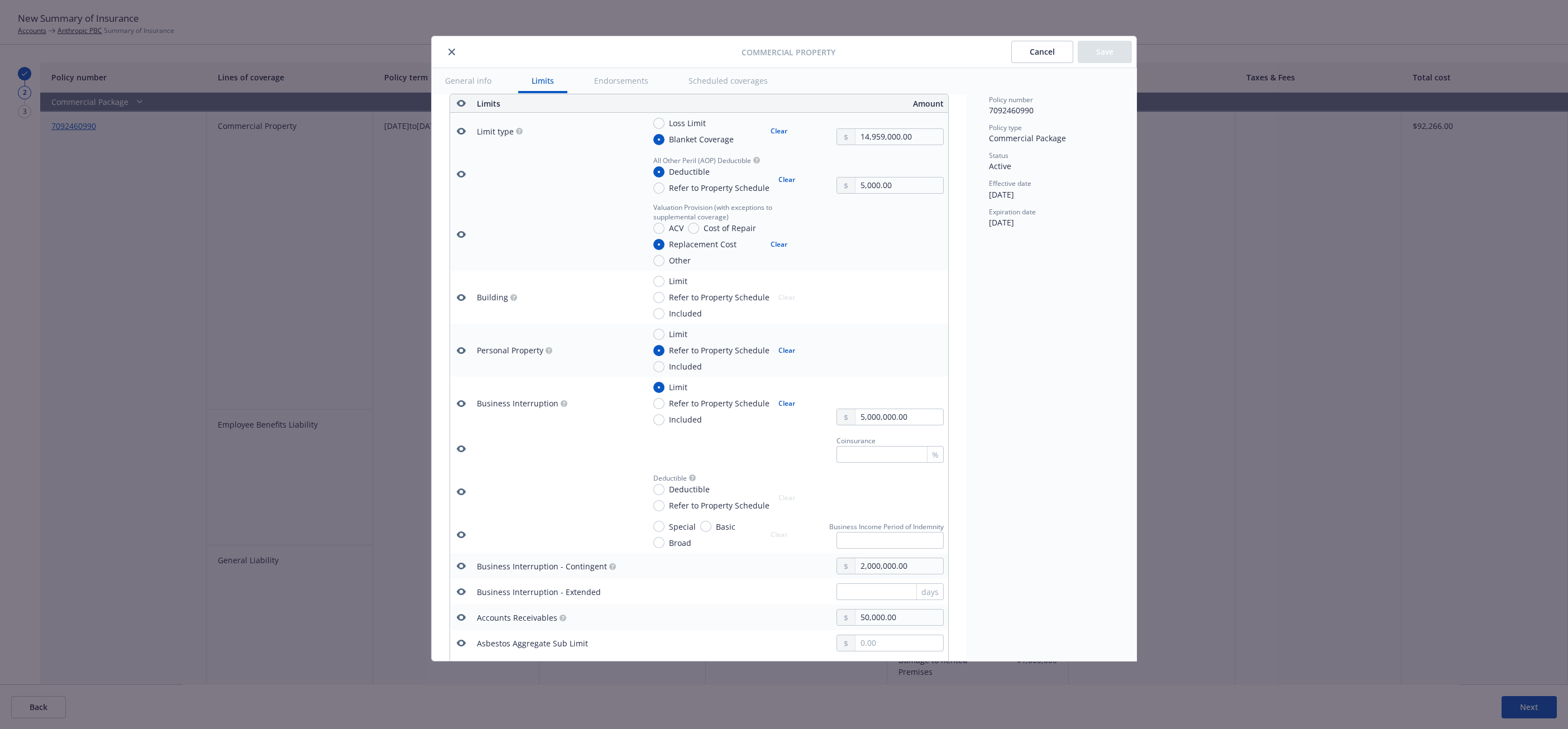
click at [456, 101] on icon "button" at bounding box center [460, 103] width 9 height 9
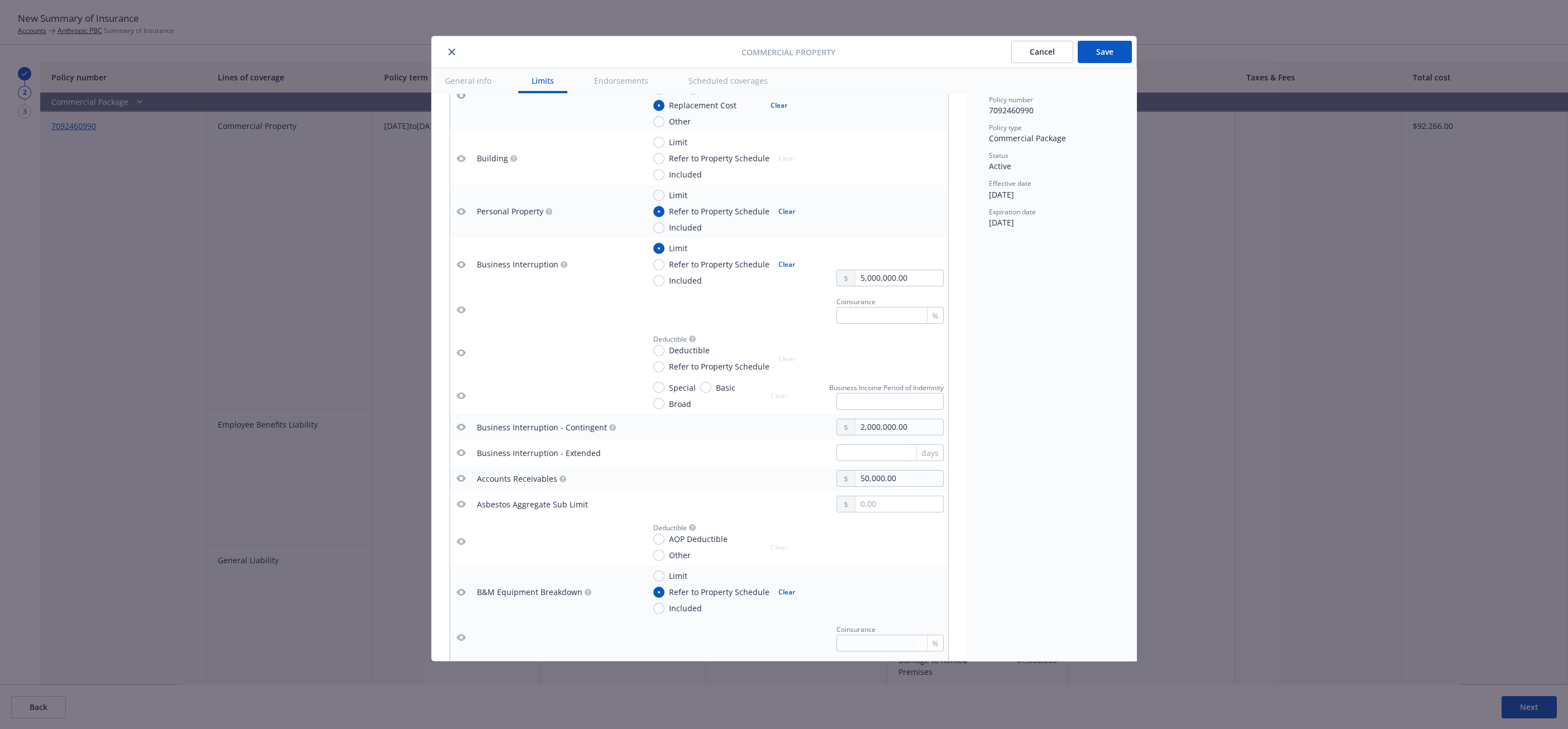
scroll to position [172, 0]
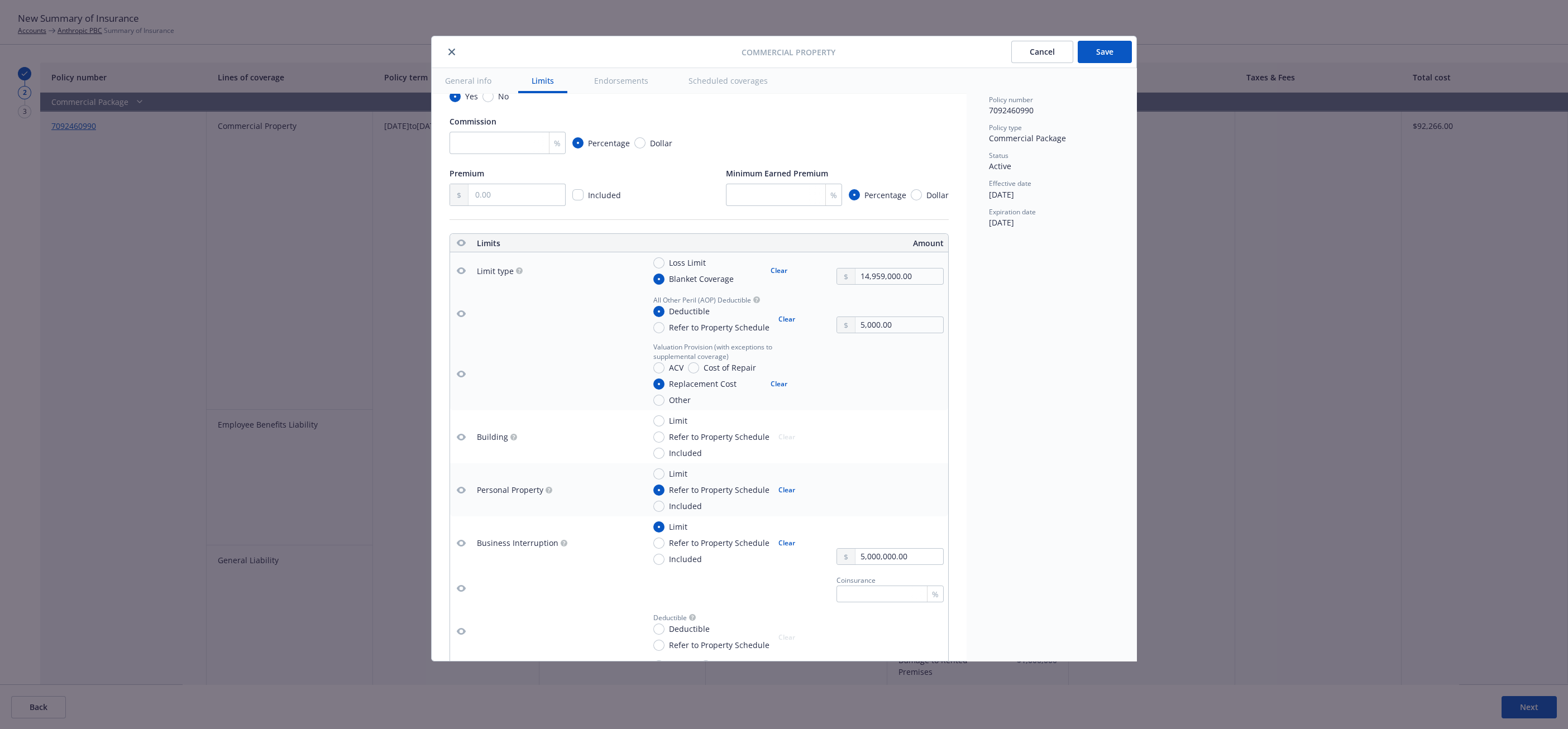
click at [464, 270] on icon "button" at bounding box center [460, 270] width 9 height 6
click at [460, 317] on icon "button" at bounding box center [460, 313] width 9 height 6
click at [459, 370] on icon "button" at bounding box center [460, 373] width 9 height 9
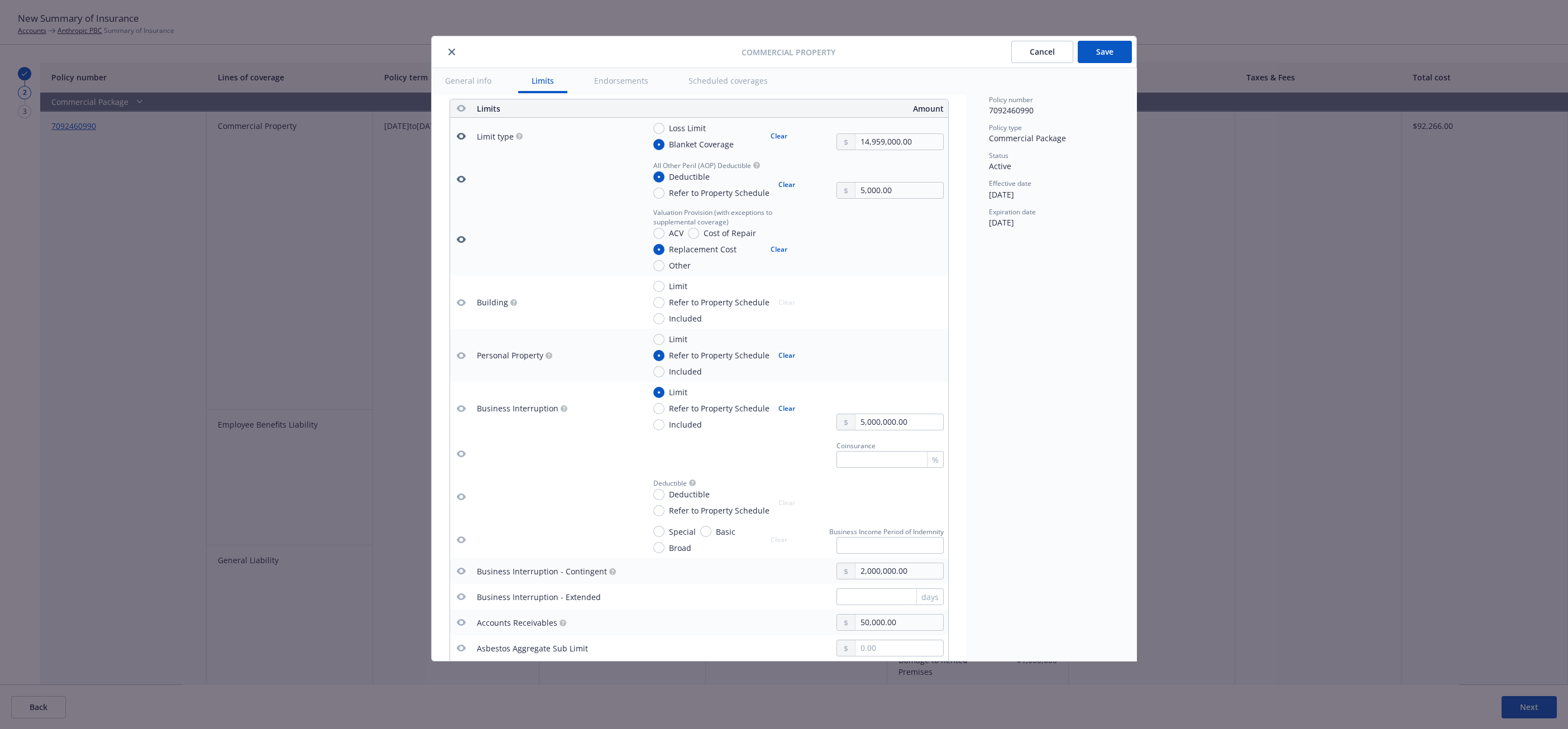
scroll to position [312, 0]
click at [455, 349] on button "button" at bounding box center [461, 350] width 14 height 14
click at [460, 404] on icon "button" at bounding box center [460, 403] width 9 height 9
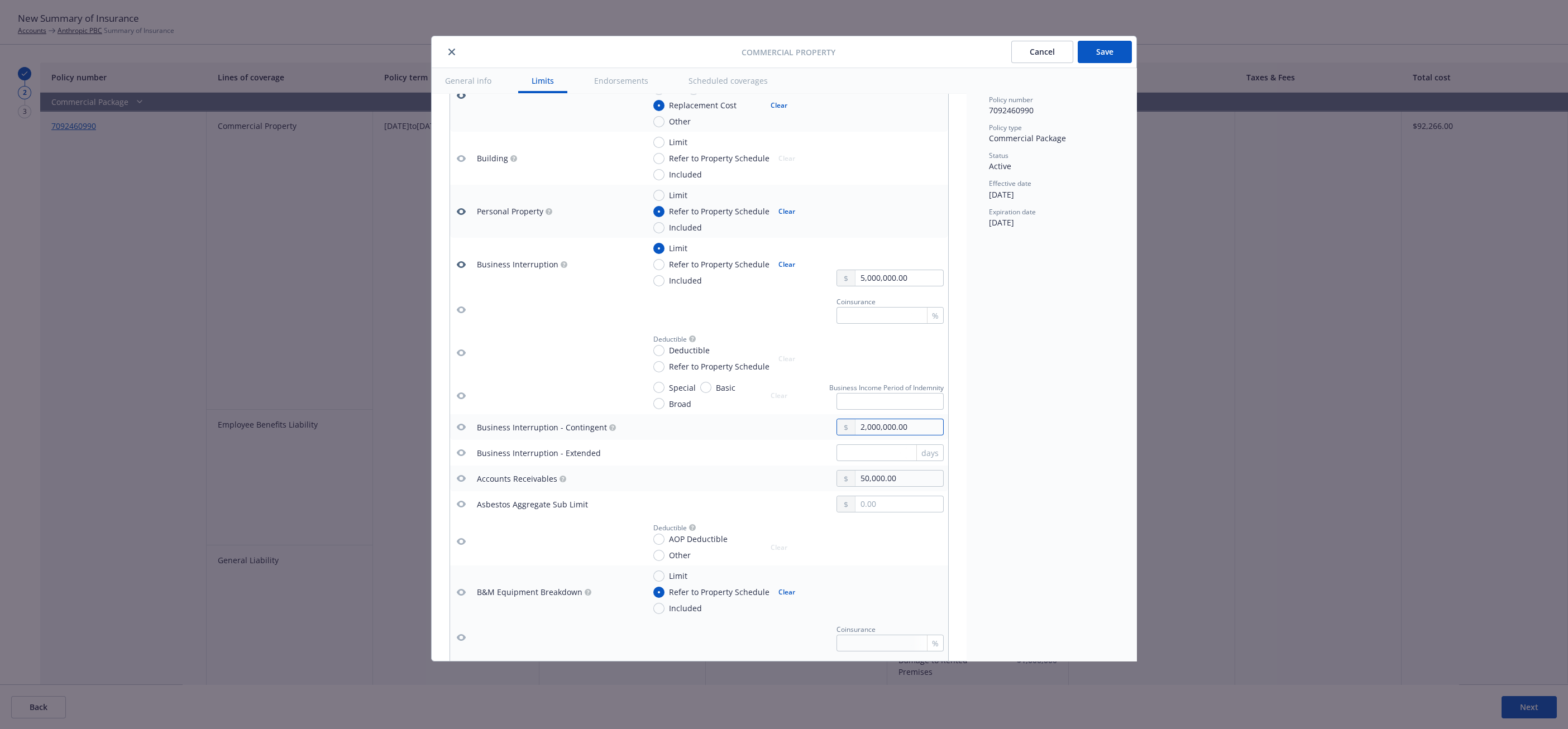
click at [859, 431] on input "2,000,000.00" at bounding box center [899, 428] width 88 height 16
click at [688, 468] on td "50,000.00" at bounding box center [794, 479] width 308 height 26
click at [607, 431] on span at bounding box center [611, 428] width 9 height 10
click at [610, 424] on icon "button" at bounding box center [613, 428] width 6 height 6
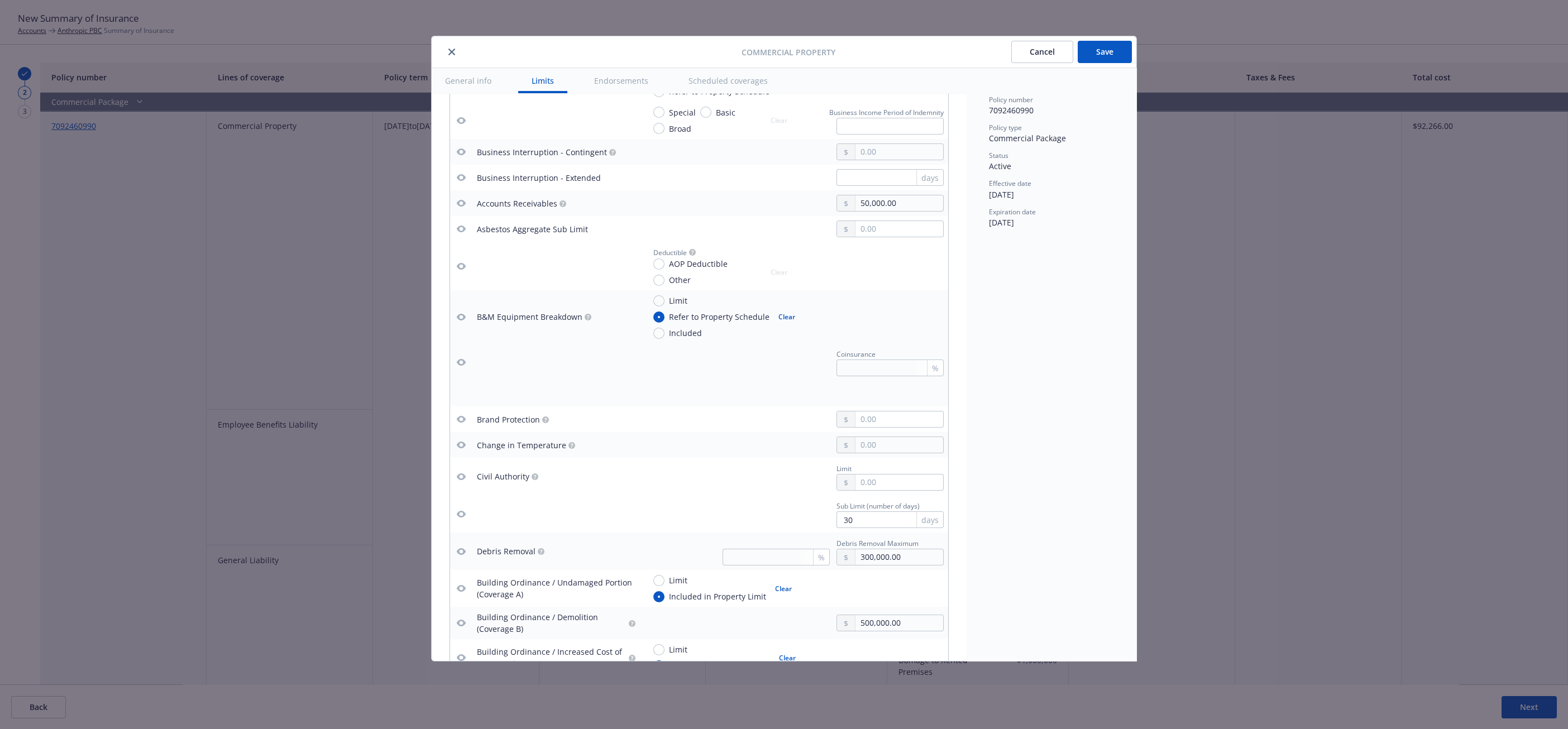
scroll to position [730, 0]
click at [661, 326] on input "Included" at bounding box center [659, 329] width 11 height 11
click at [460, 310] on icon "button" at bounding box center [460, 313] width 9 height 6
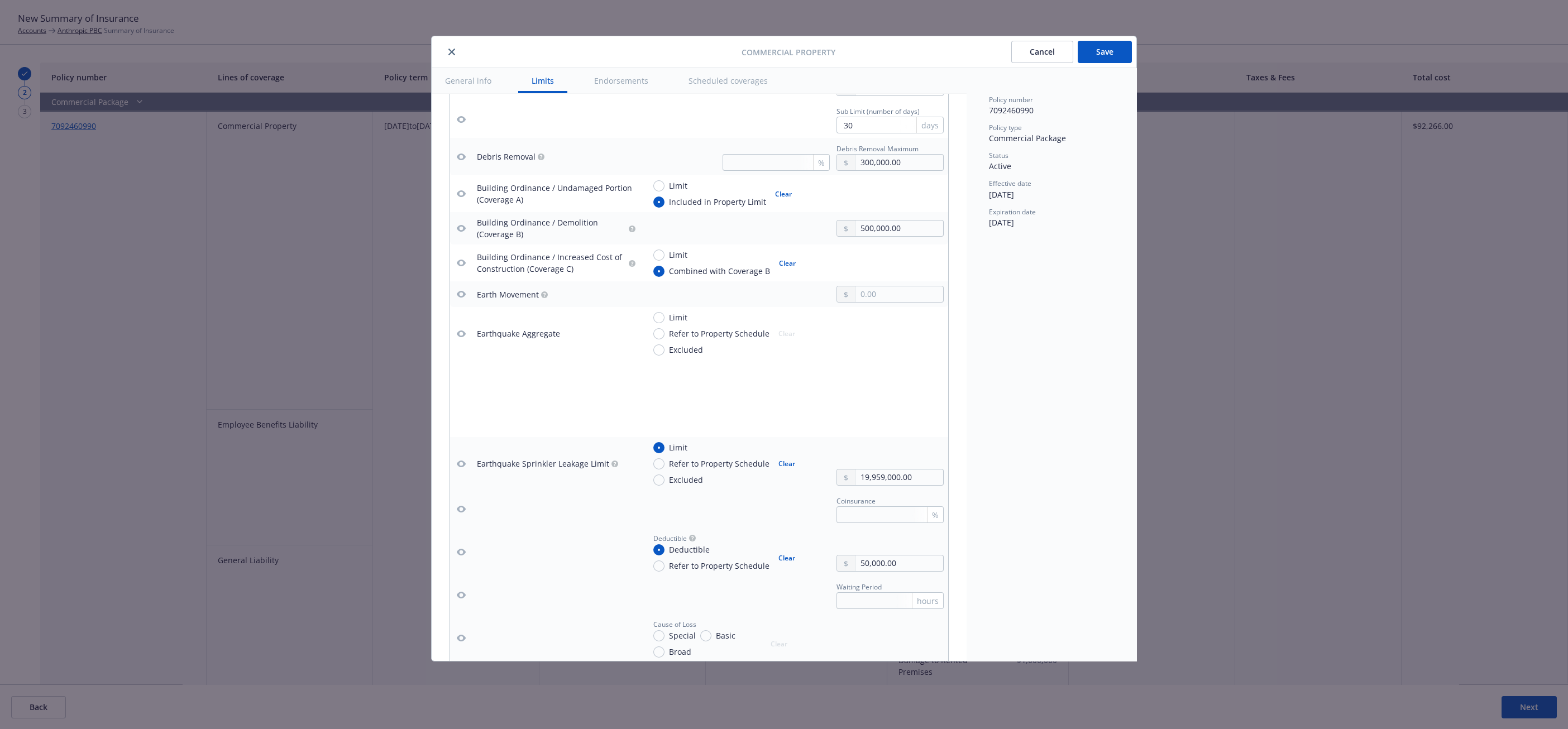
scroll to position [1149, 0]
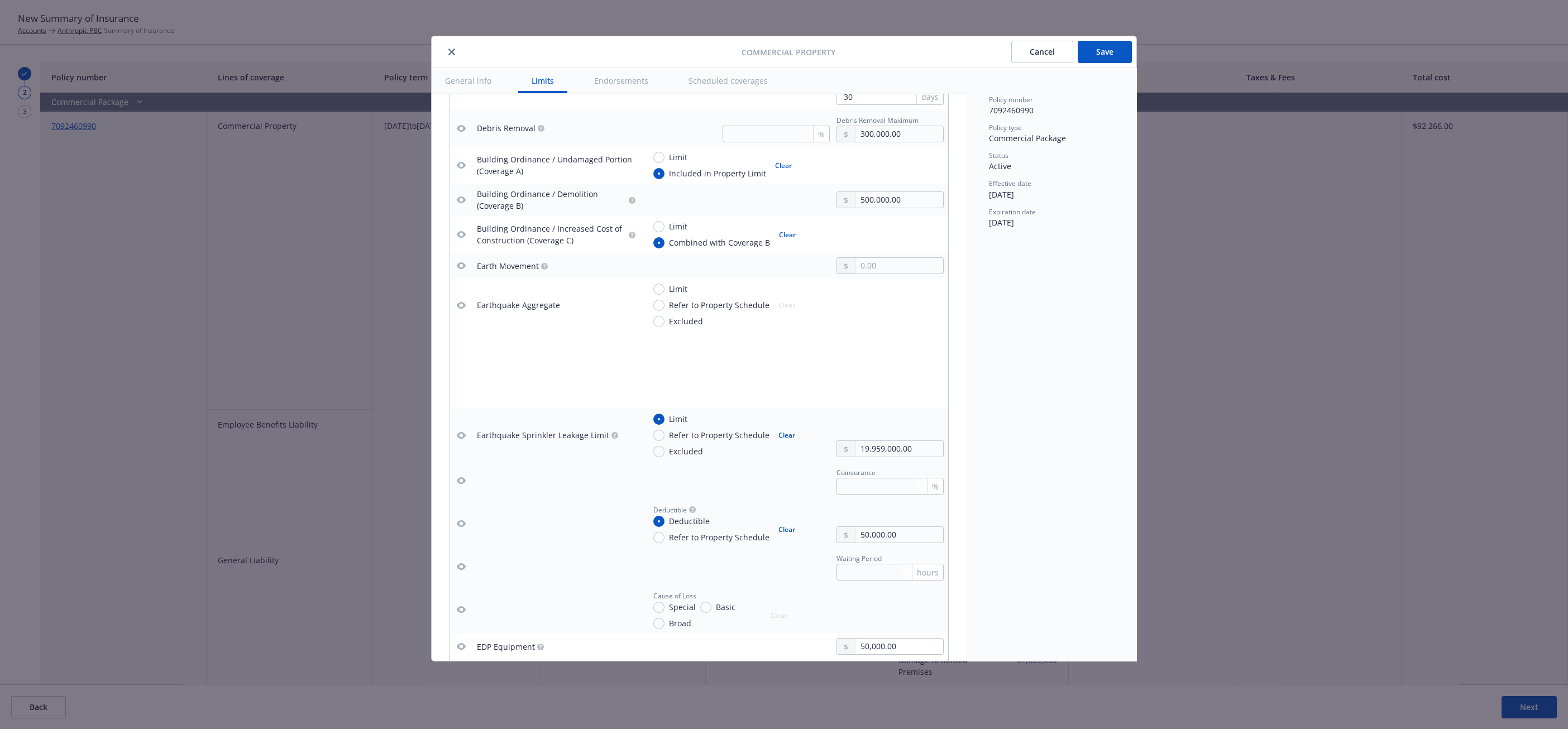
click at [462, 434] on icon "button" at bounding box center [460, 435] width 9 height 9
click at [463, 522] on icon "button" at bounding box center [460, 523] width 9 height 6
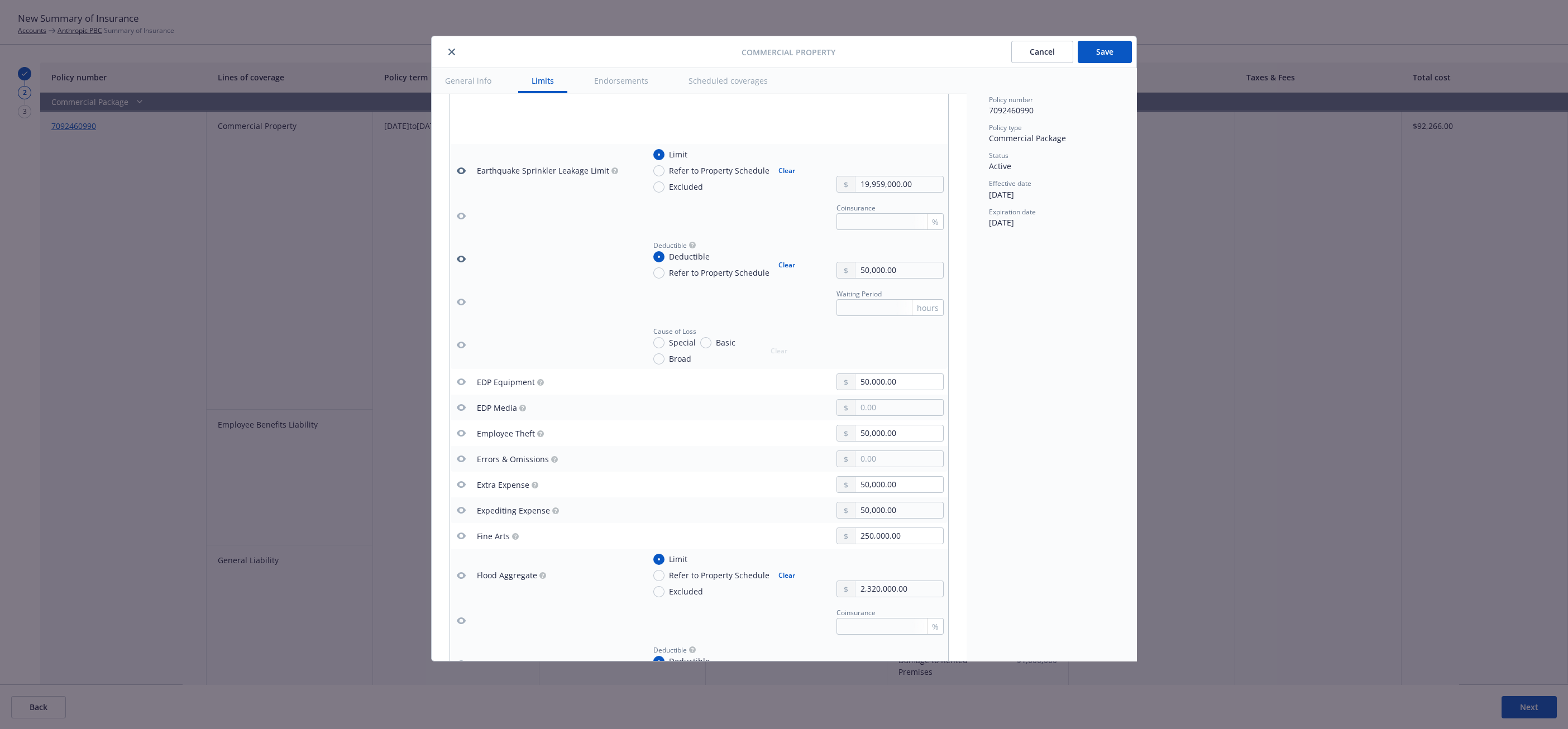
scroll to position [1428, 0]
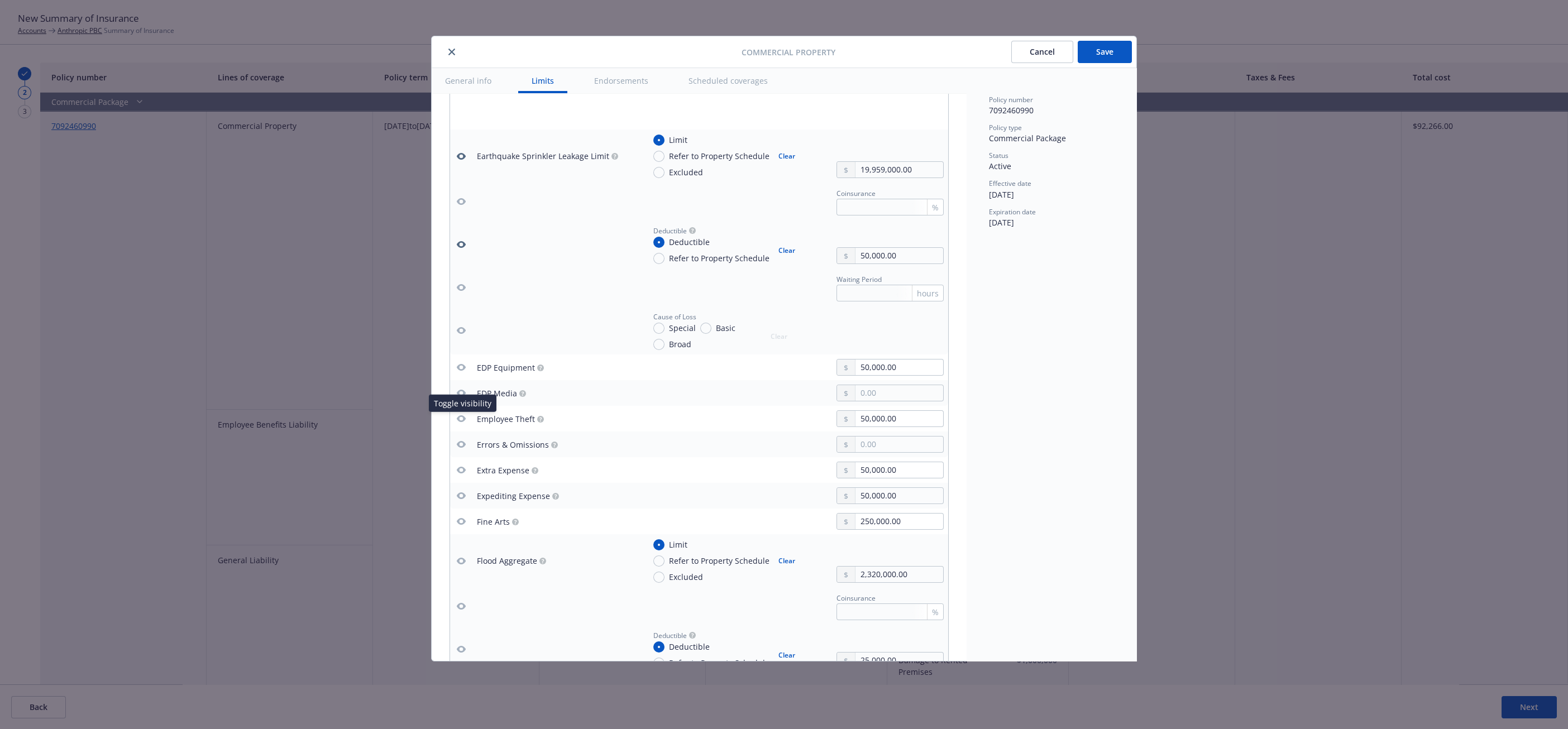
click at [459, 421] on icon "button" at bounding box center [460, 419] width 9 height 6
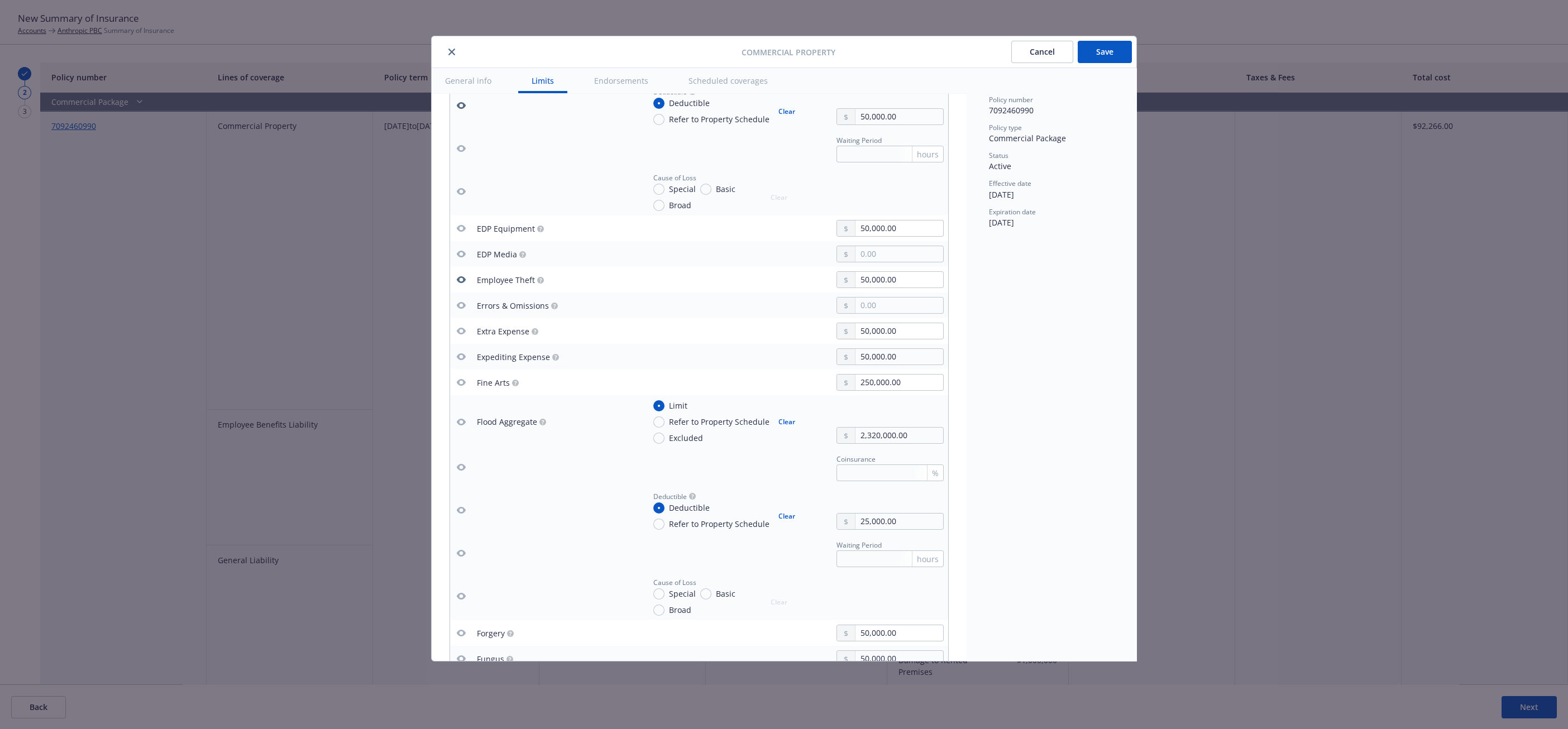
click at [460, 427] on icon "button" at bounding box center [460, 421] width 9 height 9
click at [456, 465] on icon "button" at bounding box center [460, 467] width 9 height 9
click at [459, 511] on icon "button" at bounding box center [460, 510] width 9 height 6
click at [460, 471] on icon "button" at bounding box center [460, 467] width 9 height 6
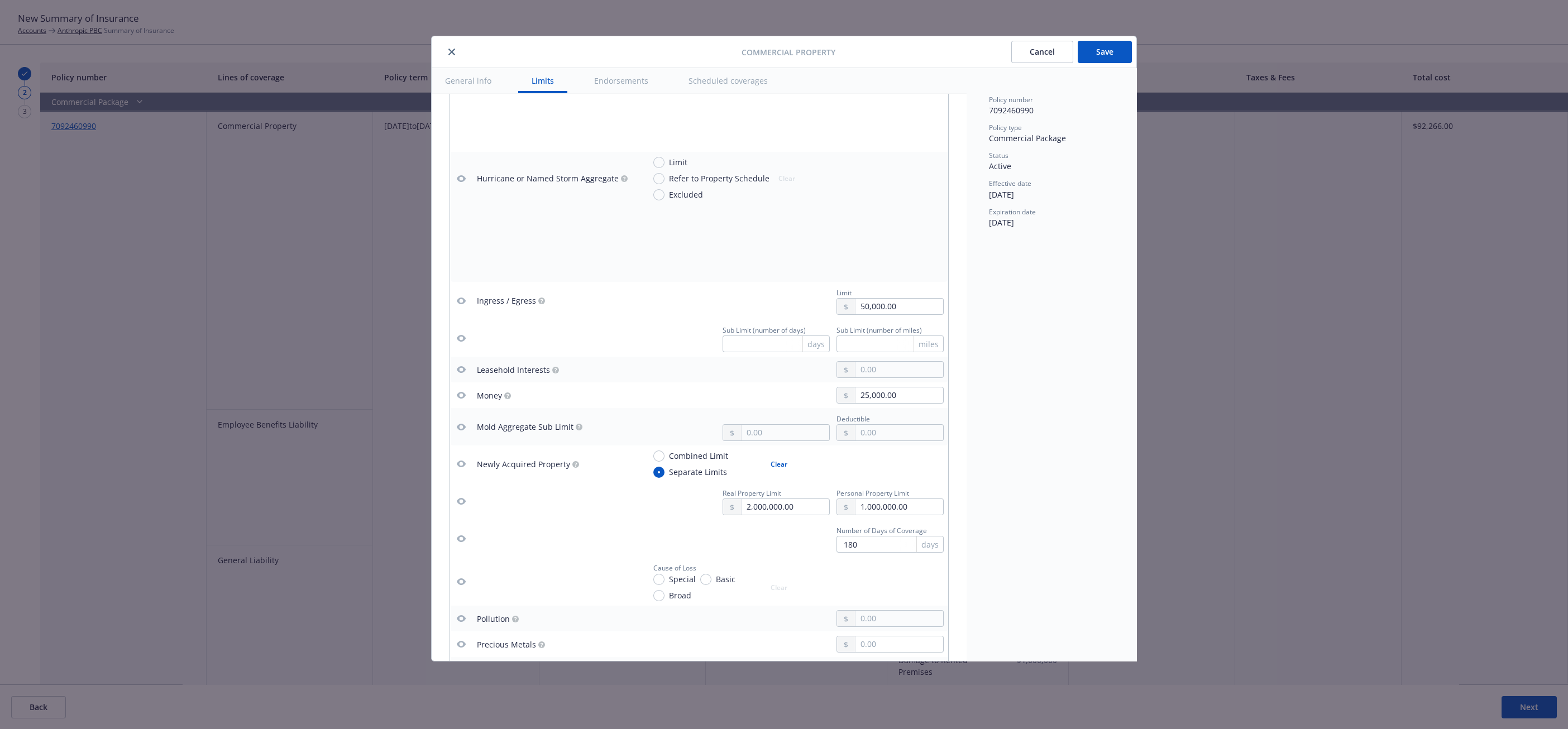
scroll to position [2405, 0]
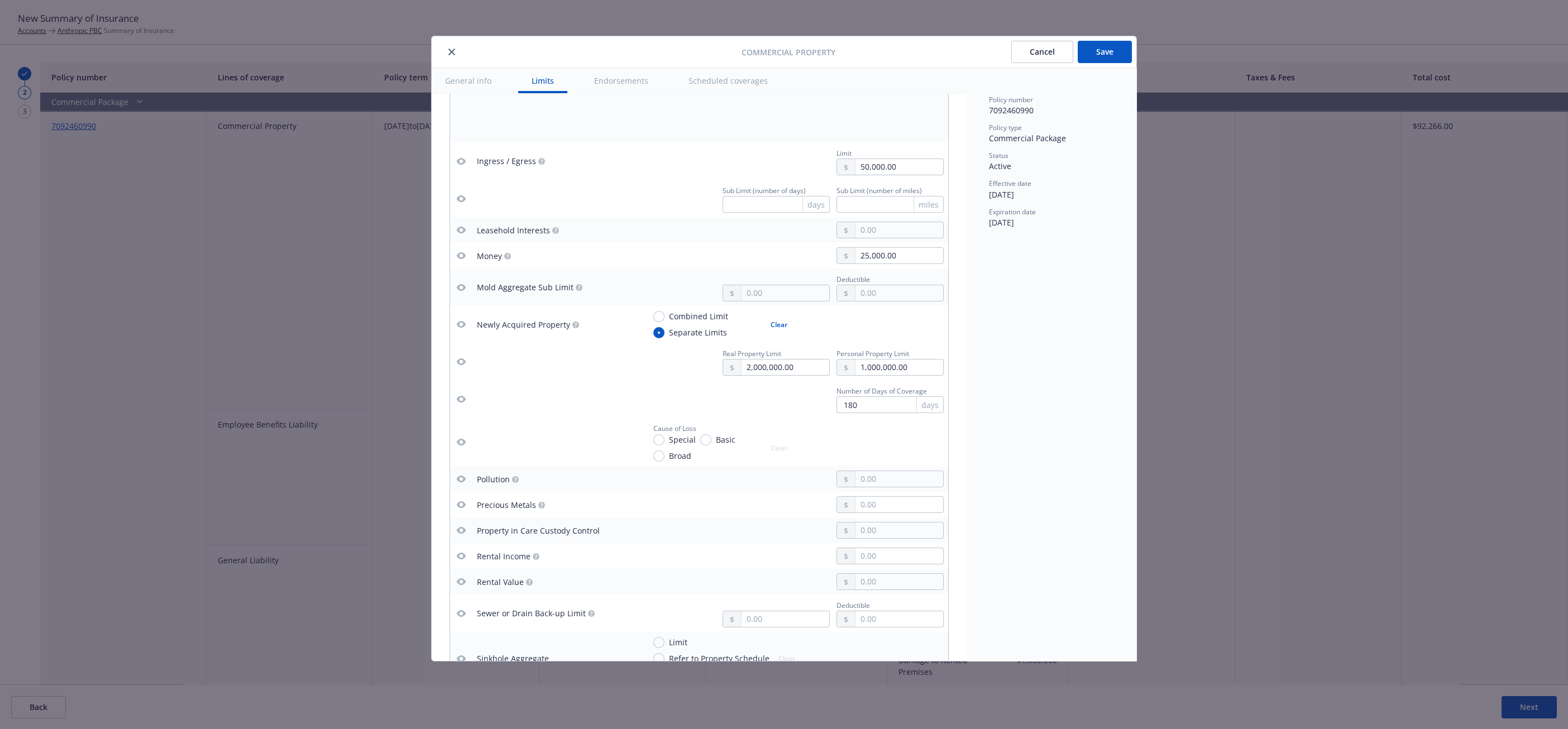
click at [572, 327] on circle "button" at bounding box center [575, 325] width 6 height 6
click at [458, 328] on icon "button" at bounding box center [460, 324] width 9 height 6
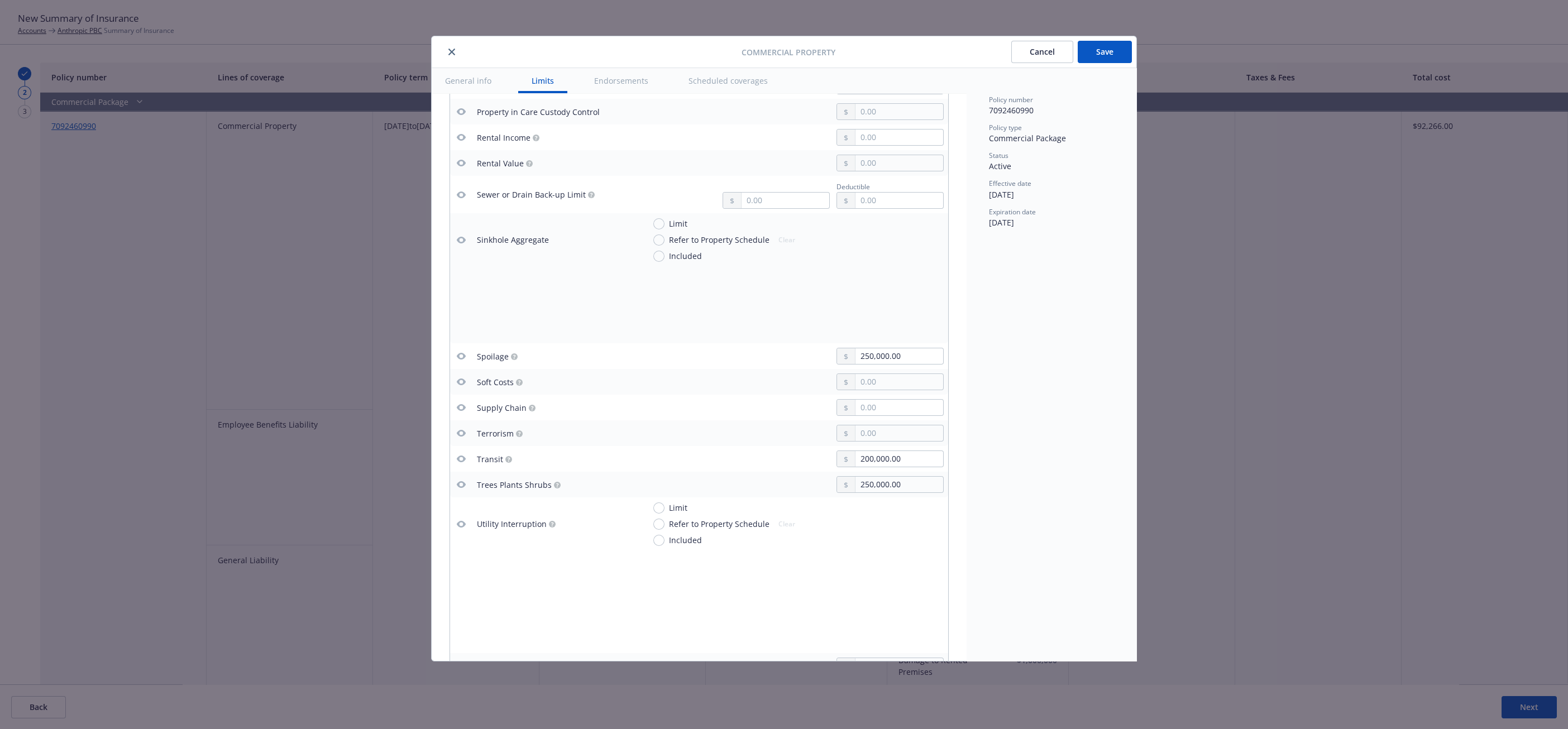
scroll to position [2962, 0]
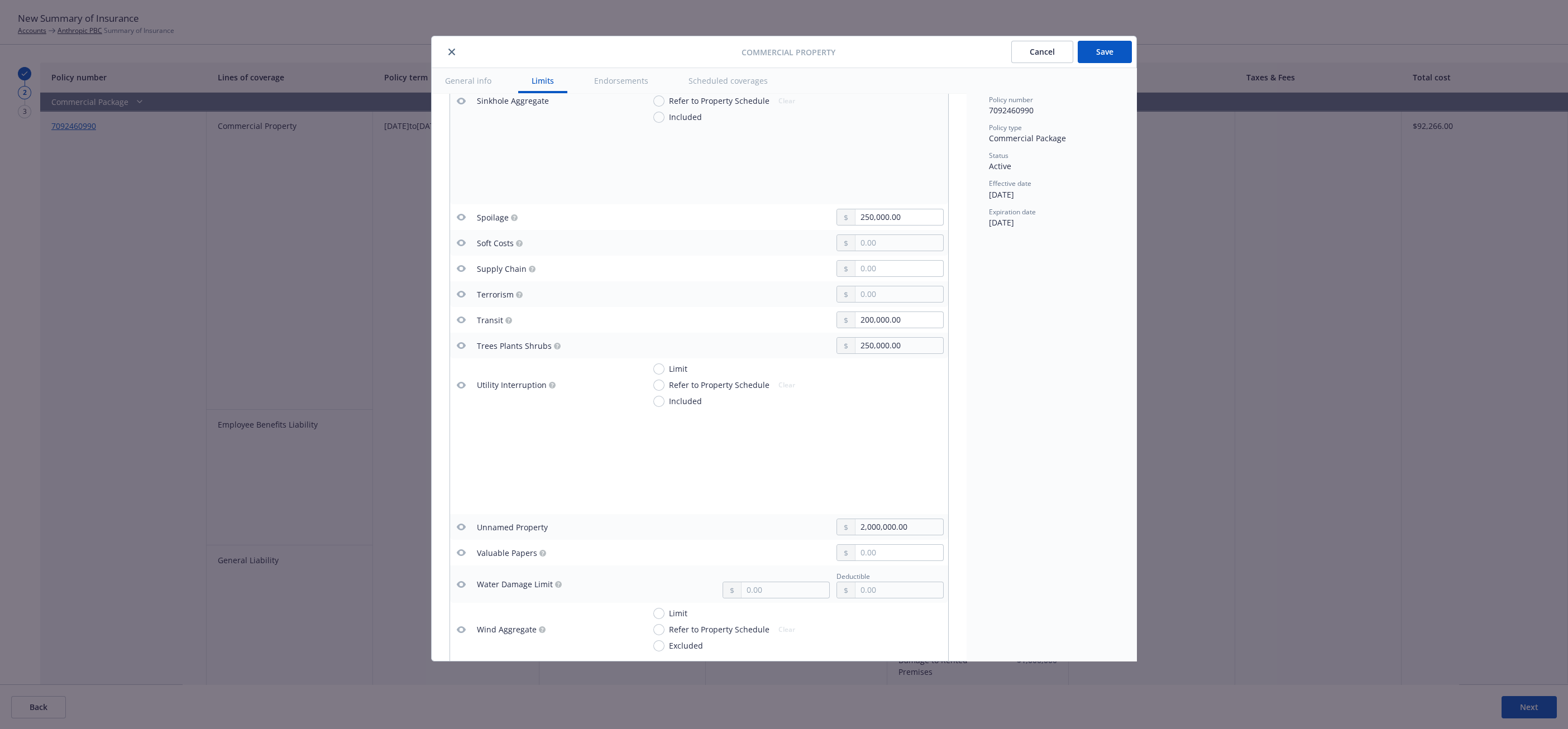
click at [460, 321] on icon "button" at bounding box center [460, 319] width 9 height 9
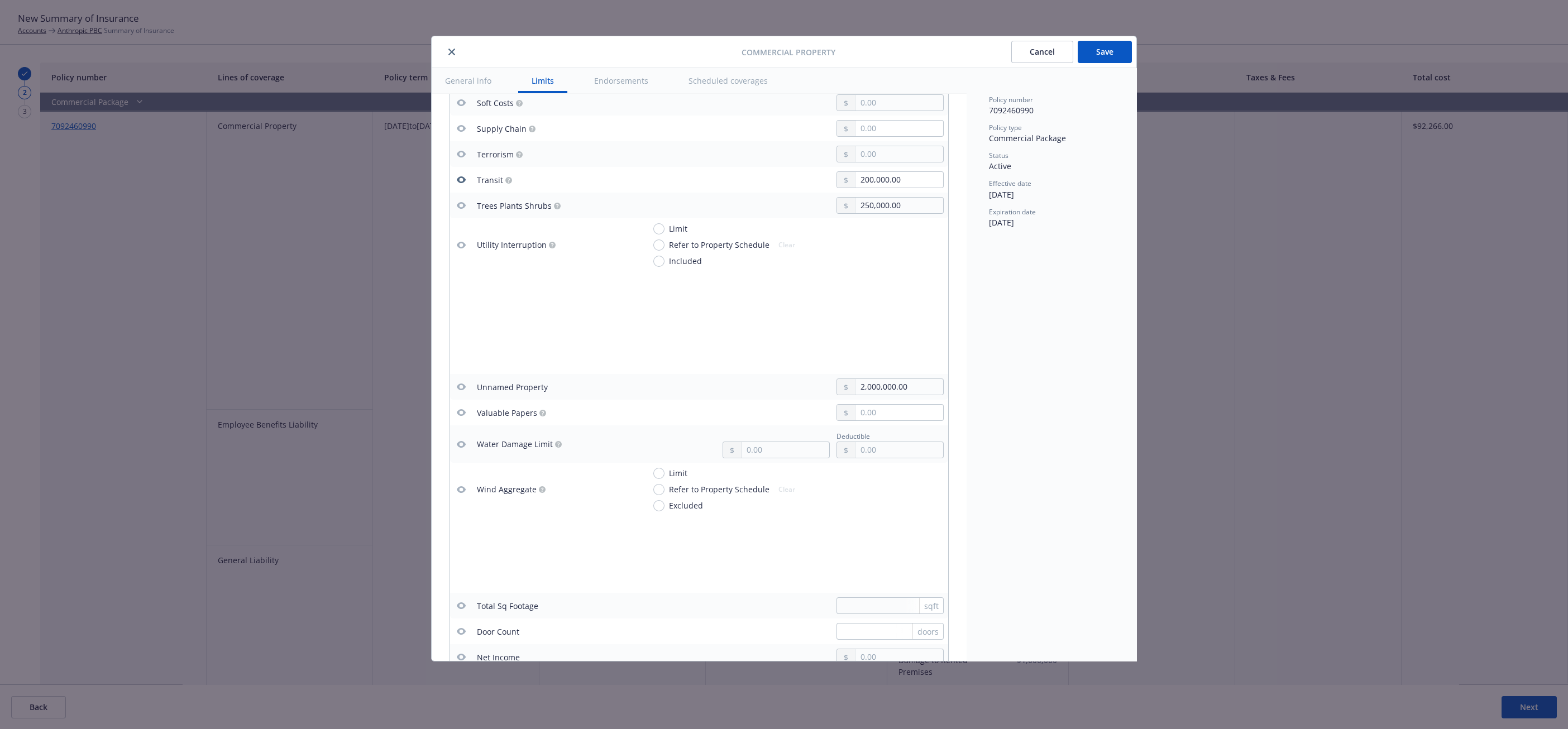
click at [461, 393] on button "button" at bounding box center [461, 387] width 14 height 14
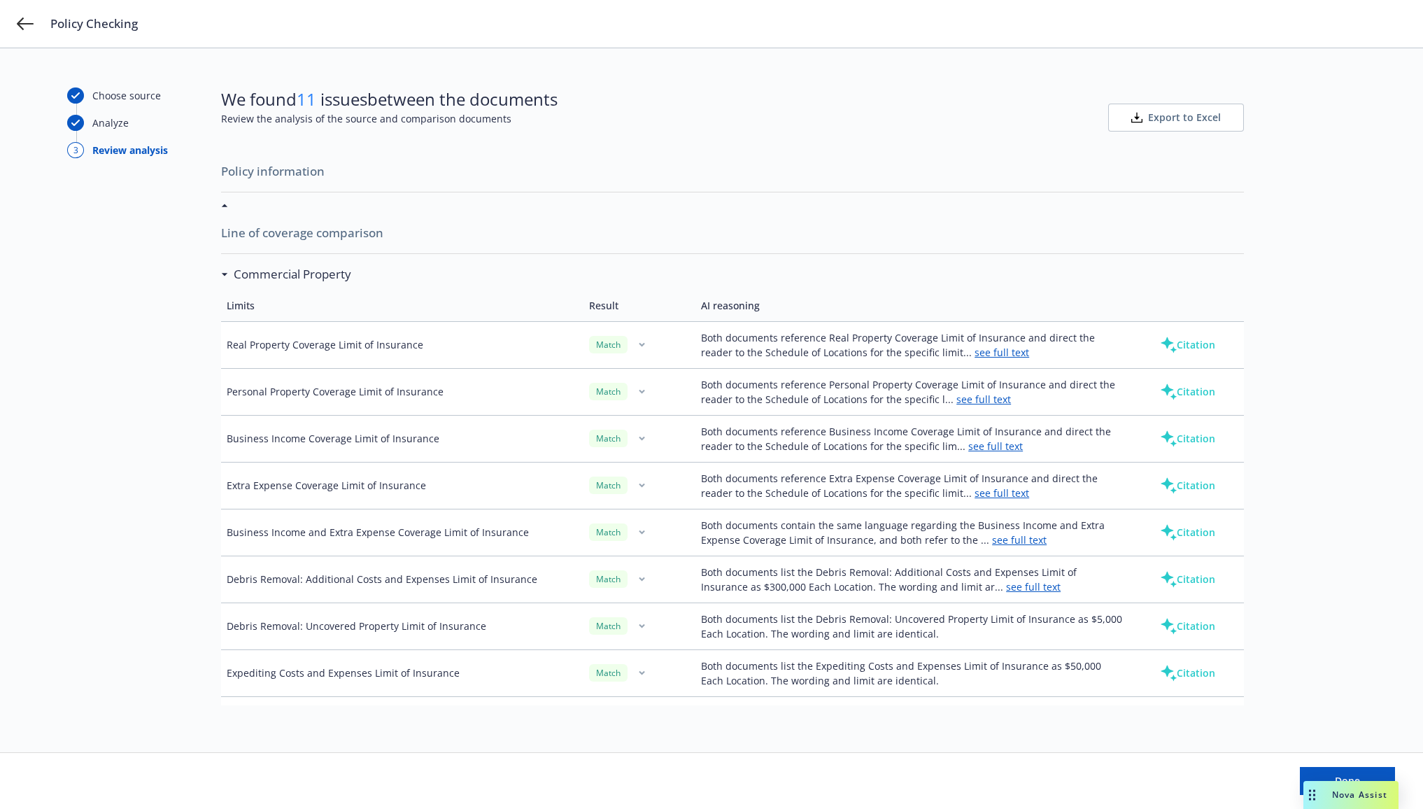
click at [129, 484] on div "Choose source Analyze 3 Review analysis" at bounding box center [144, 400] width 154 height 626
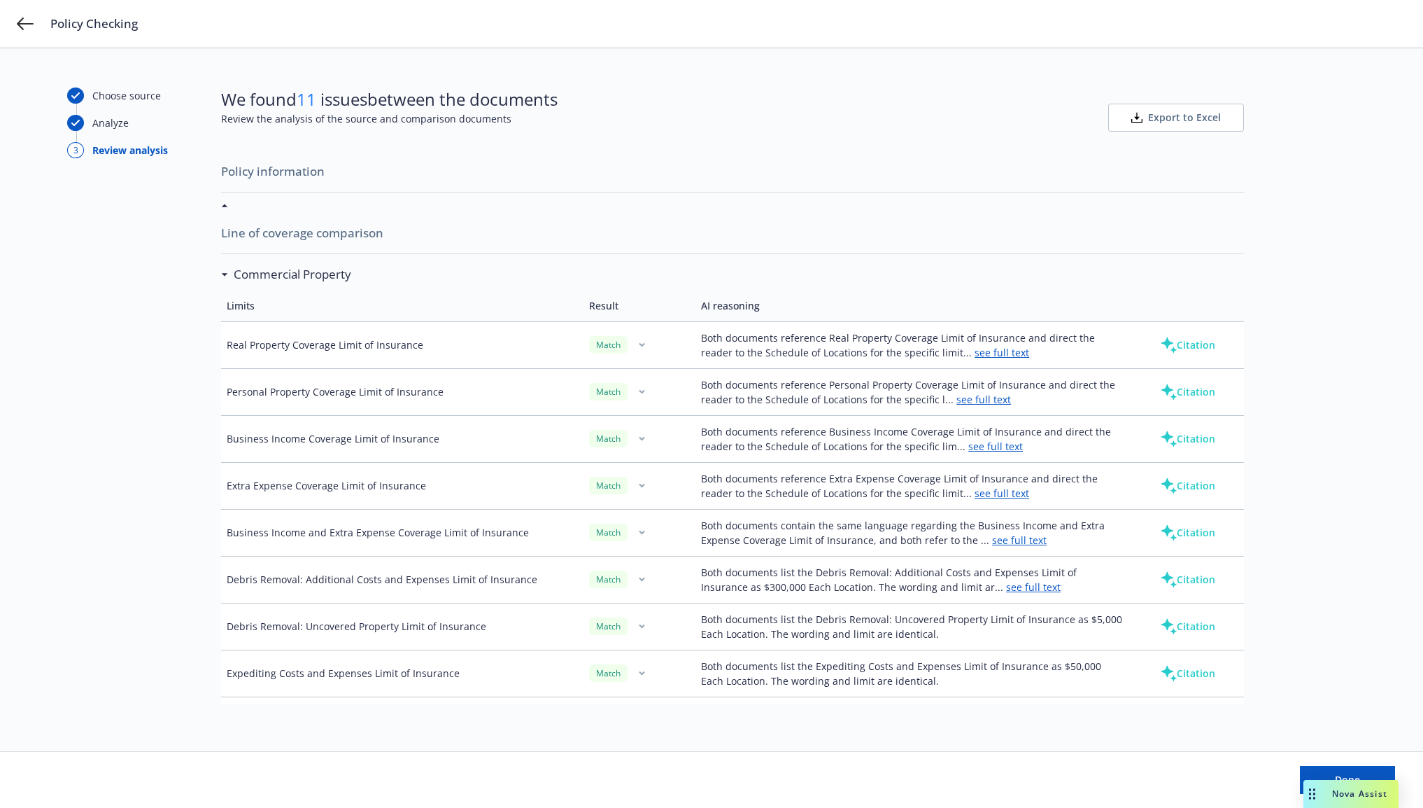
drag, startPoint x: 141, startPoint y: 610, endPoint x: 200, endPoint y: 587, distance: 63.2
click at [141, 610] on div "Choose source Analyze 3 Review analysis" at bounding box center [144, 399] width 154 height 624
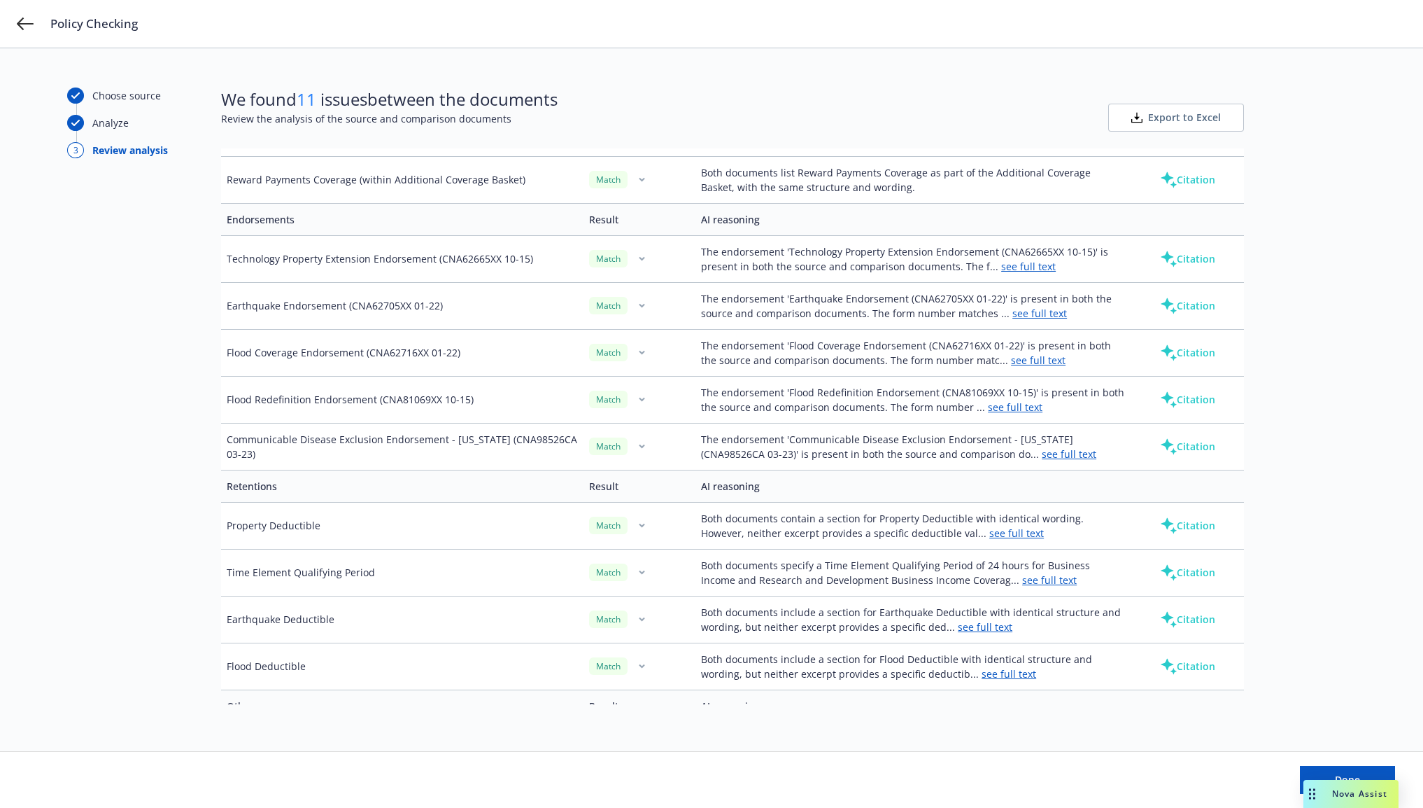
scroll to position [2449, 0]
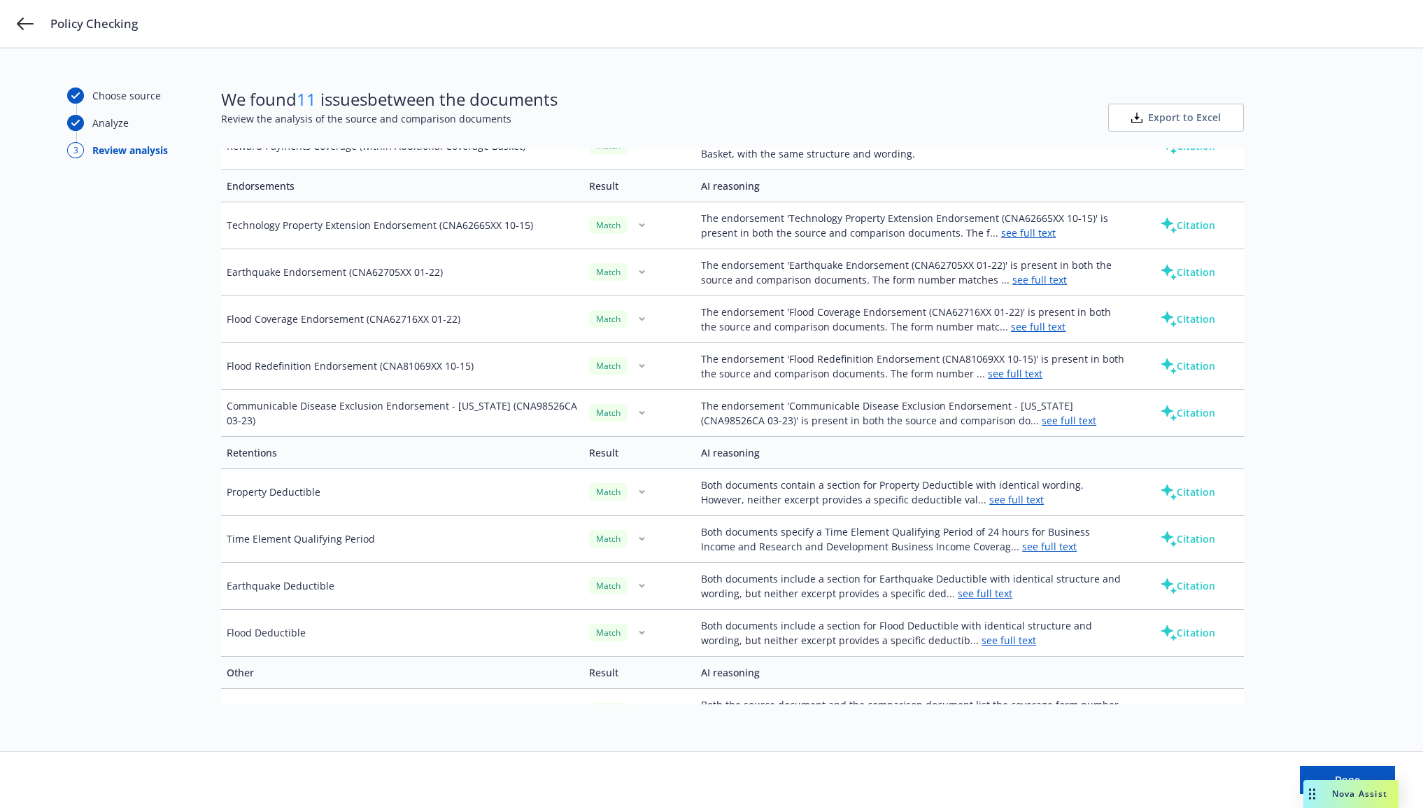
click at [135, 514] on div "Choose source Analyze 3 Review analysis" at bounding box center [144, 399] width 154 height 624
click at [503, 798] on div "Done" at bounding box center [711, 780] width 1423 height 56
click at [90, 396] on div "Choose source Analyze 3 Review analysis" at bounding box center [144, 399] width 154 height 624
click at [824, 281] on td "The endorsement 'Earthquake Endorsement (CNA62705XX 01-22)' is present in both …" at bounding box center [914, 271] width 437 height 47
click at [1020, 281] on link "see full text" at bounding box center [1040, 279] width 55 height 13
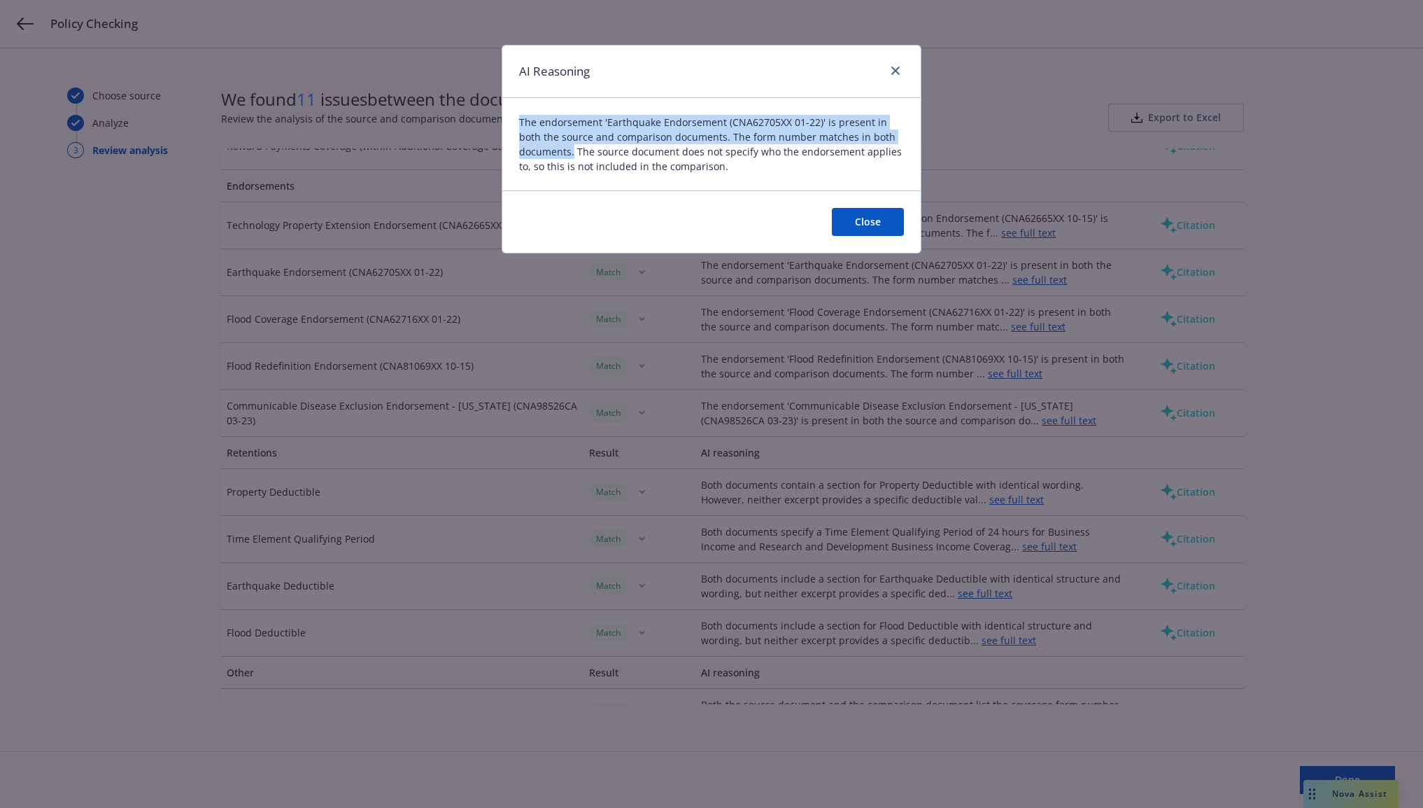
drag, startPoint x: 519, startPoint y: 120, endPoint x: 573, endPoint y: 150, distance: 62.3
click at [573, 150] on span "The endorsement 'Earthquake Endorsement (CNA62705XX 01-22)' is present in both …" at bounding box center [711, 144] width 385 height 59
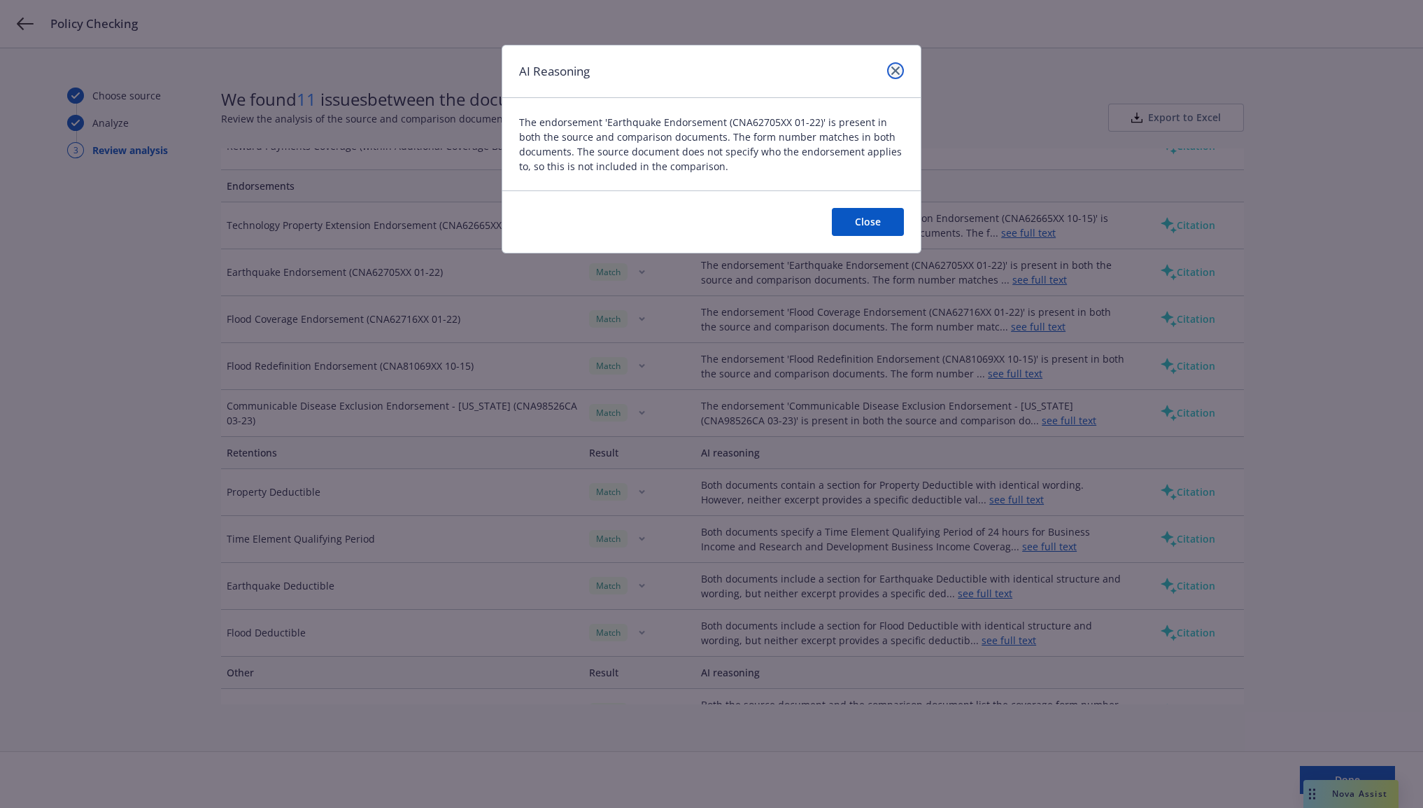
click at [895, 63] on link "close" at bounding box center [895, 70] width 17 height 17
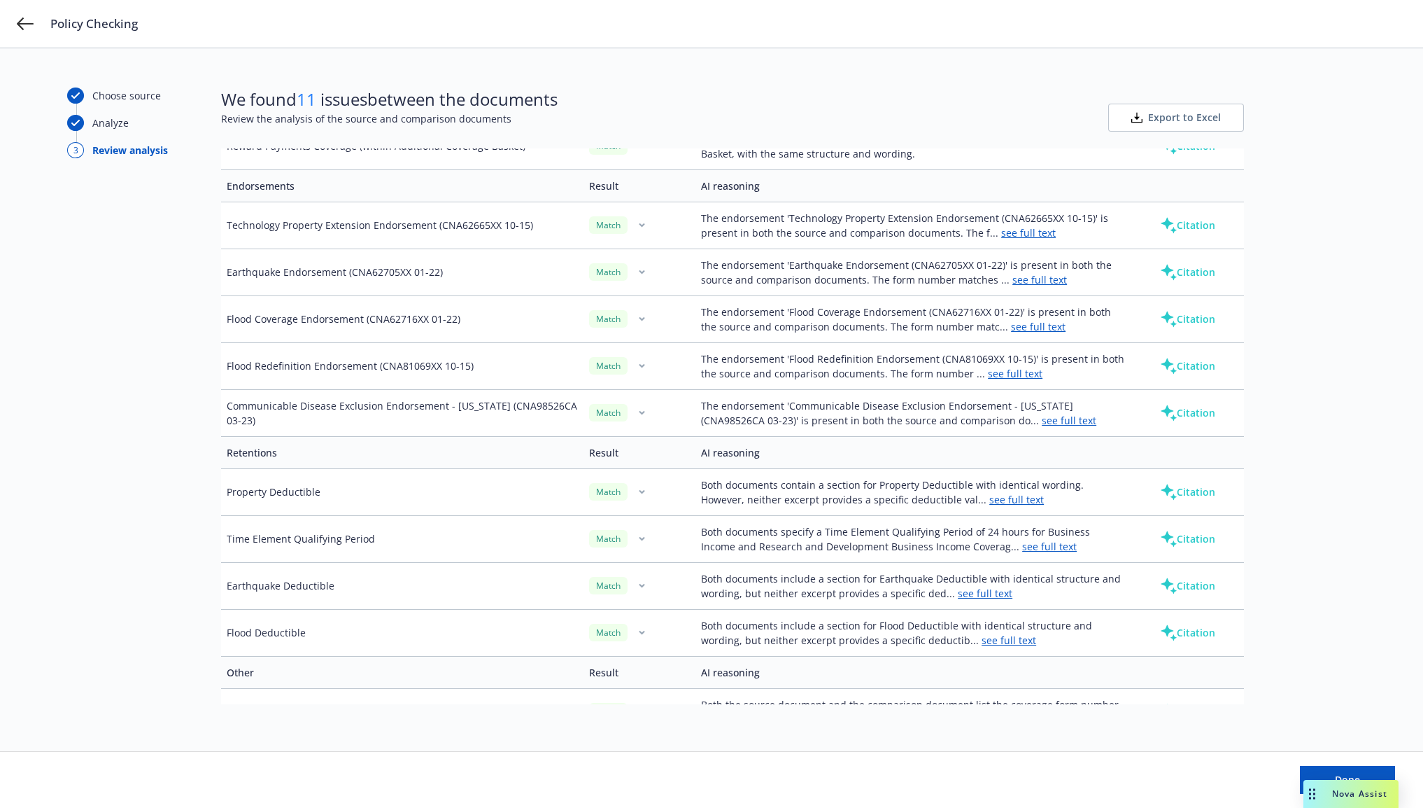
click at [984, 600] on link "see full text" at bounding box center [985, 592] width 55 height 13
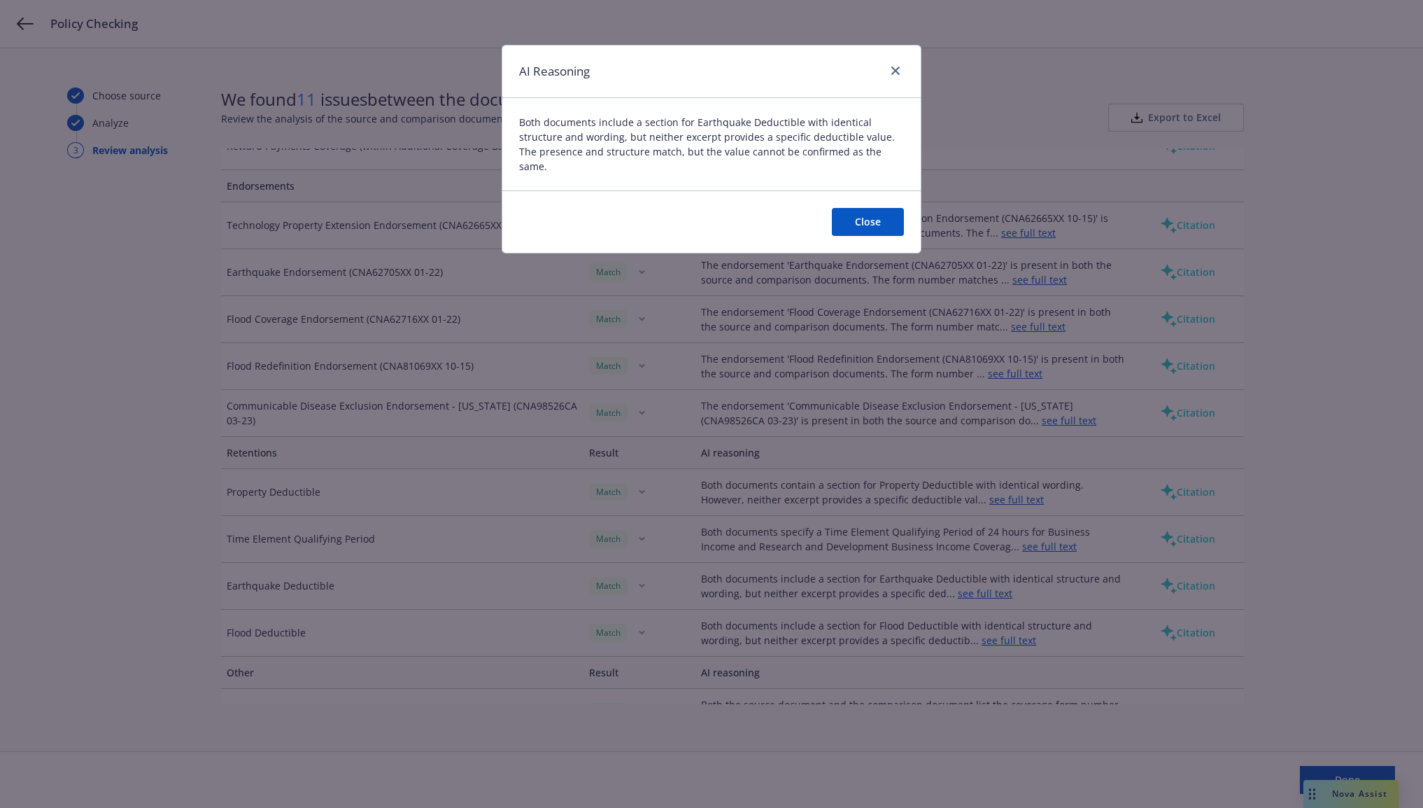
drag, startPoint x: 778, startPoint y: 134, endPoint x: 770, endPoint y: 134, distance: 7.7
click at [778, 133] on span "Both documents include a section for Earthquake Deductible with identical struc…" at bounding box center [711, 144] width 385 height 59
drag, startPoint x: 596, startPoint y: 134, endPoint x: 835, endPoint y: 132, distance: 239.4
click at [835, 132] on span "Both documents include a section for Earthquake Deductible with identical struc…" at bounding box center [711, 144] width 385 height 59
copy span "neither excerpt provides a specific deductible value."
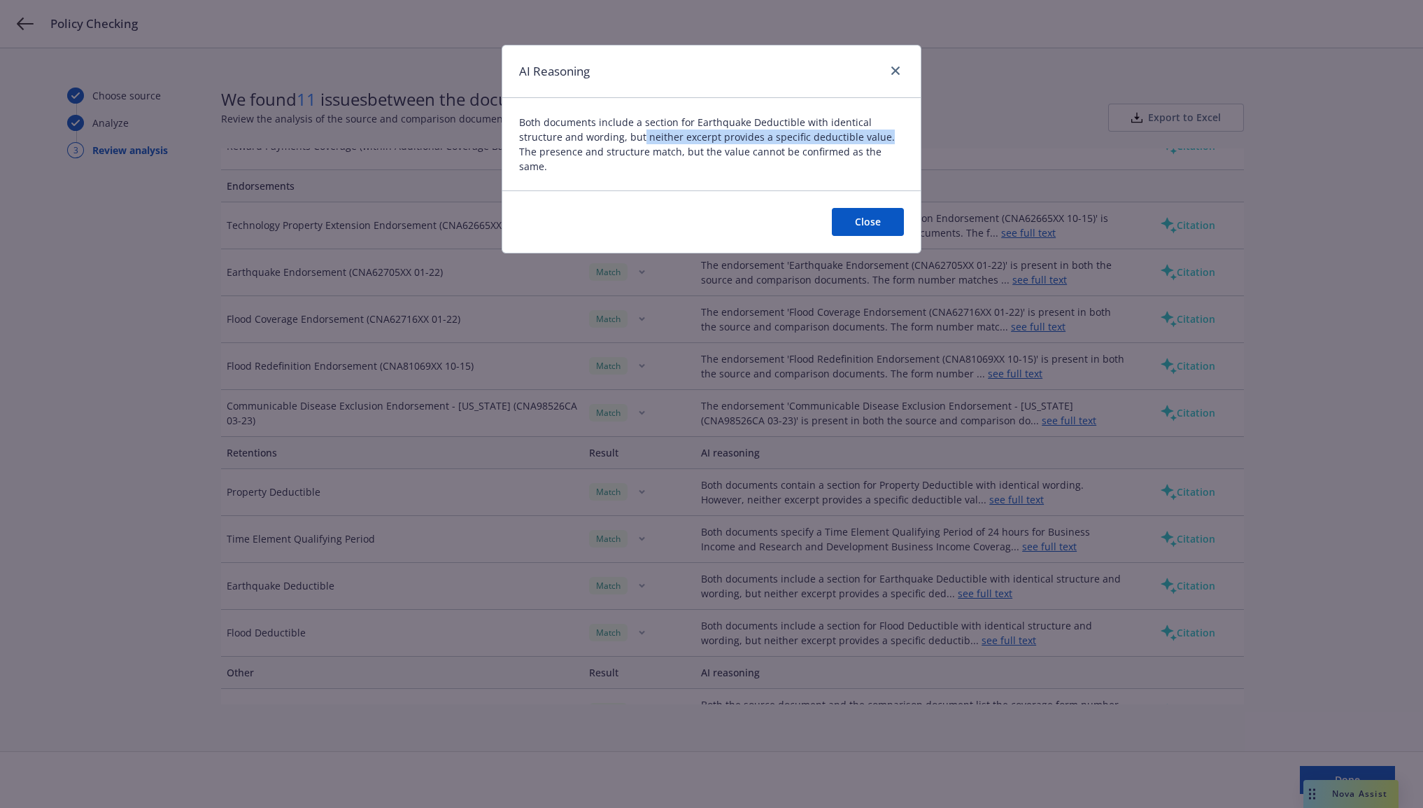
click at [866, 208] on button "Close" at bounding box center [868, 222] width 72 height 28
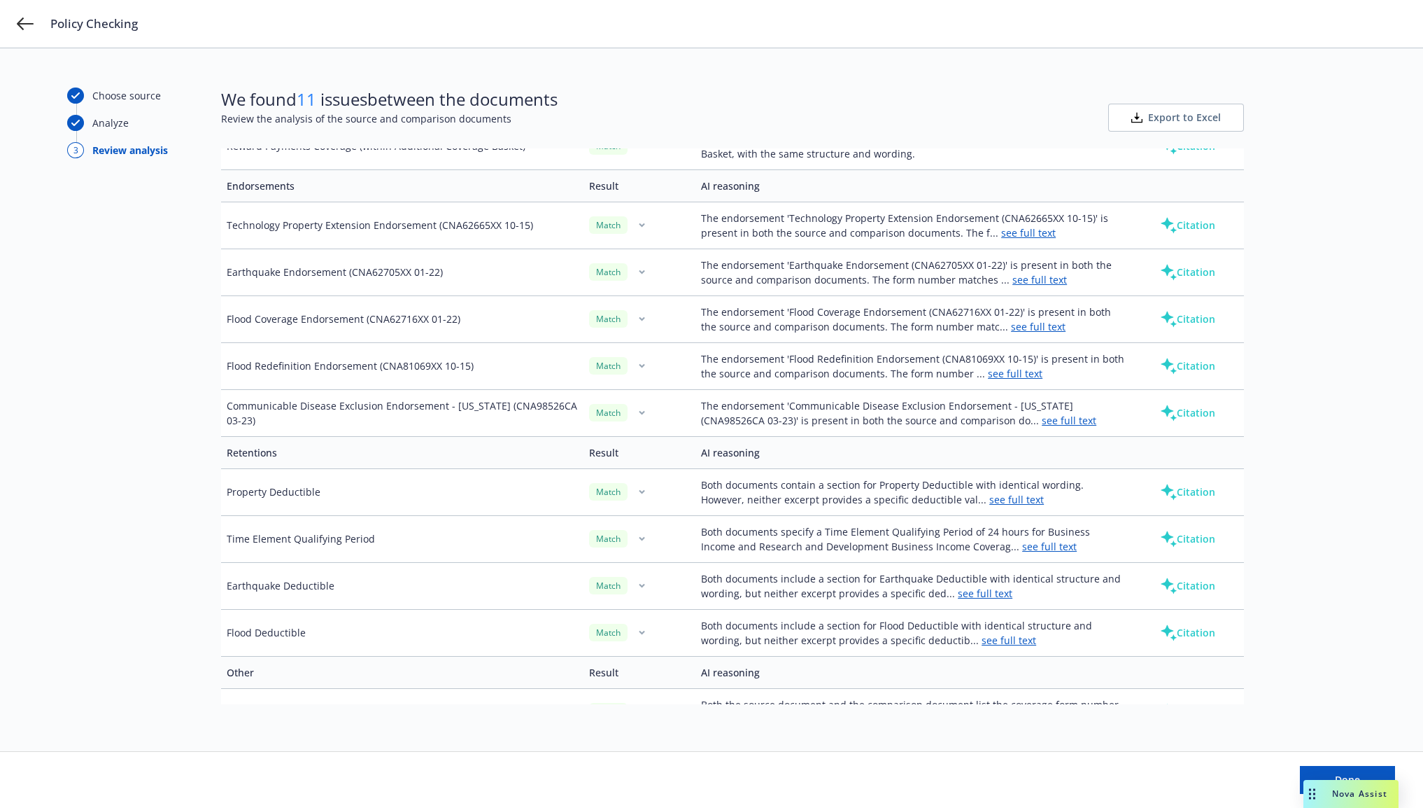
click at [1192, 584] on button "Citation" at bounding box center [1188, 586] width 100 height 28
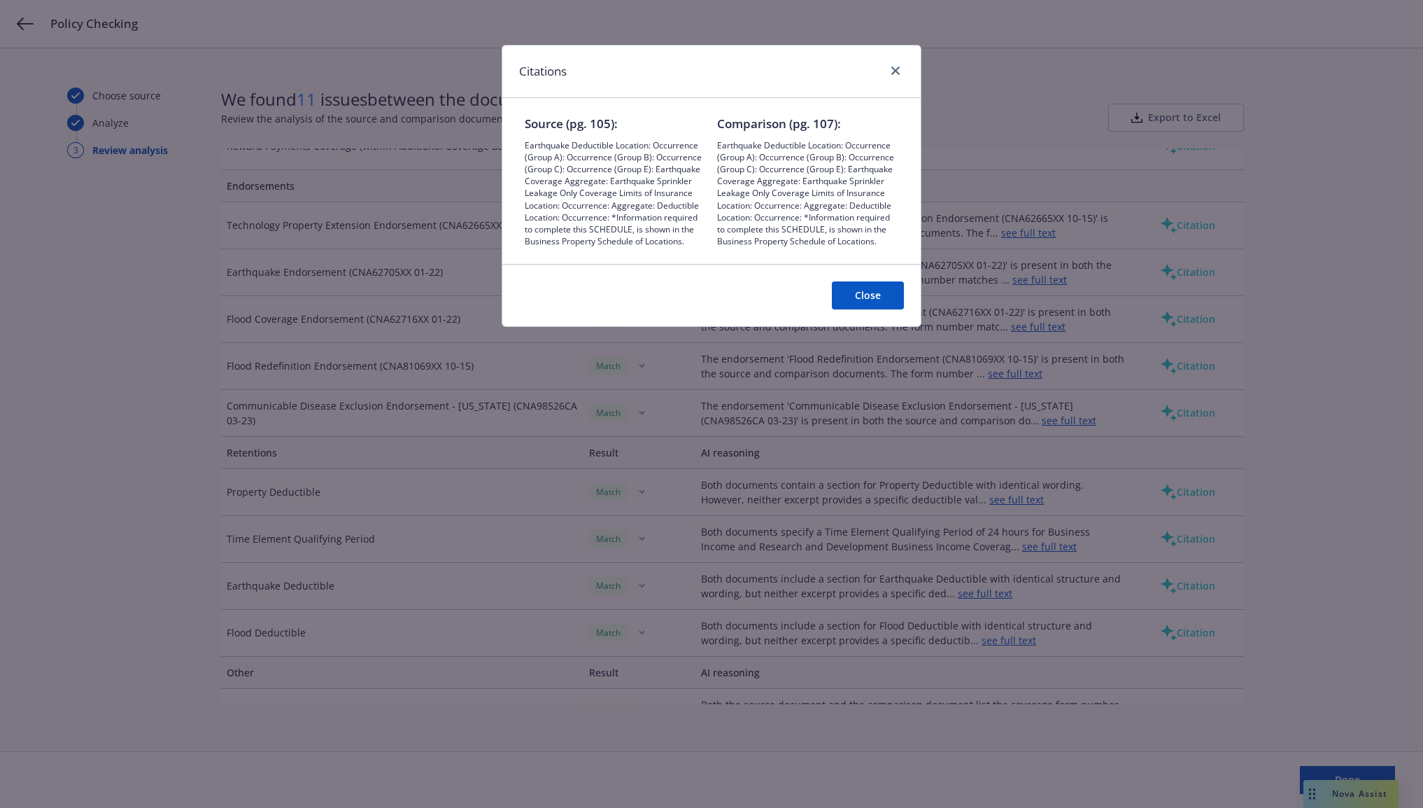
click at [866, 300] on button "Close" at bounding box center [868, 295] width 72 height 28
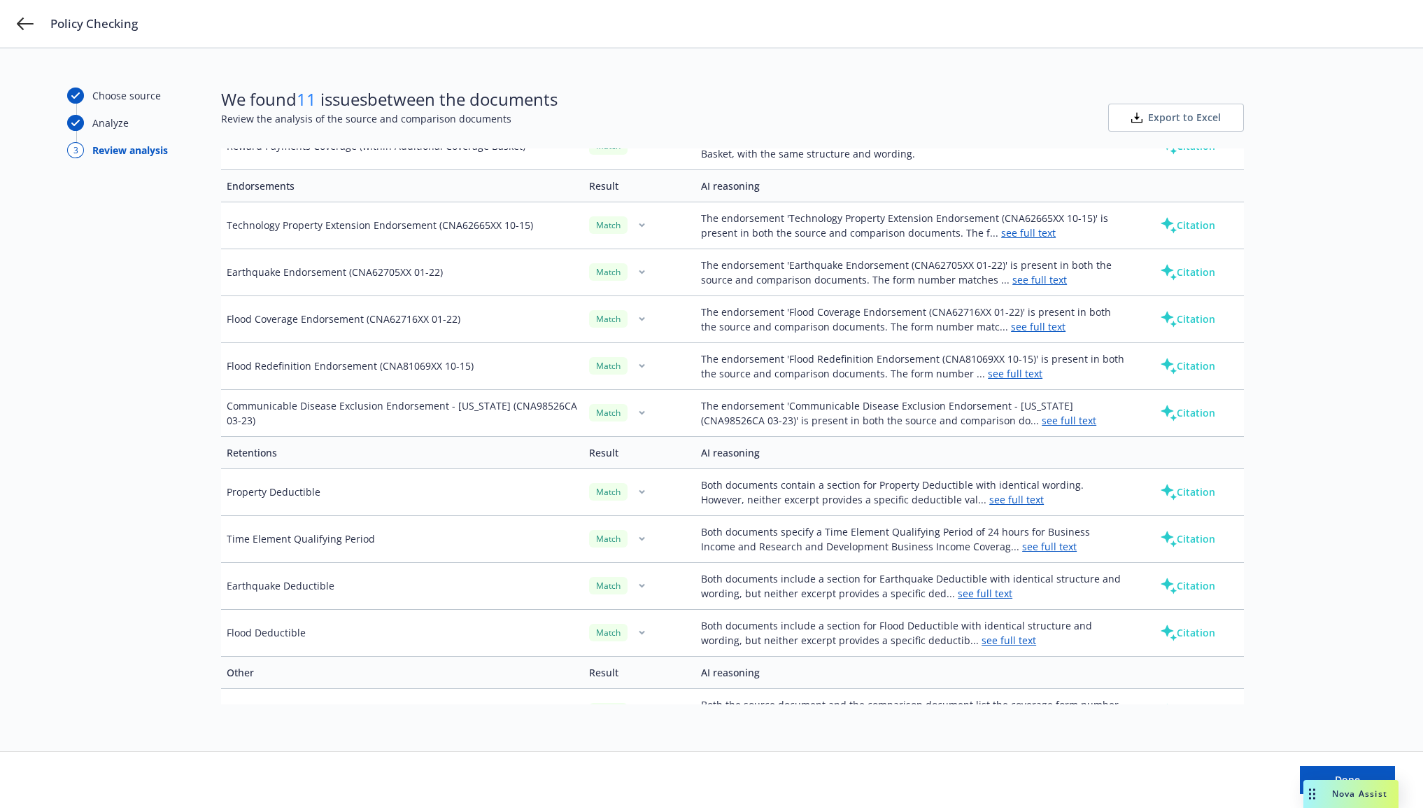
click at [985, 599] on link "see full text" at bounding box center [985, 592] width 55 height 13
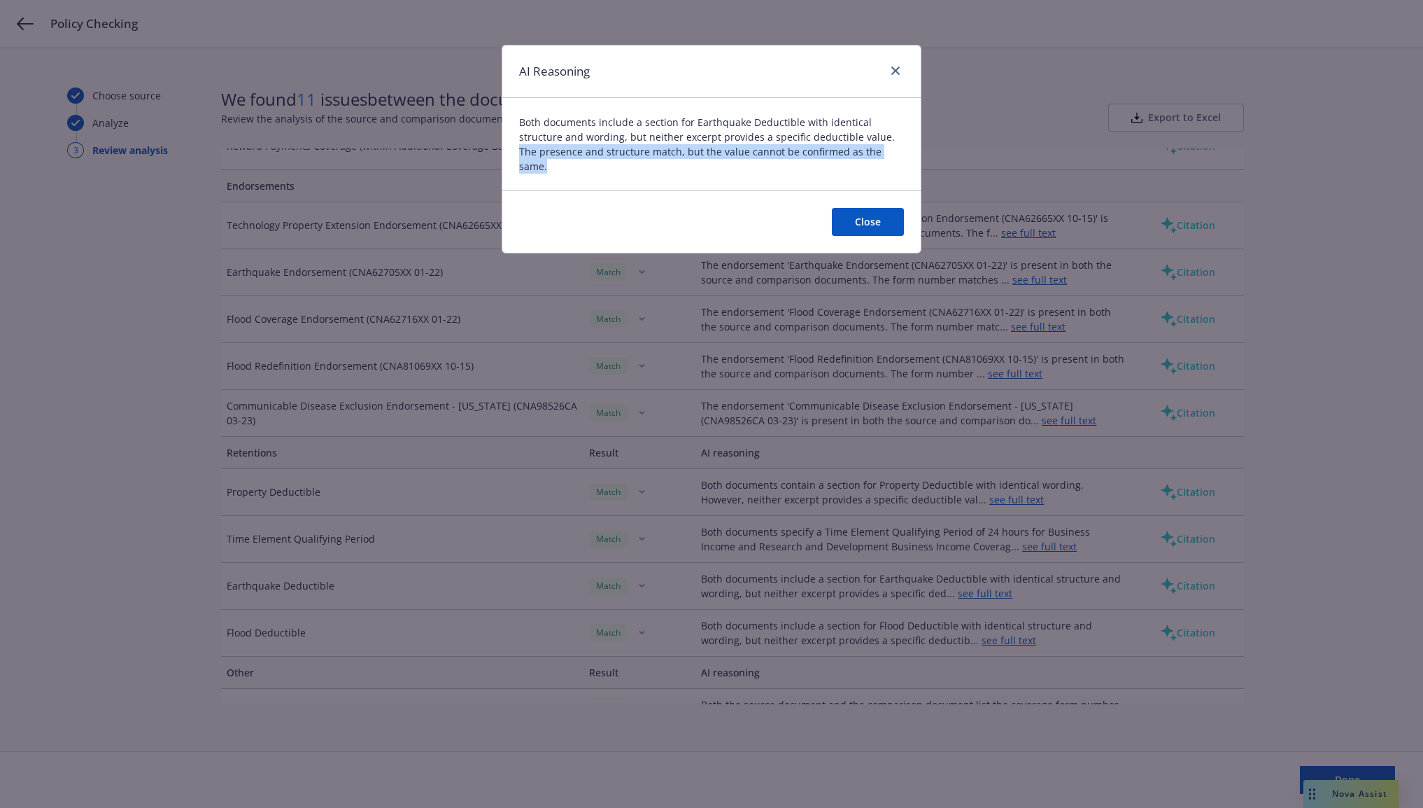
drag, startPoint x: 839, startPoint y: 136, endPoint x: 848, endPoint y: 151, distance: 17.5
click at [848, 151] on span "Both documents include a section for Earthquake Deductible with identical struc…" at bounding box center [711, 144] width 385 height 59
copy span "The presence and structure match, but the value cannot be confirmed as the same."
drag, startPoint x: 864, startPoint y: 143, endPoint x: 866, endPoint y: 167, distance: 23.8
click at [864, 143] on span "Both documents include a section for Earthquake Deductible with identical struc…" at bounding box center [711, 144] width 385 height 59
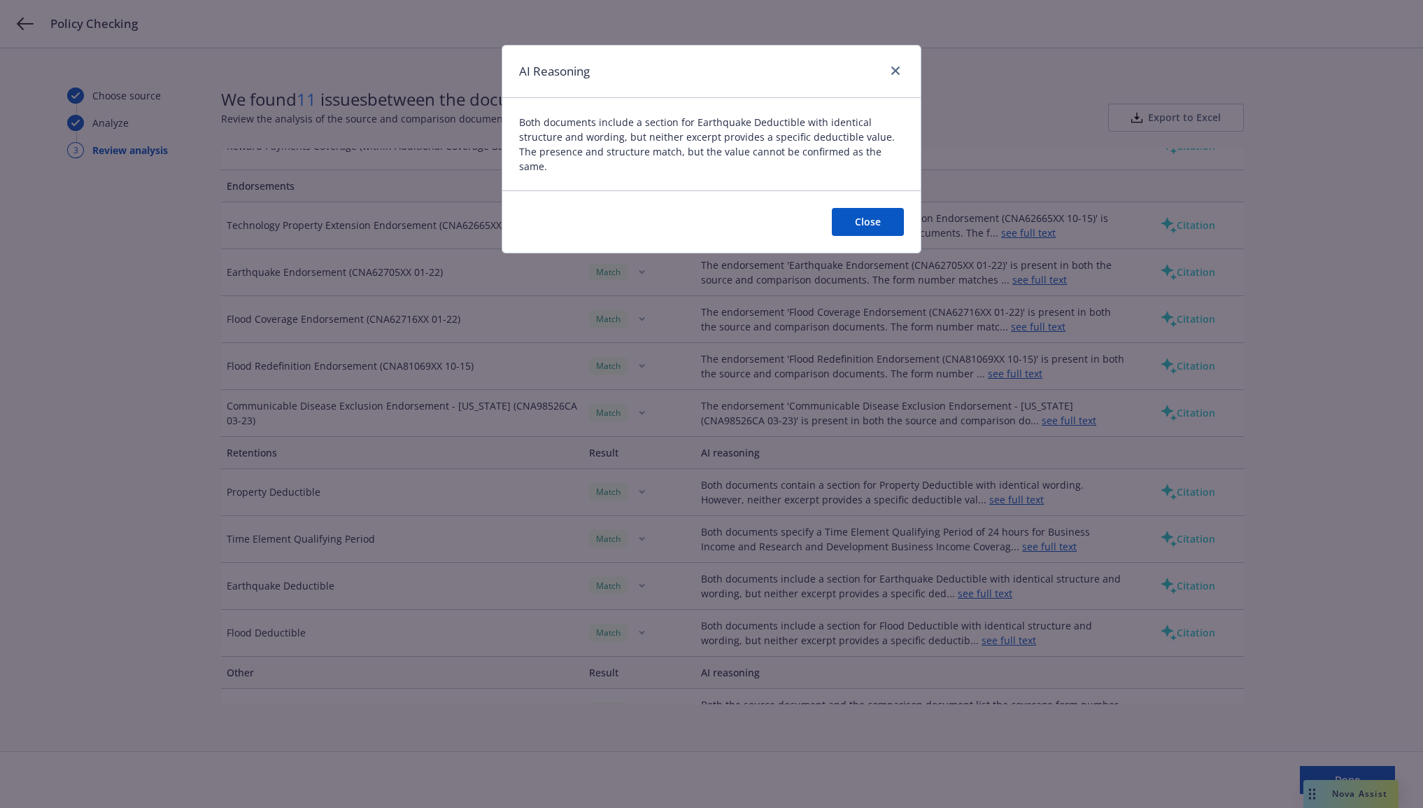
click at [870, 208] on button "Close" at bounding box center [868, 222] width 72 height 28
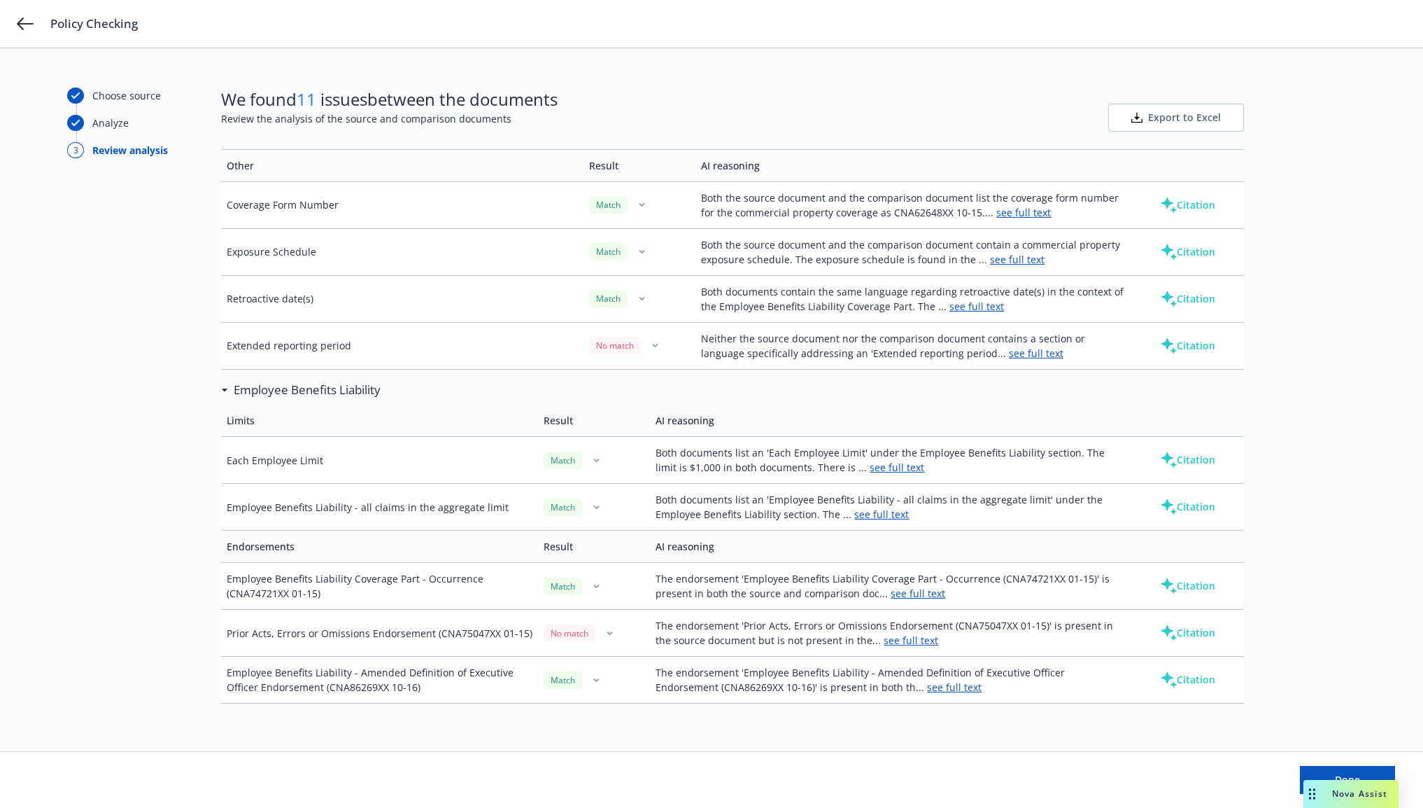
scroll to position [2974, 0]
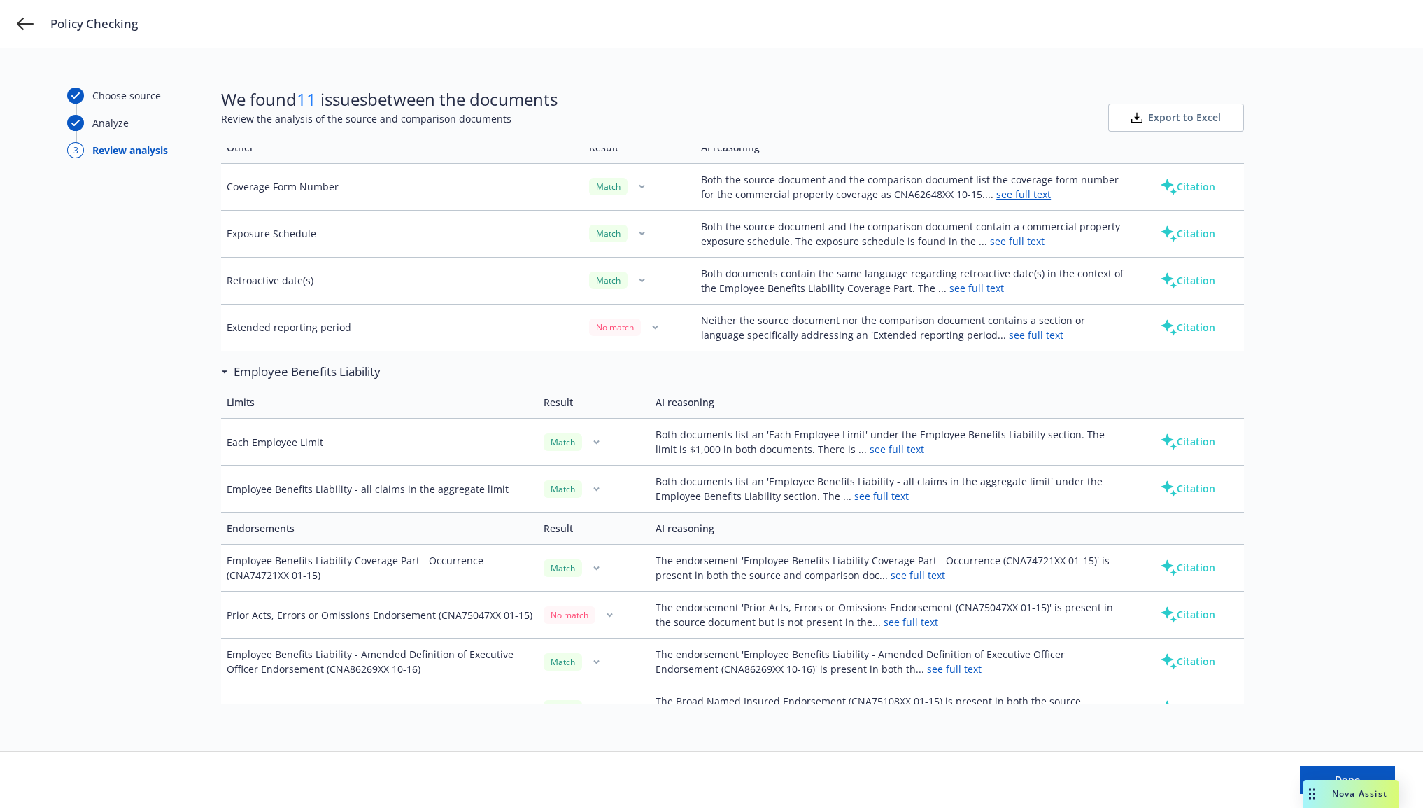
click at [1009, 342] on link "see full text" at bounding box center [1036, 334] width 55 height 13
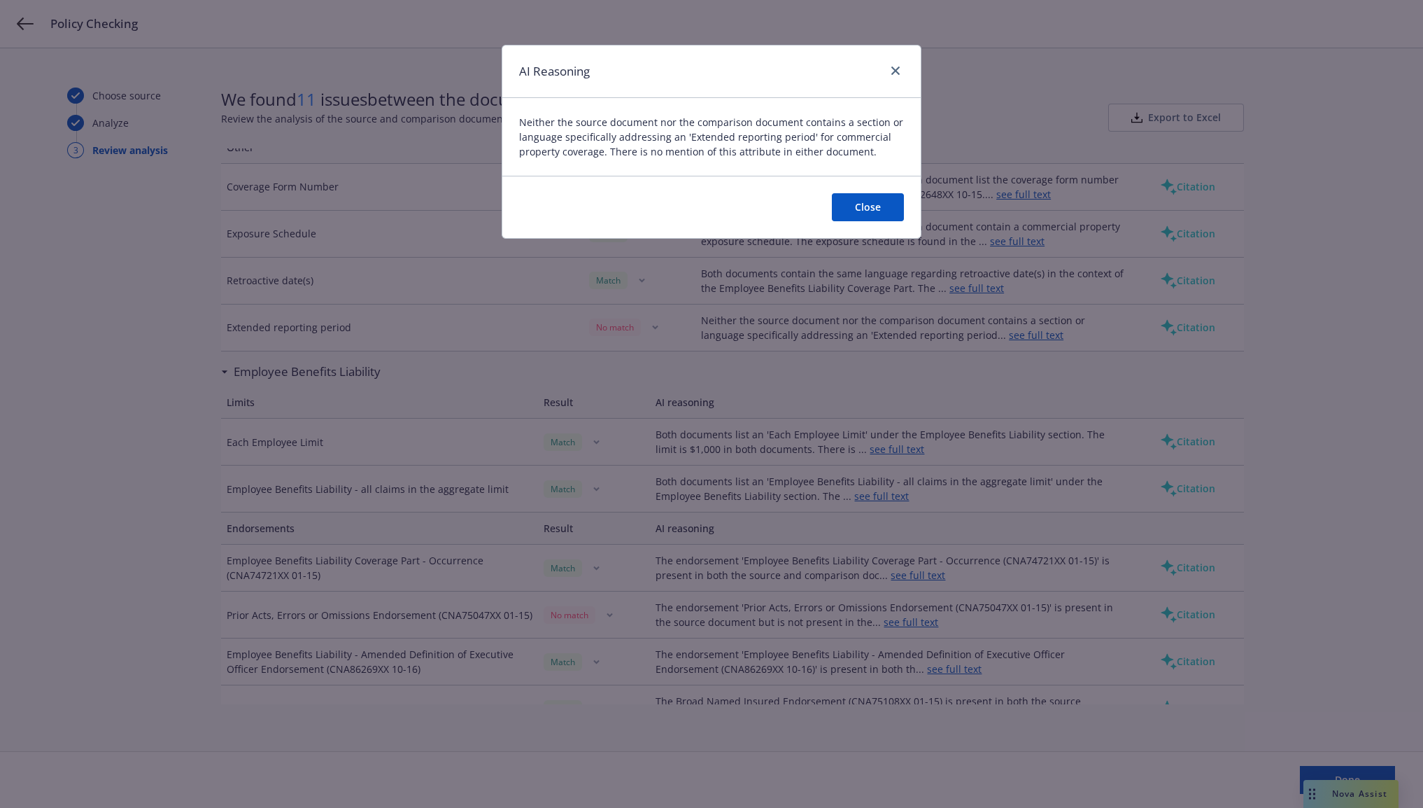
click at [842, 208] on button "Close" at bounding box center [868, 207] width 72 height 28
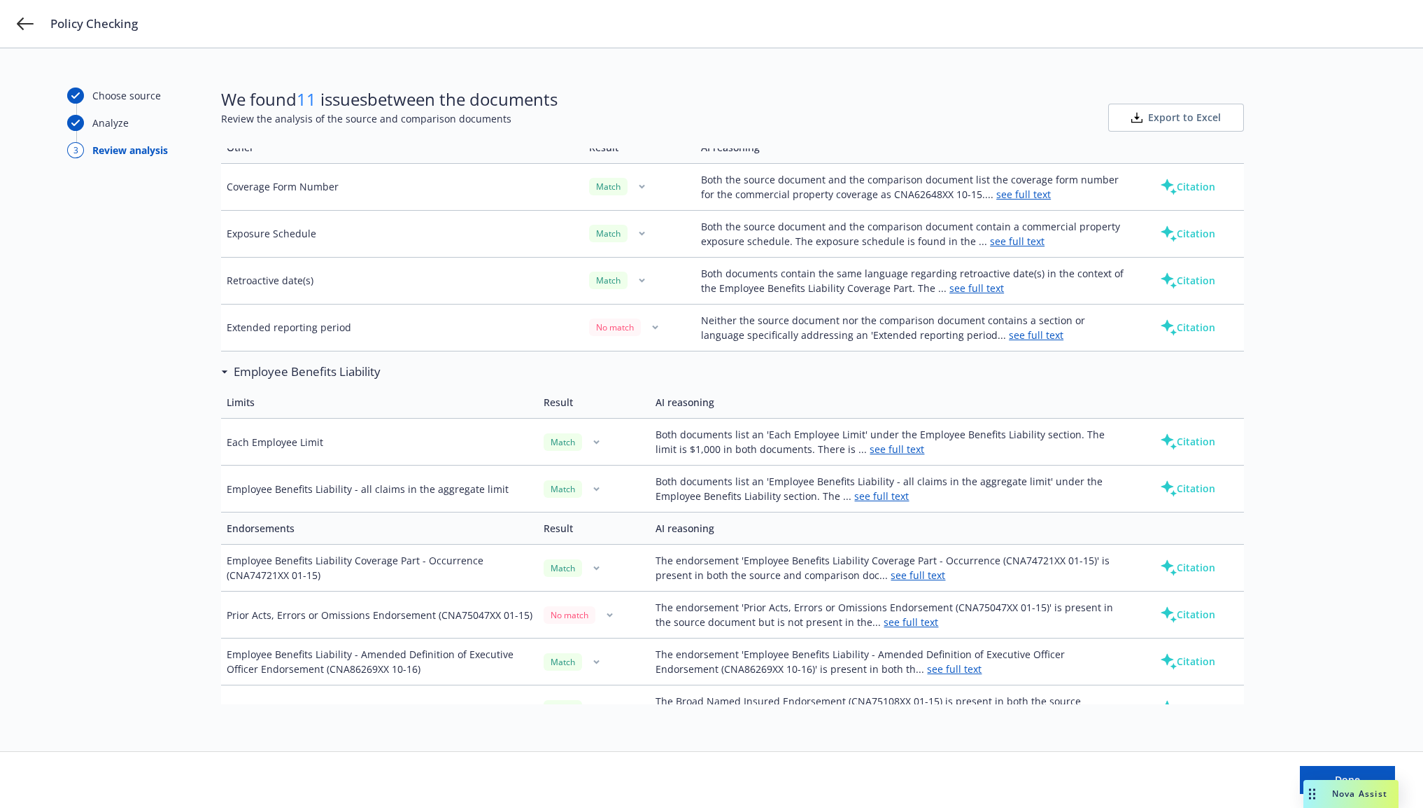
click at [1181, 330] on button "Citation" at bounding box center [1188, 328] width 100 height 28
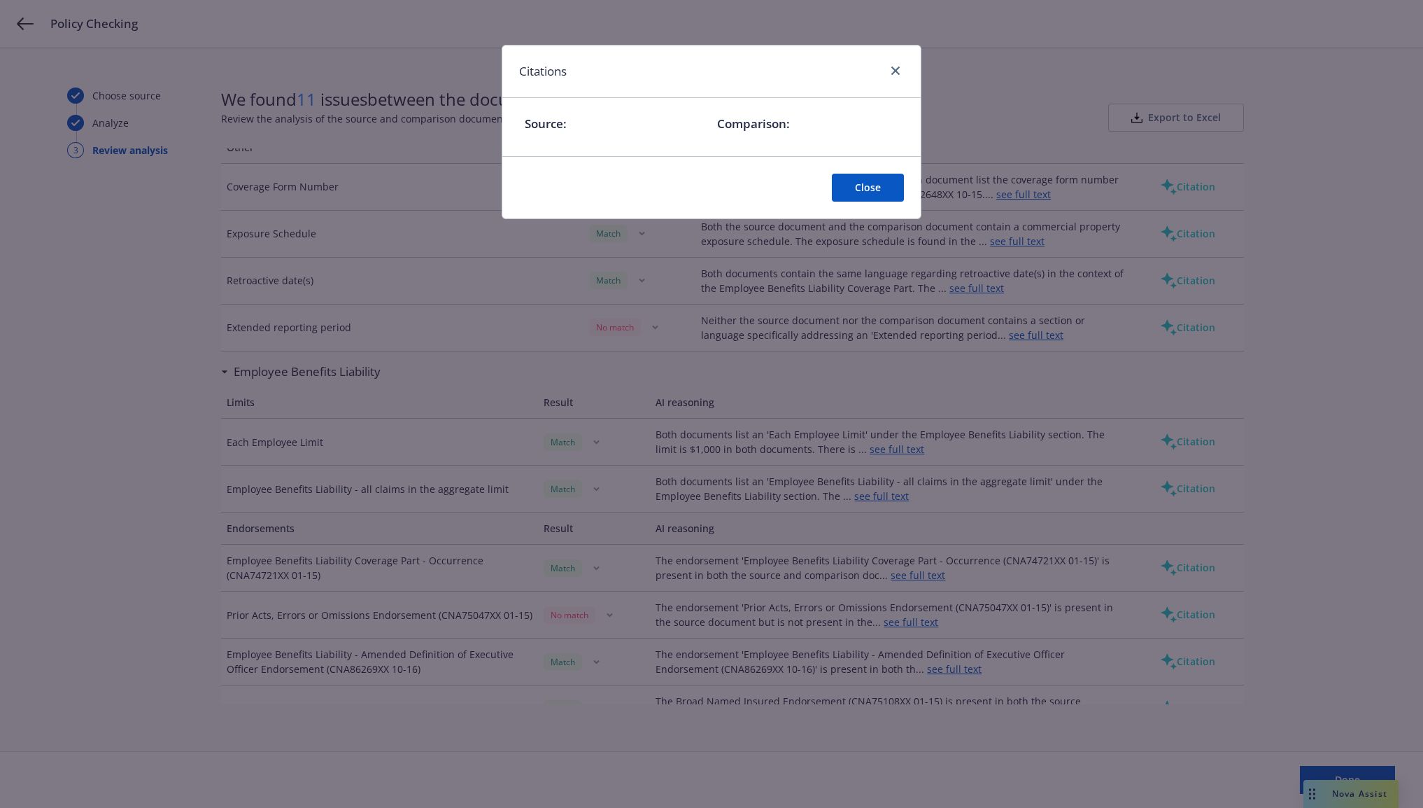
click at [875, 189] on button "Close" at bounding box center [868, 188] width 72 height 28
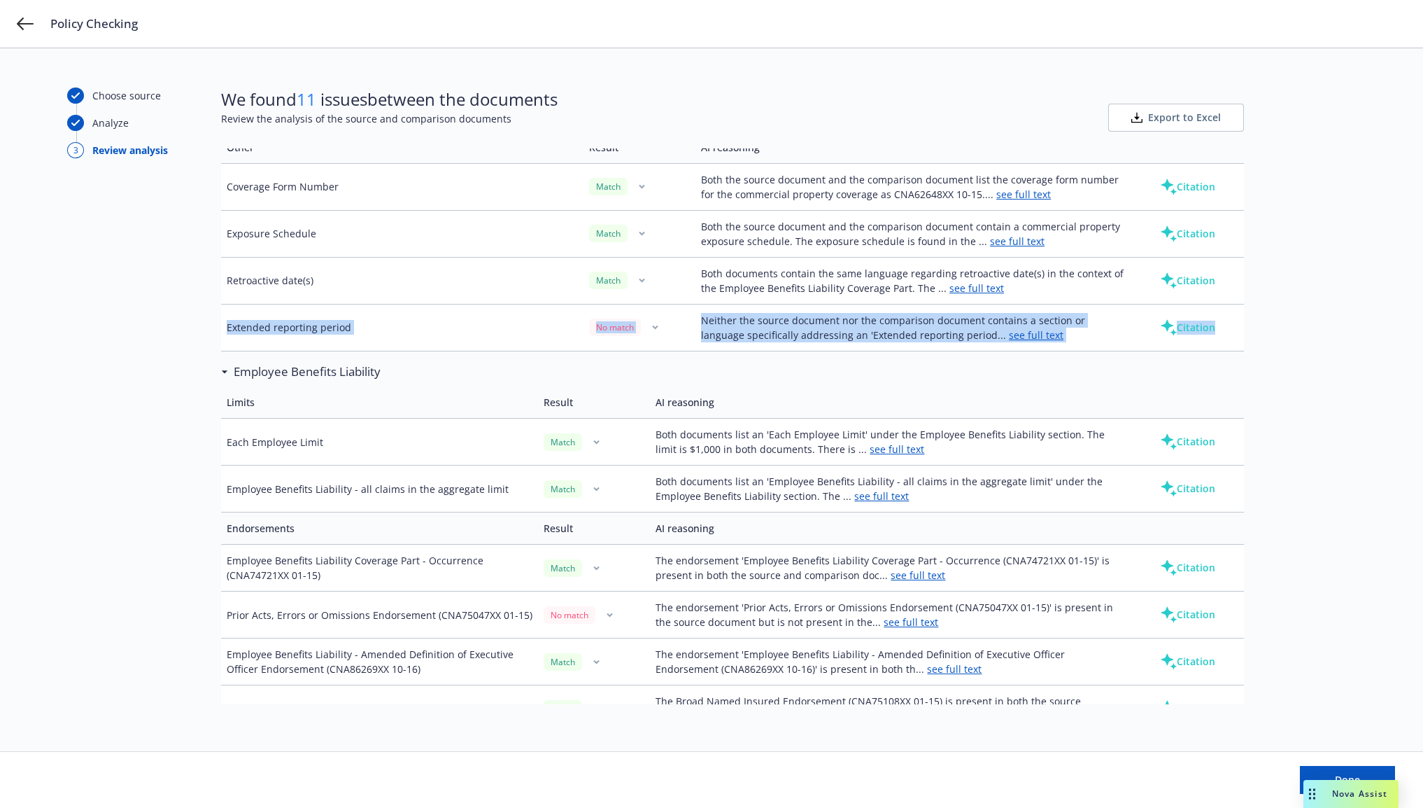
drag, startPoint x: 225, startPoint y: 334, endPoint x: 1212, endPoint y: 348, distance: 987.6
click at [1212, 348] on tr "Extended reporting period No match Neither the source document nor the comparis…" at bounding box center [732, 327] width 1023 height 47
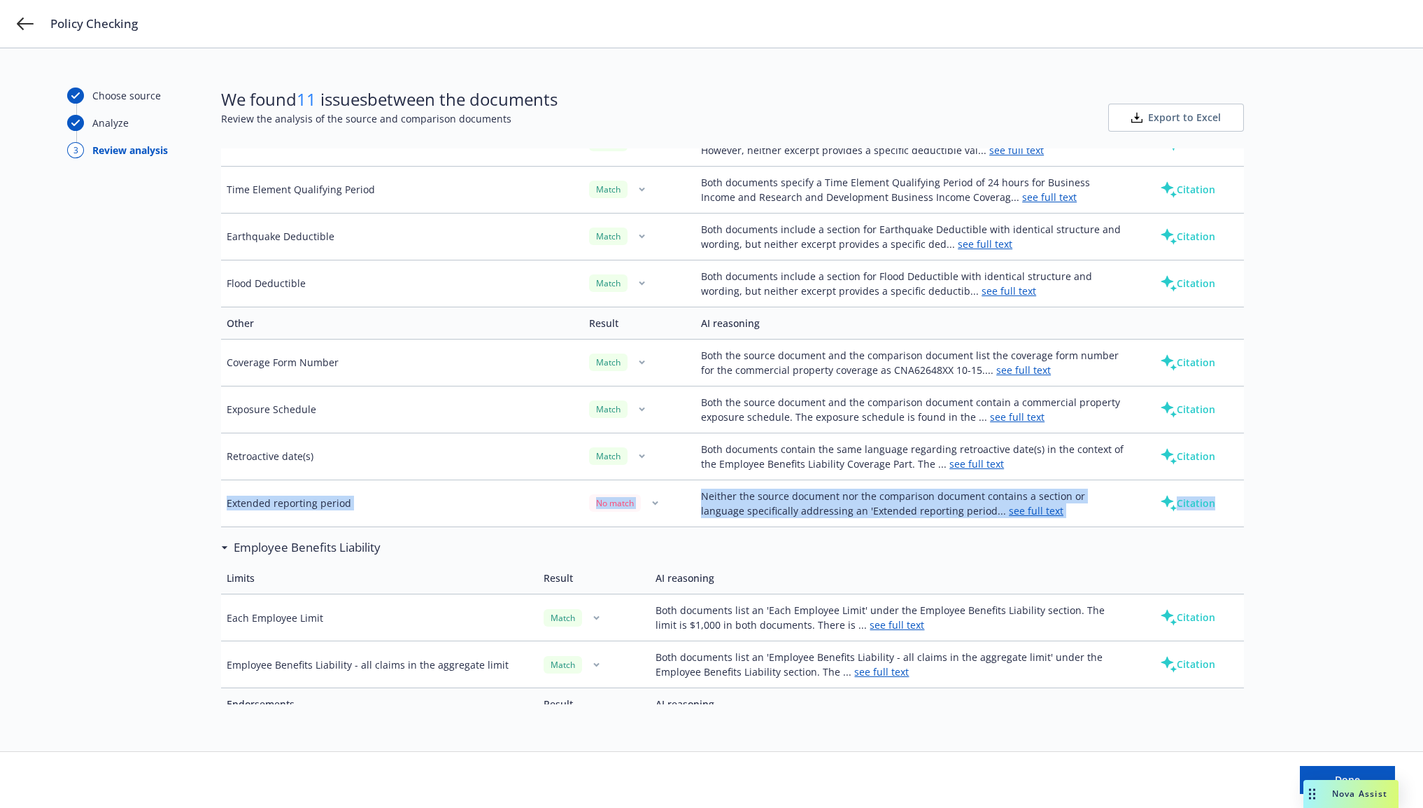
scroll to position [3149, 0]
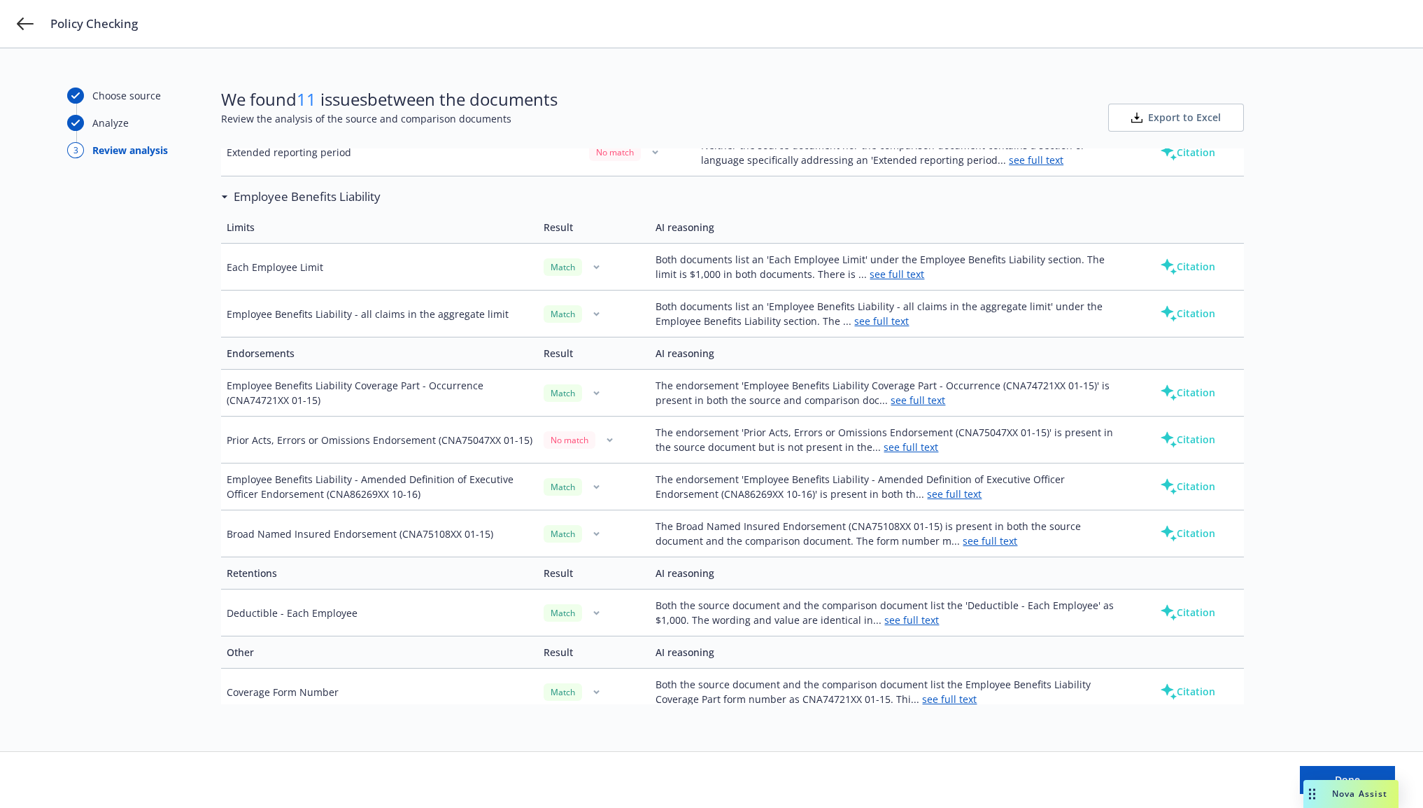
click at [128, 461] on div "Choose source Analyze 3 Review analysis" at bounding box center [144, 399] width 154 height 624
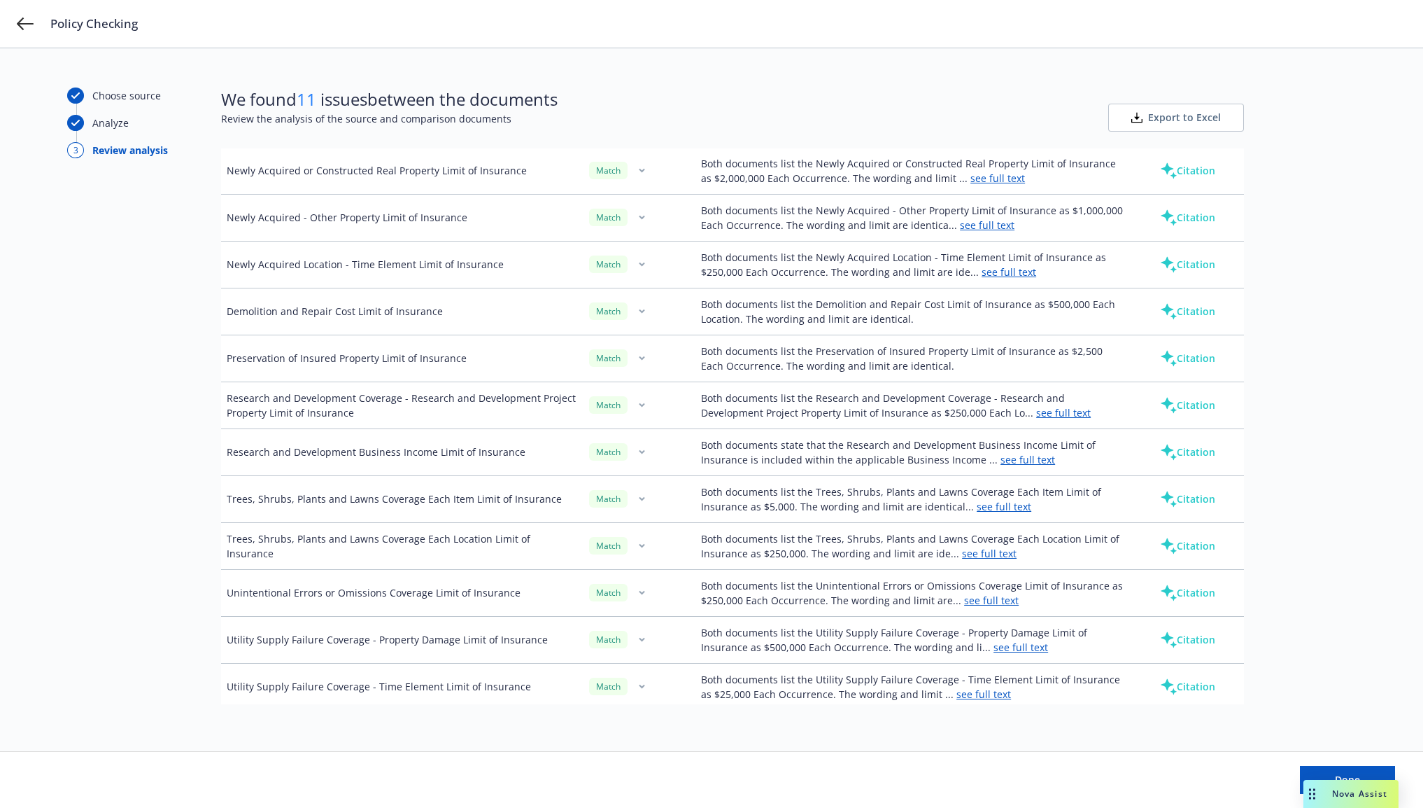
scroll to position [1400, 0]
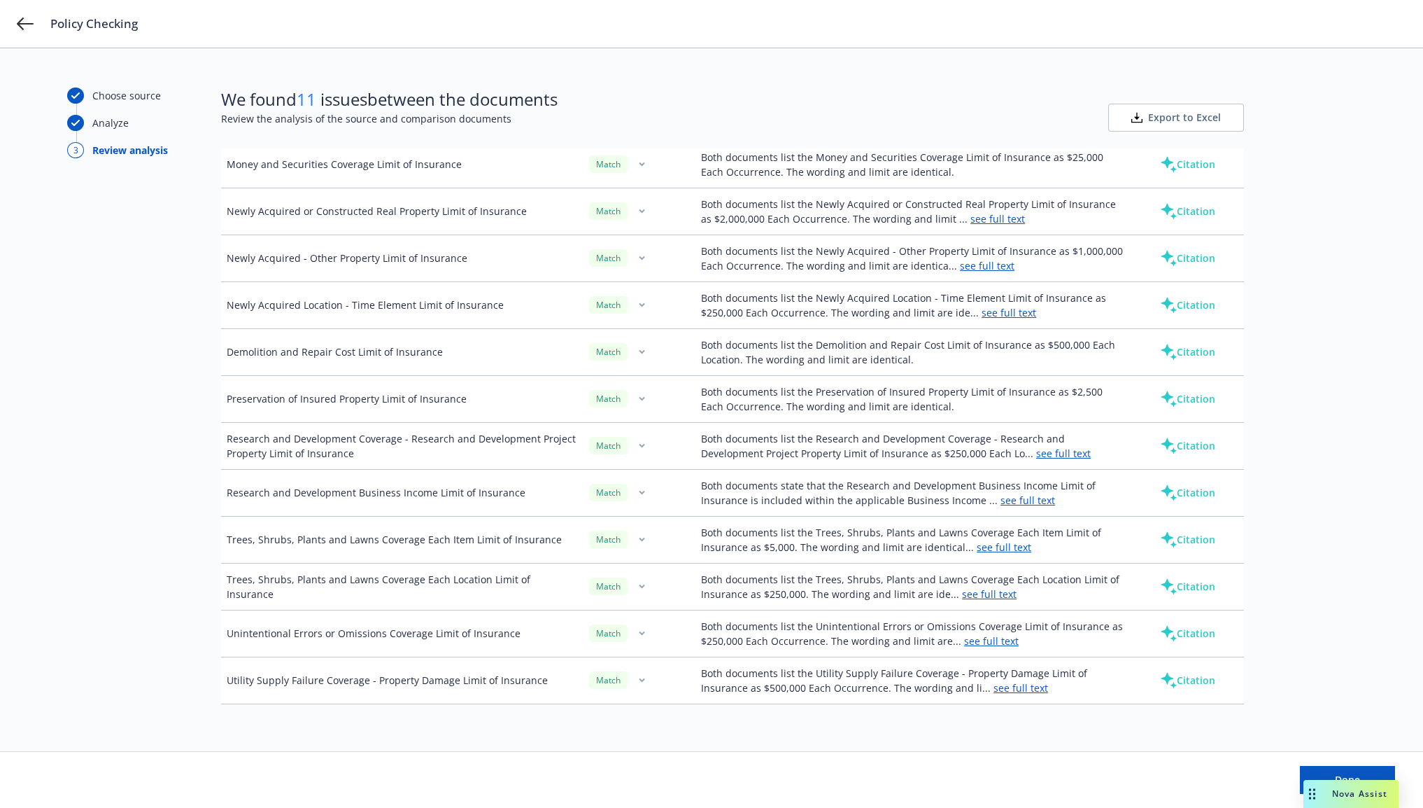
click at [1036, 460] on link "see full text" at bounding box center [1063, 452] width 55 height 13
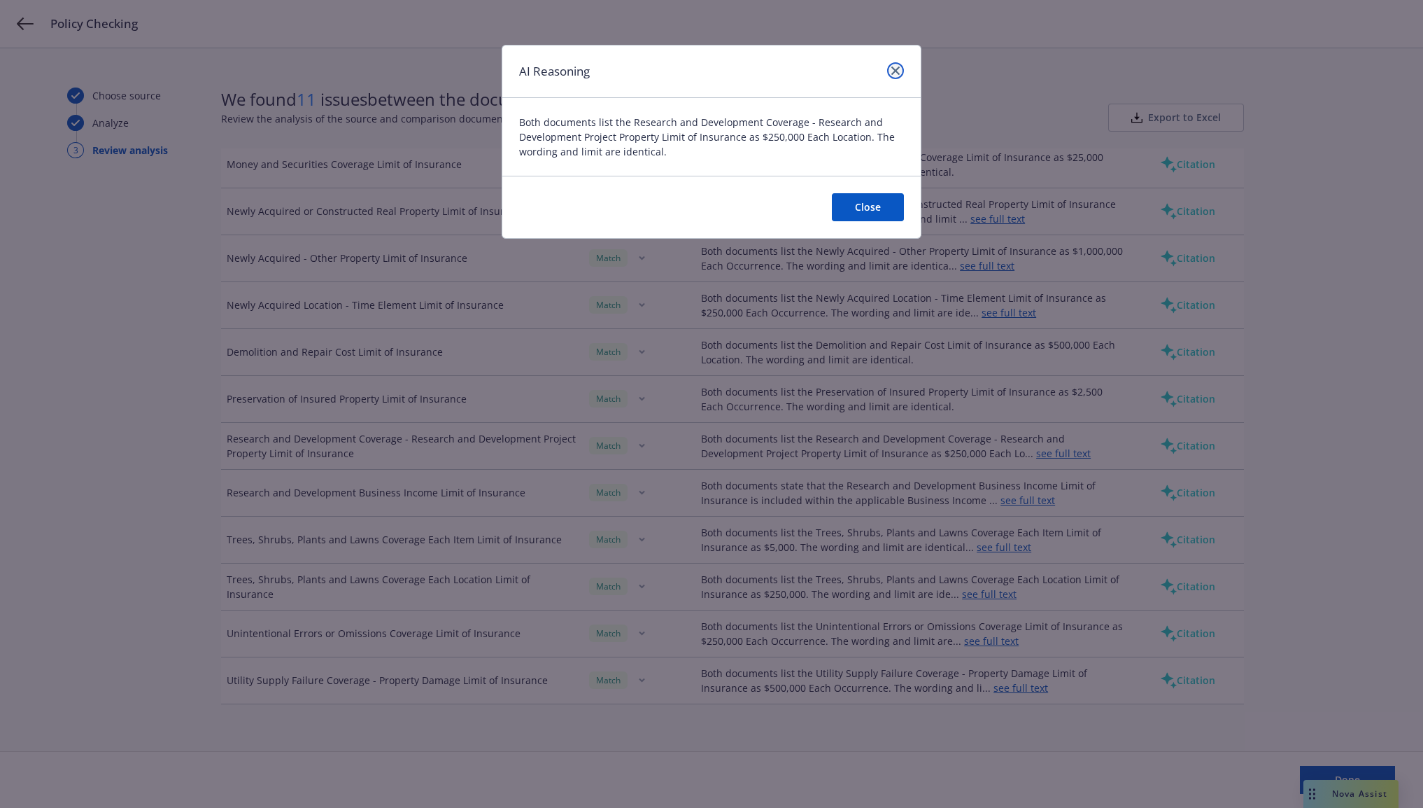
click at [889, 66] on link "close" at bounding box center [895, 70] width 17 height 17
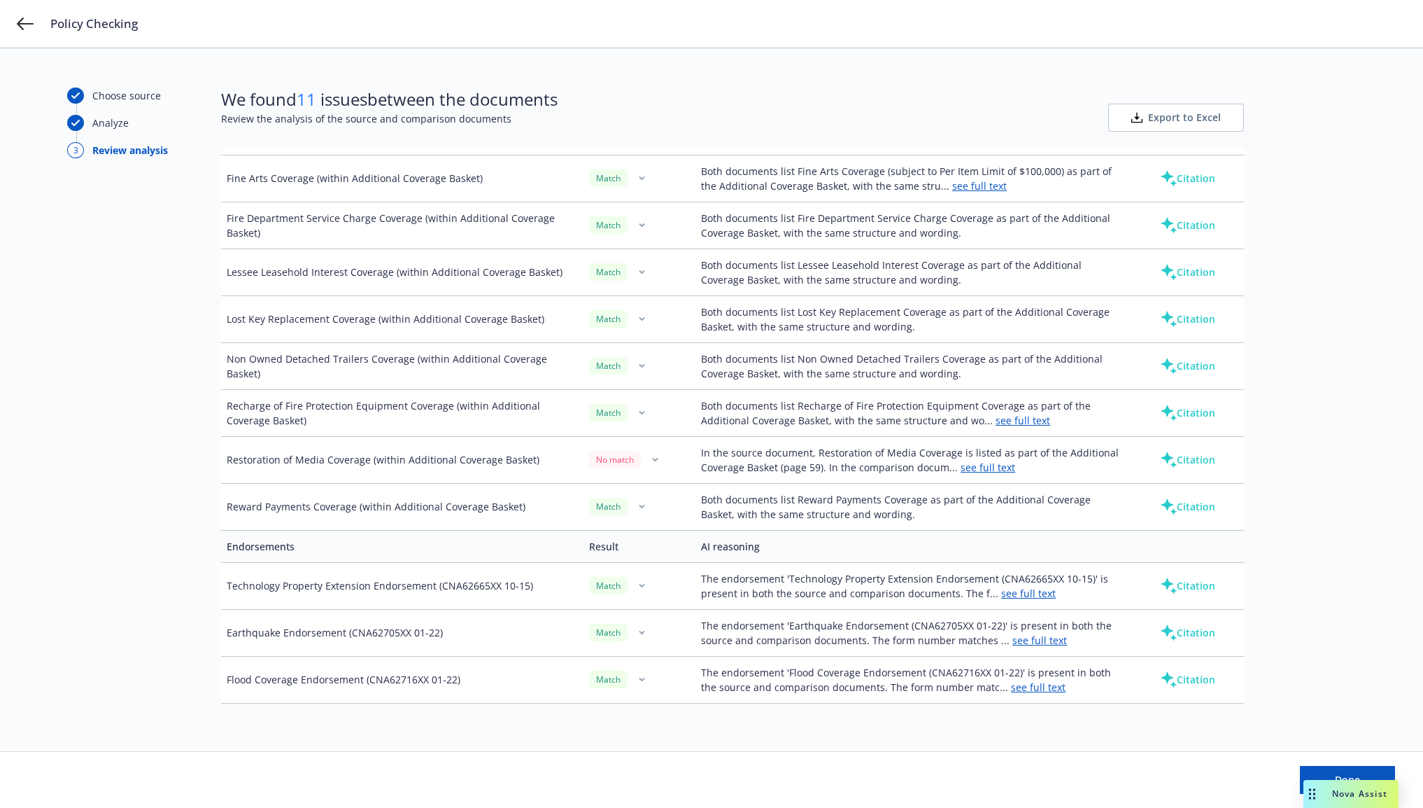
scroll to position [2274, 0]
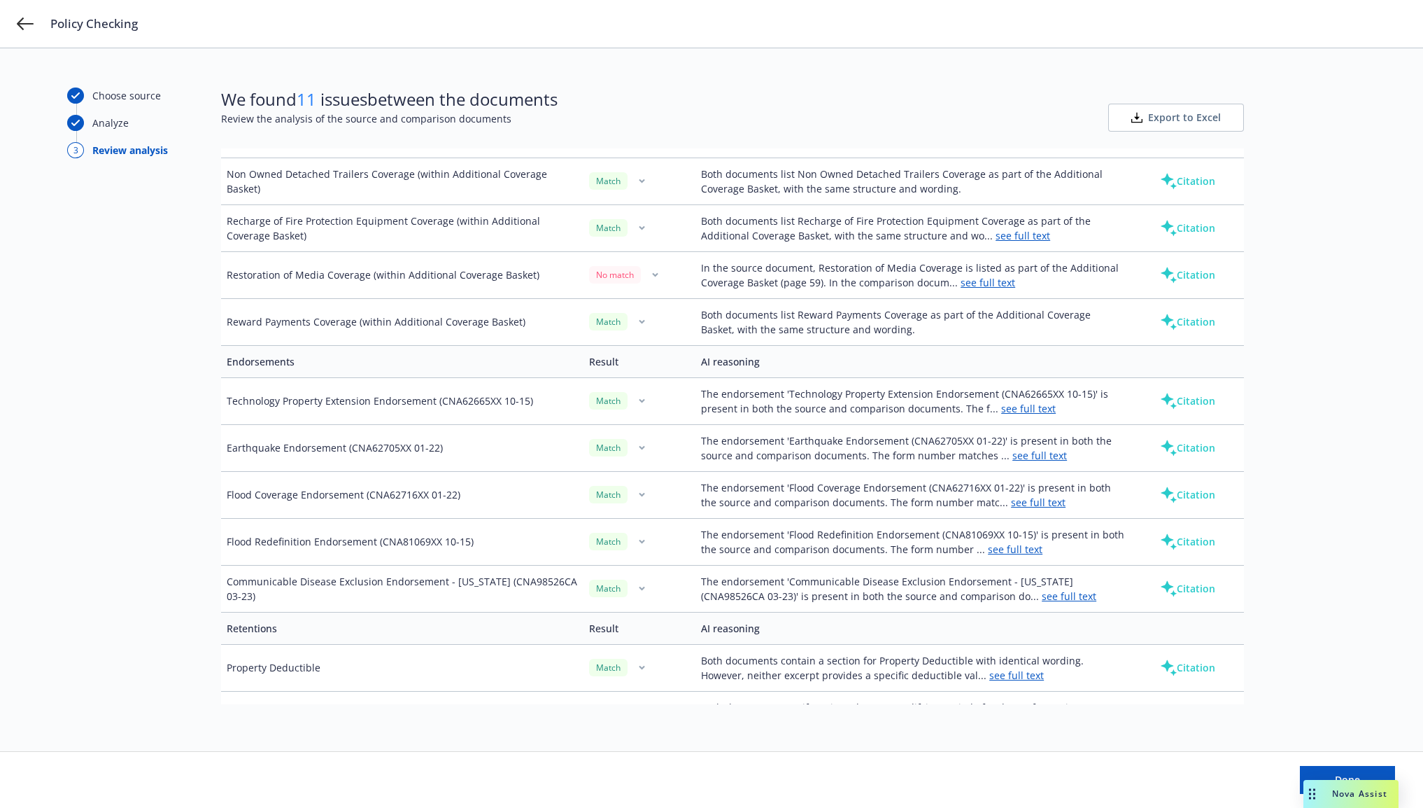
click at [964, 287] on link "see full text" at bounding box center [988, 282] width 55 height 13
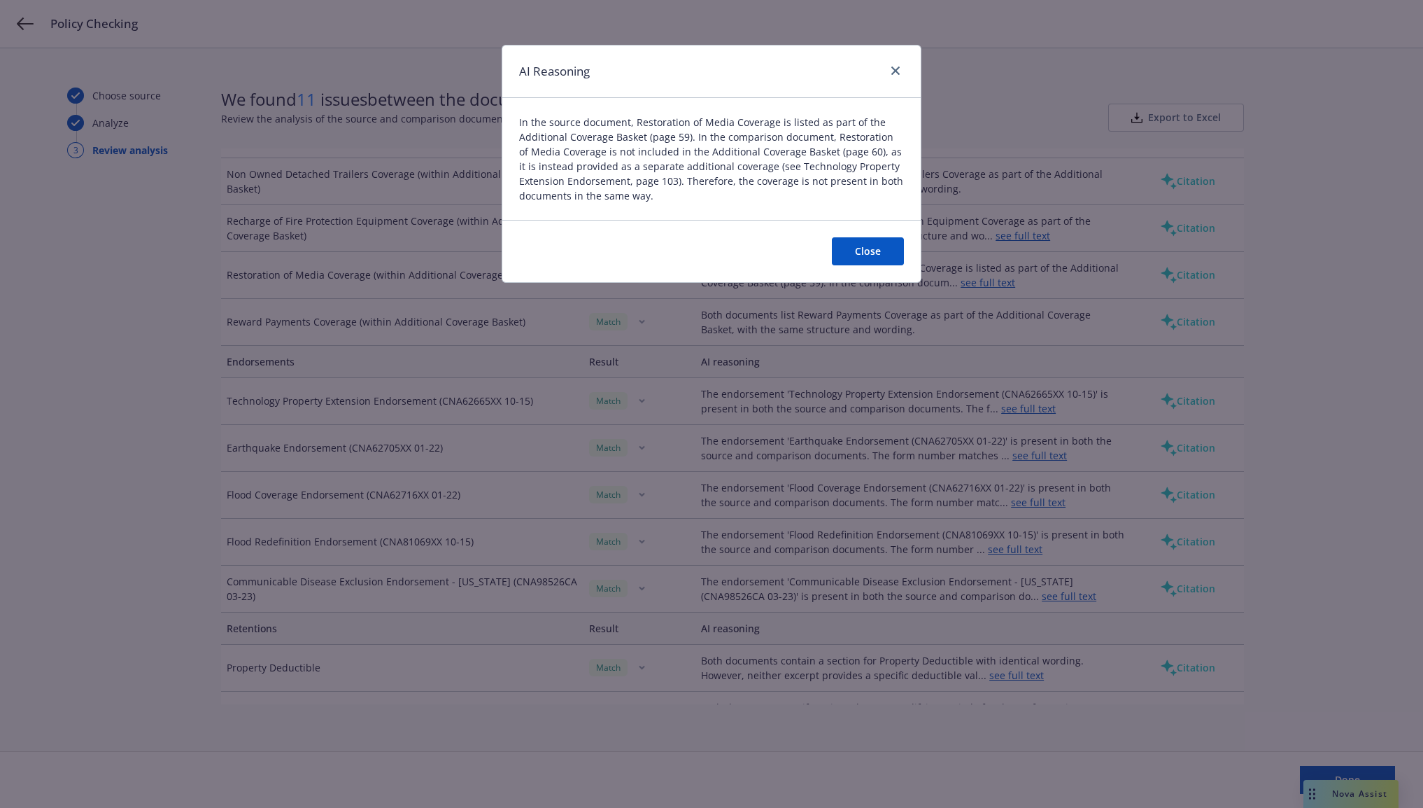
click at [860, 249] on button "Close" at bounding box center [868, 251] width 72 height 28
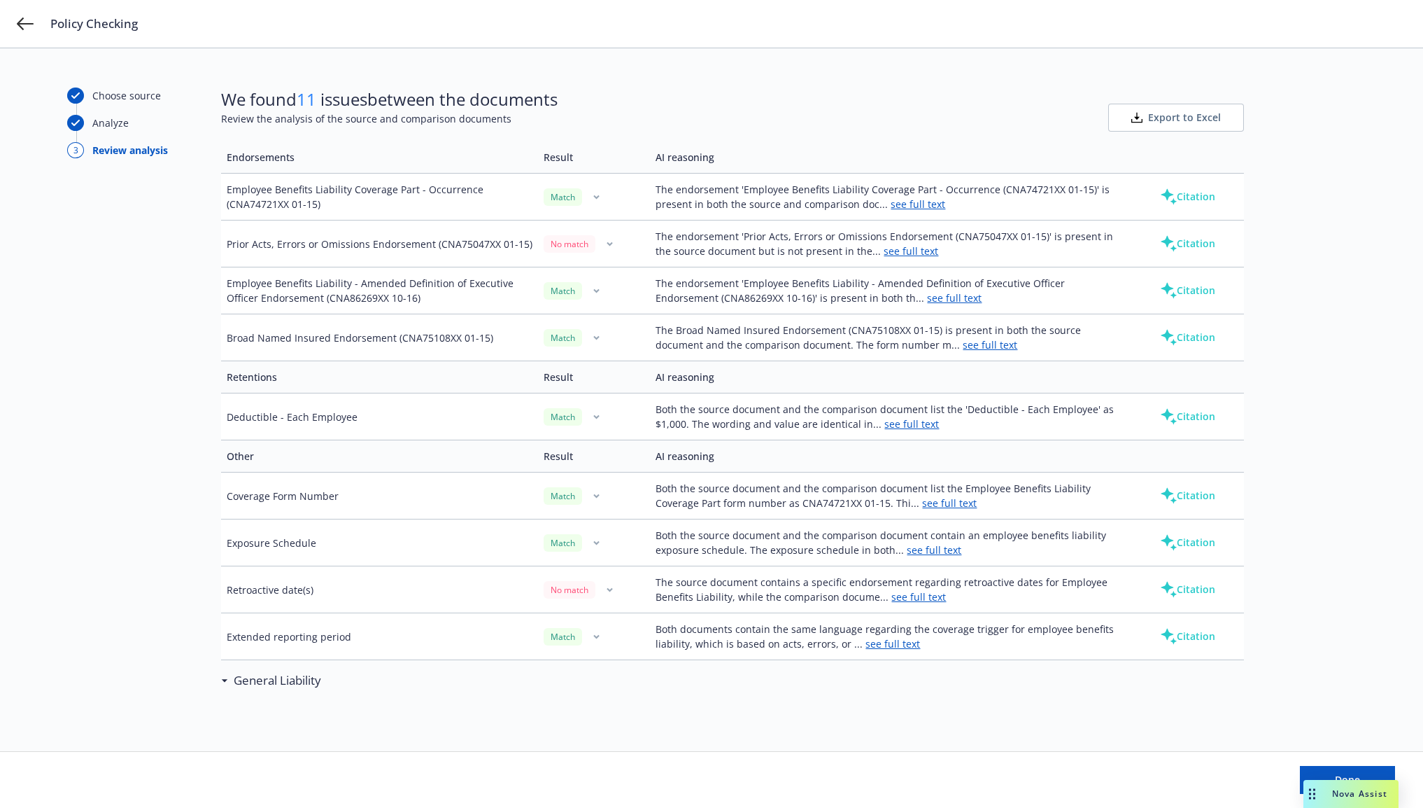
scroll to position [3386, 0]
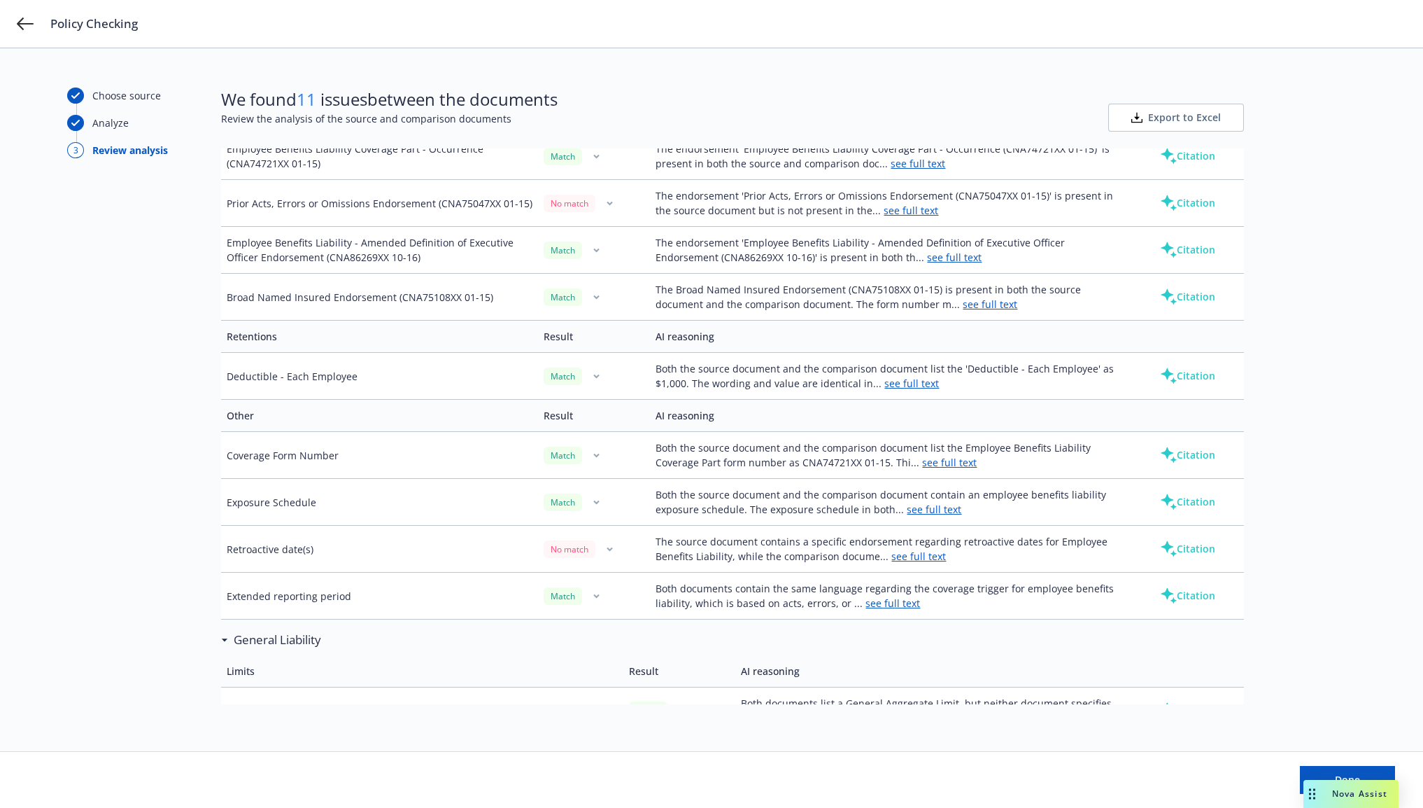
click at [49, 440] on div "Choose source Analyze 3 Review analysis We found 11 issues between the document…" at bounding box center [711, 427] width 1423 height 759
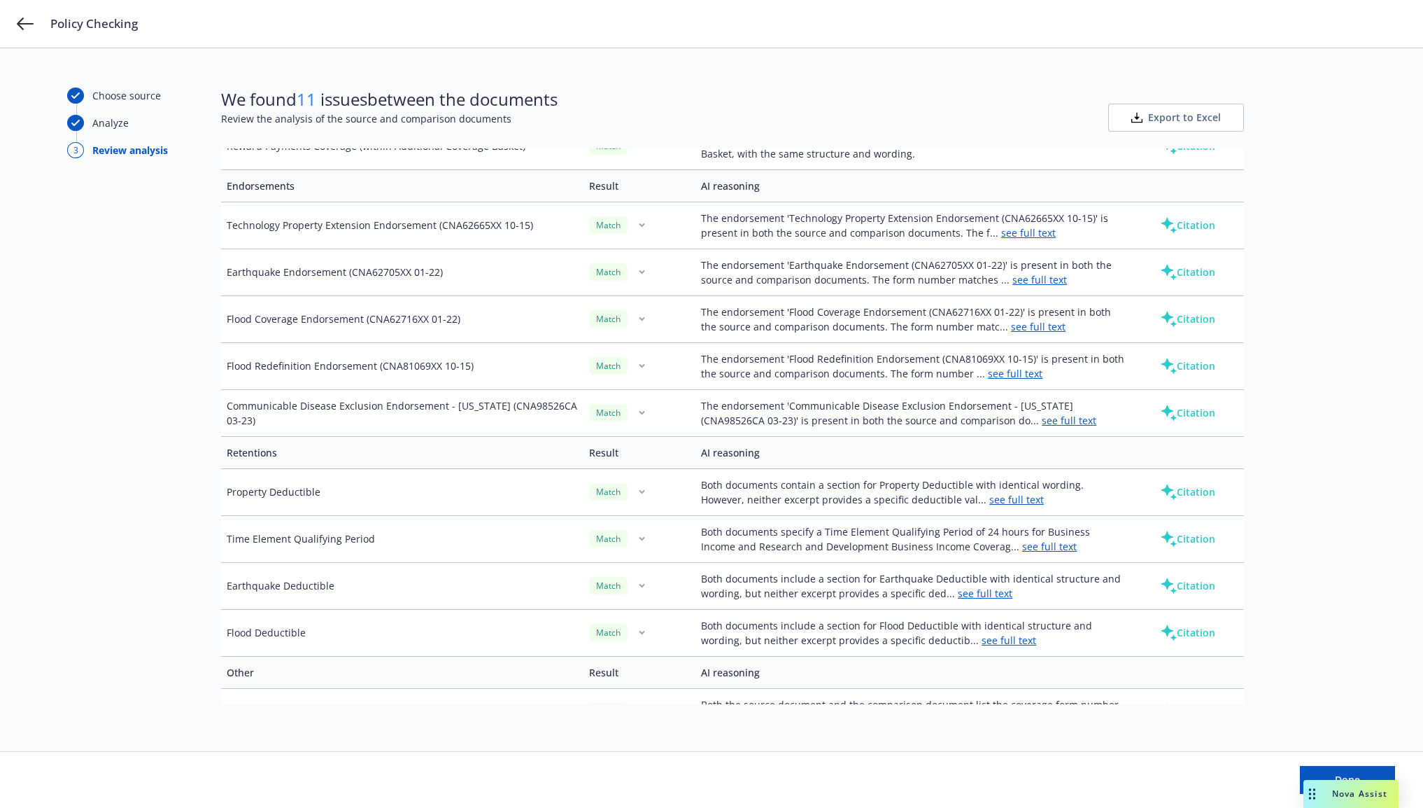
scroll to position [2624, 0]
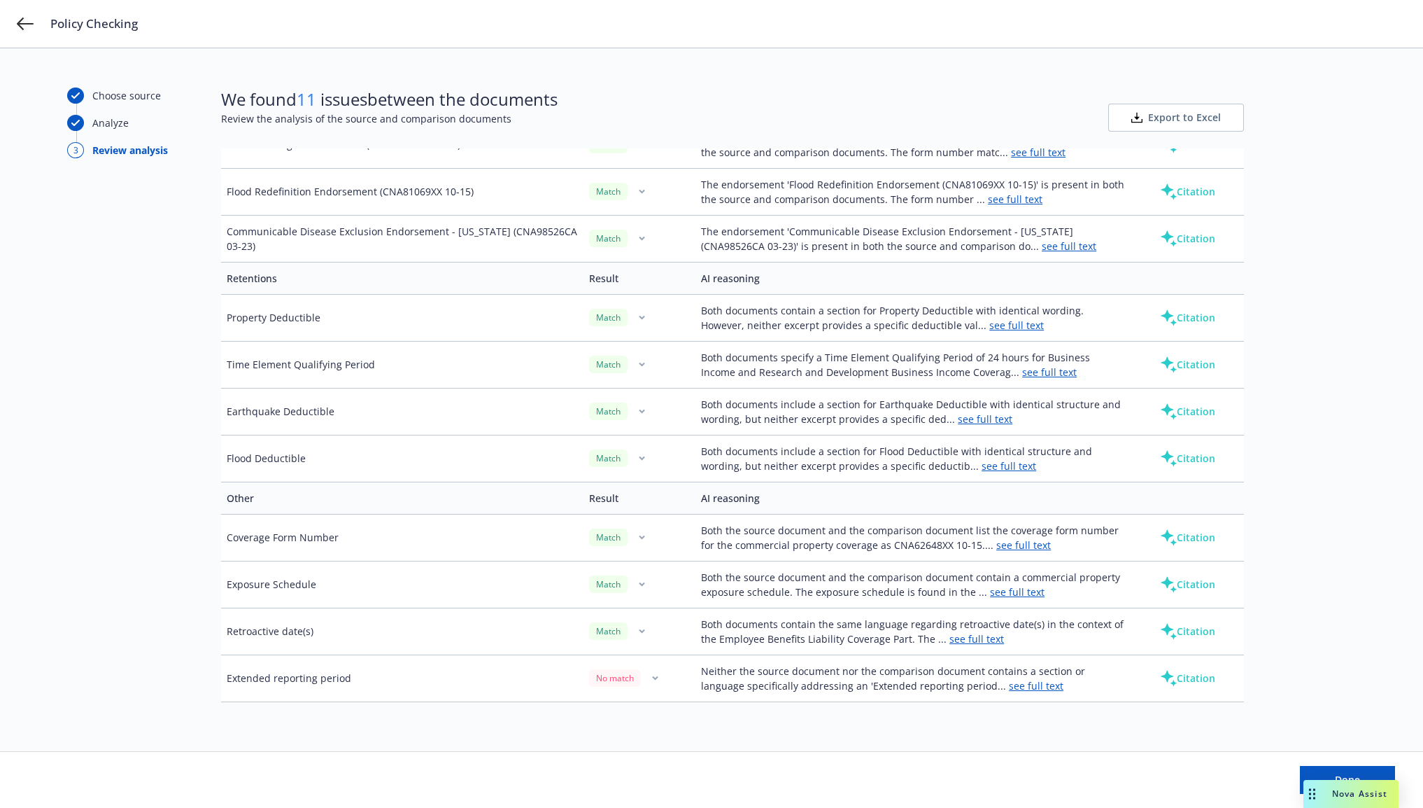
click at [640, 633] on button "button" at bounding box center [641, 631] width 17 height 17
click at [640, 665] on link "Mark as wrong" at bounding box center [636, 670] width 114 height 28
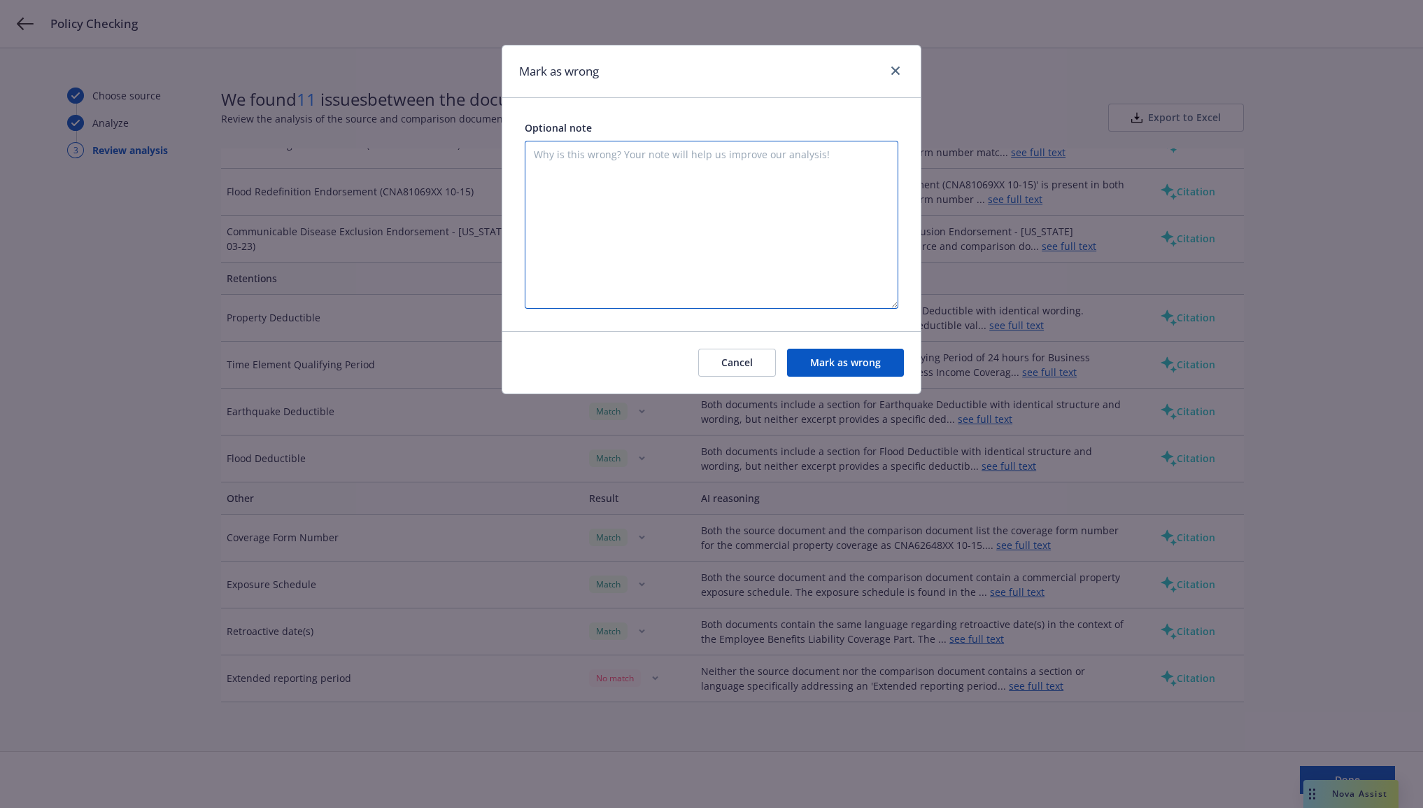
click at [665, 230] on textarea at bounding box center [712, 225] width 374 height 168
drag, startPoint x: 642, startPoint y: 157, endPoint x: 774, endPoint y: 146, distance: 132.7
click at [774, 146] on textarea "This is an EBL coverage part in the Property section. It mislabled it in the pr…" at bounding box center [712, 225] width 374 height 168
drag, startPoint x: 670, startPoint y: 149, endPoint x: 712, endPoint y: 158, distance: 43.6
click at [712, 158] on textarea "This is an EBL coverage, it mislabled it in the property section." at bounding box center [712, 225] width 374 height 168
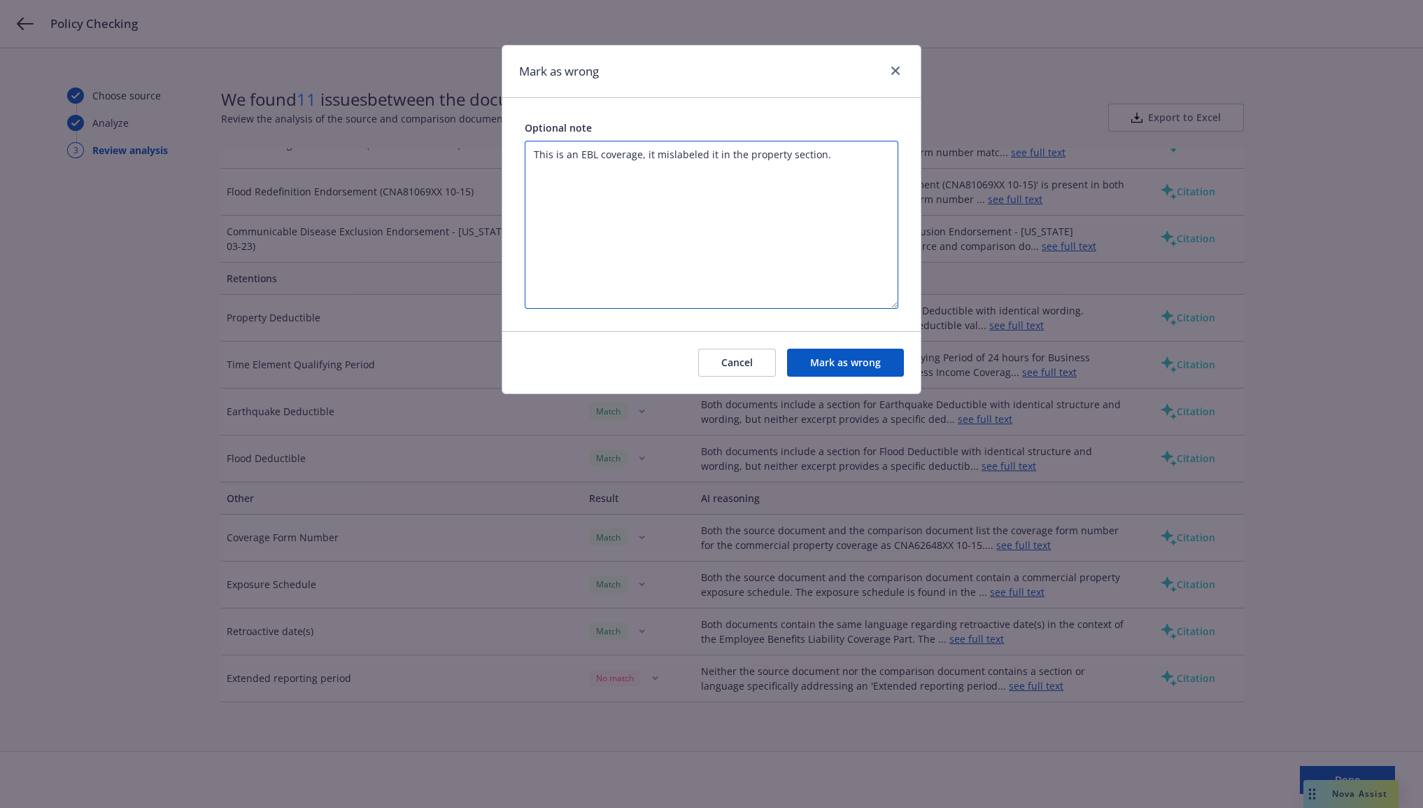
type textarea "This is an EBL coverage, it mislabeled it in the property section."
click at [841, 360] on button "Mark as wrong" at bounding box center [845, 363] width 117 height 28
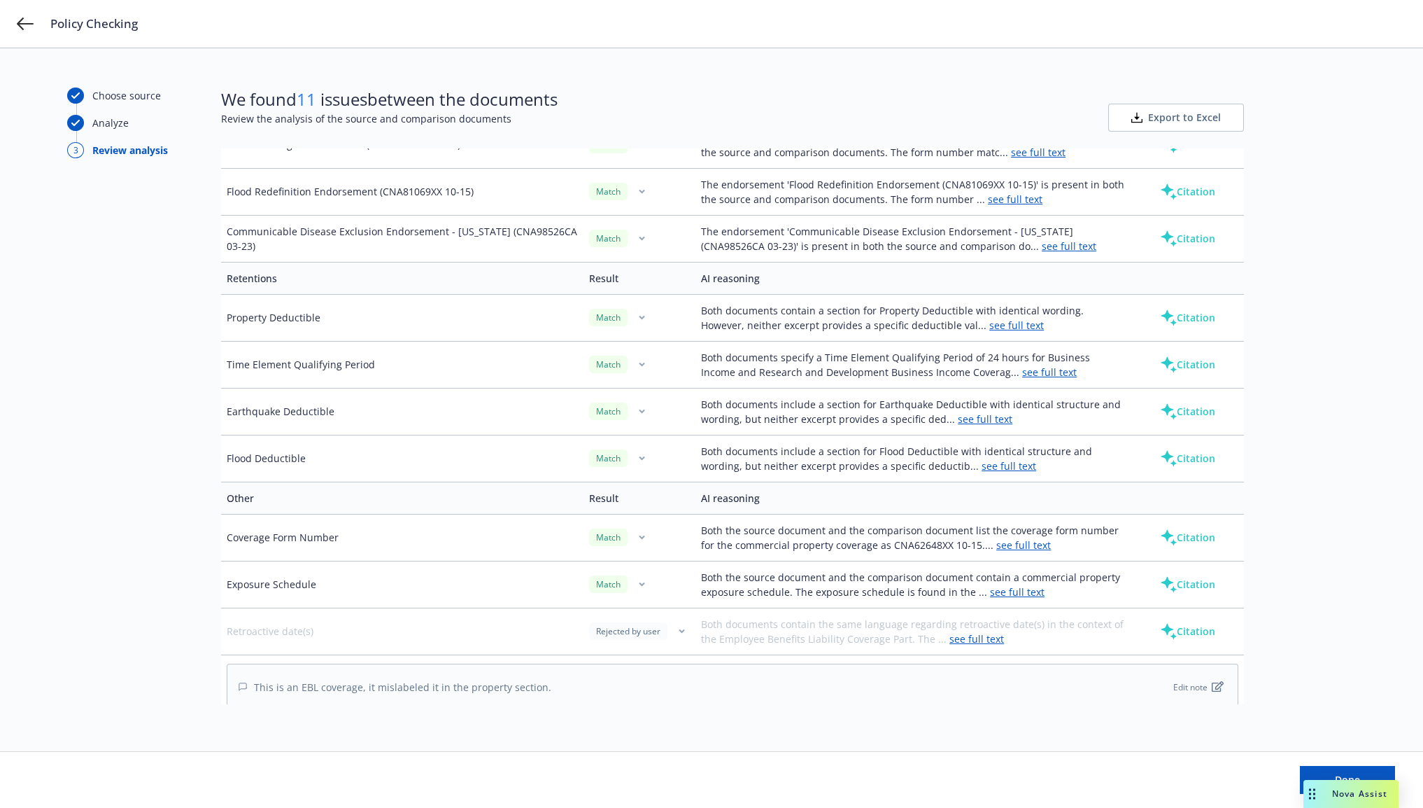
click at [97, 490] on div "Choose source Analyze 3 Review analysis" at bounding box center [144, 399] width 154 height 624
click at [127, 281] on div "Choose source Analyze 3 Review analysis" at bounding box center [144, 399] width 154 height 624
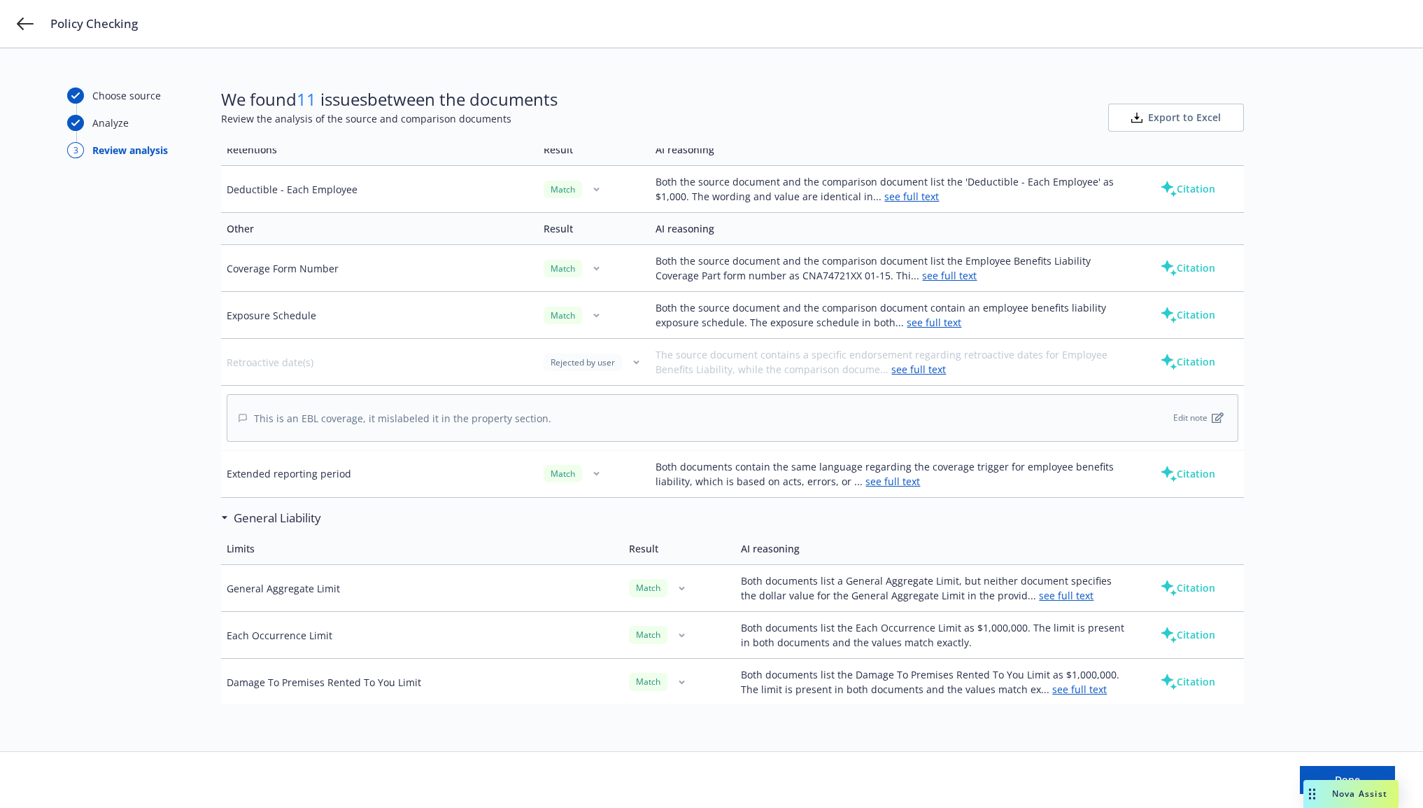
scroll to position [3673, 0]
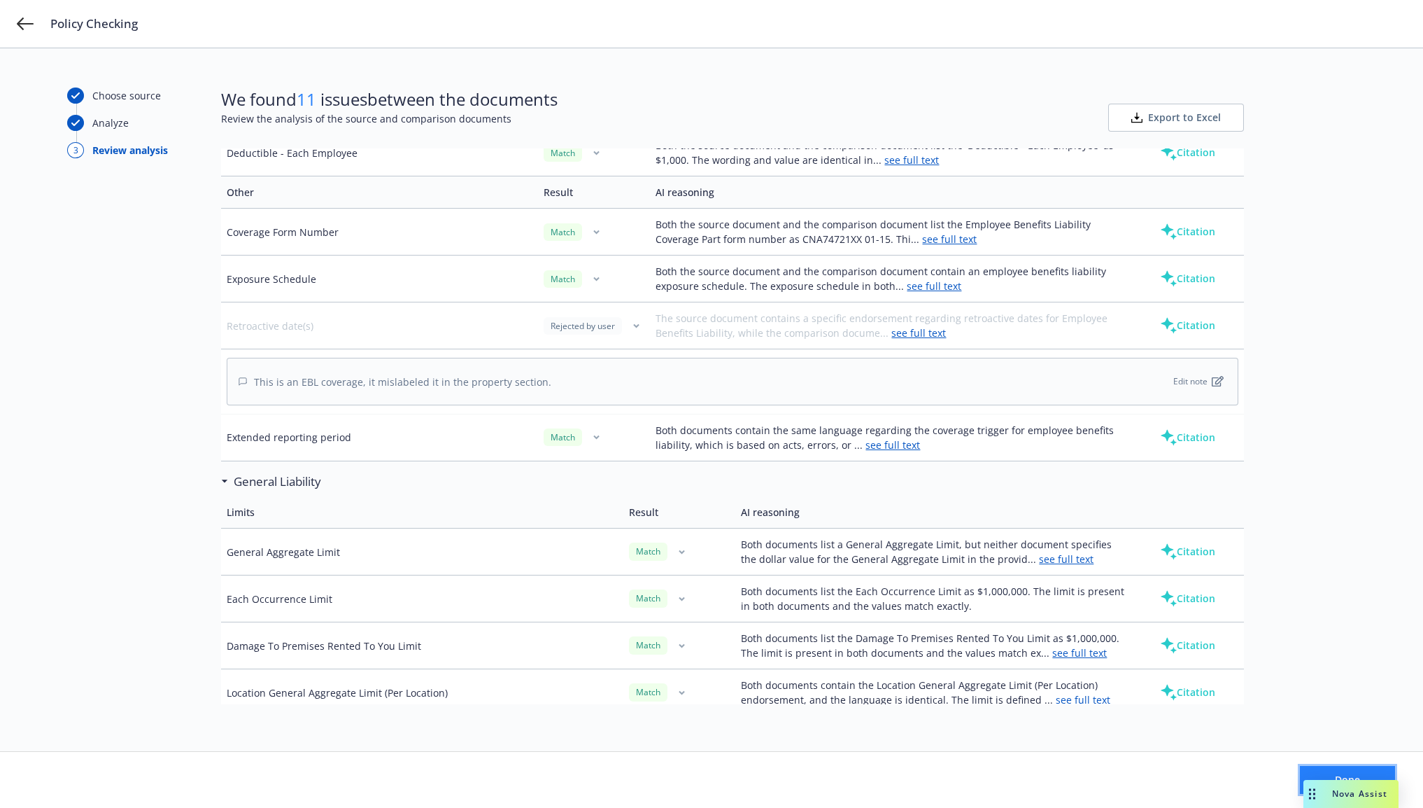
click at [1313, 768] on button "Done" at bounding box center [1347, 780] width 95 height 28
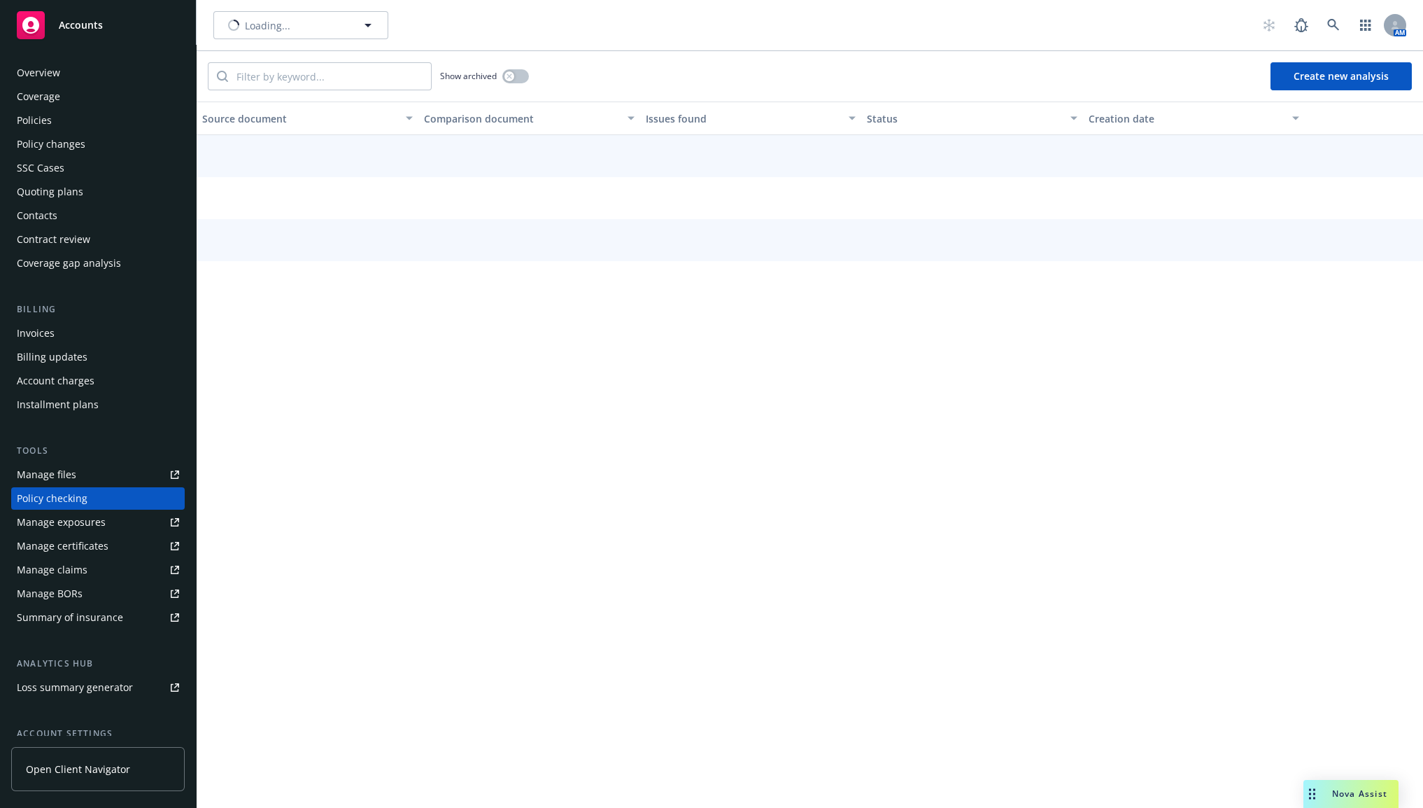
scroll to position [72, 0]
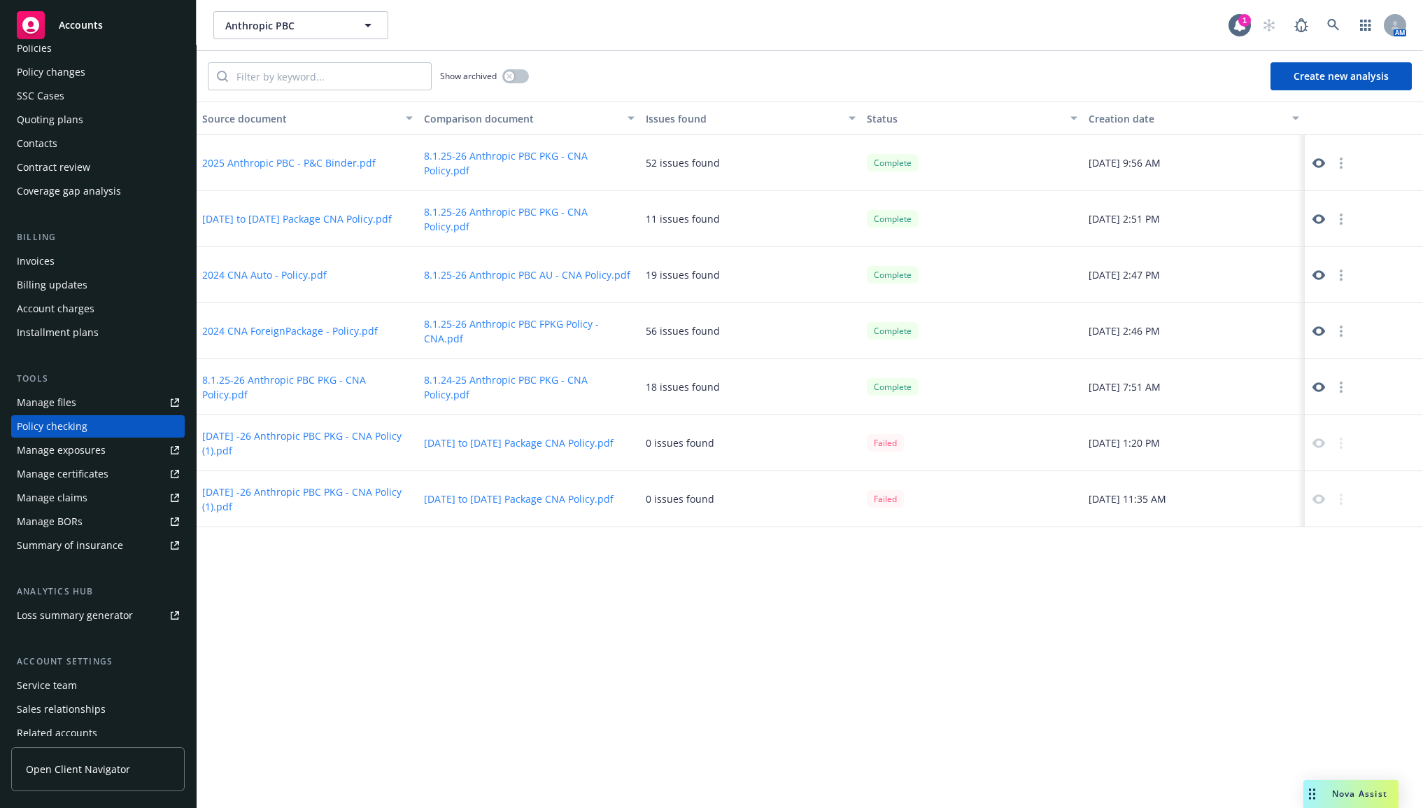
click at [215, 612] on div "Source document Comparison document Issues found Status Creation date 2025 Anth…" at bounding box center [810, 454] width 1227 height 706
click at [1320, 155] on link at bounding box center [1319, 163] width 17 height 17
